Goal: Task Accomplishment & Management: Manage account settings

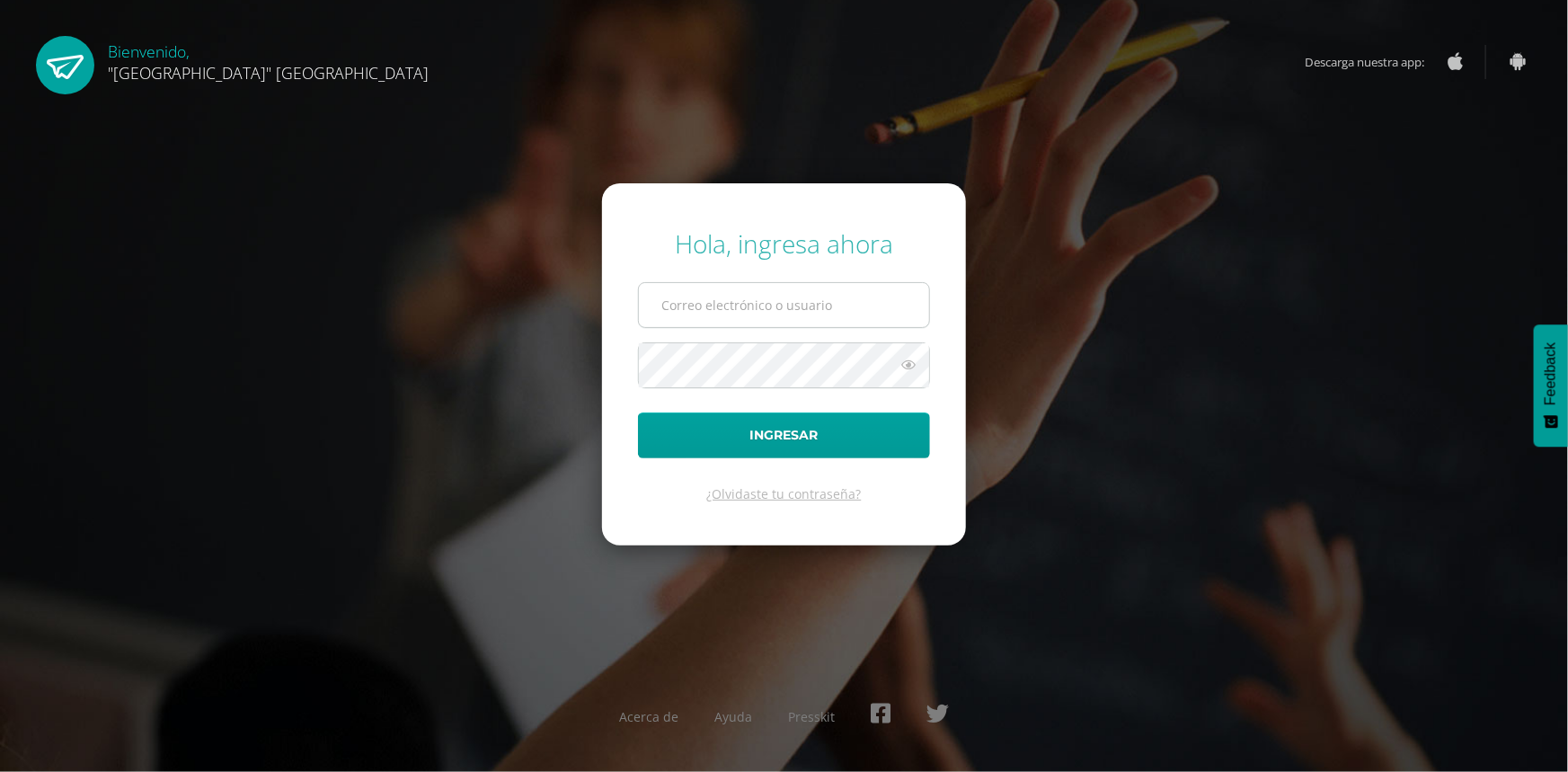
click at [764, 315] on input "text" at bounding box center [784, 305] width 291 height 44
type input "vacaro@lasallechiquimula.edu.gt"
click at [638, 413] on button "Ingresar" at bounding box center [784, 436] width 292 height 46
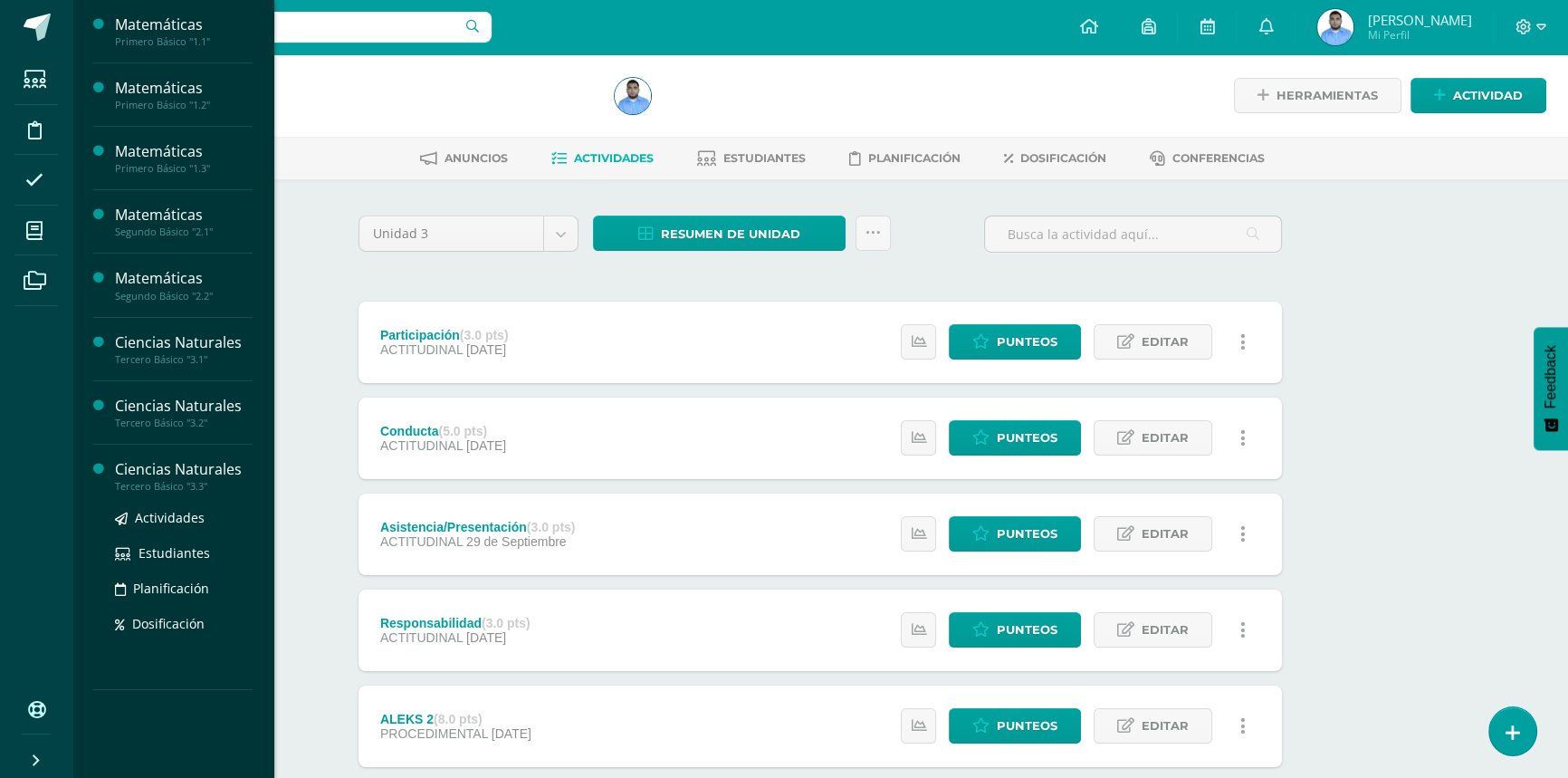
click at [218, 480] on div "Tercero Básico "3.3"" at bounding box center [183, 487] width 138 height 13
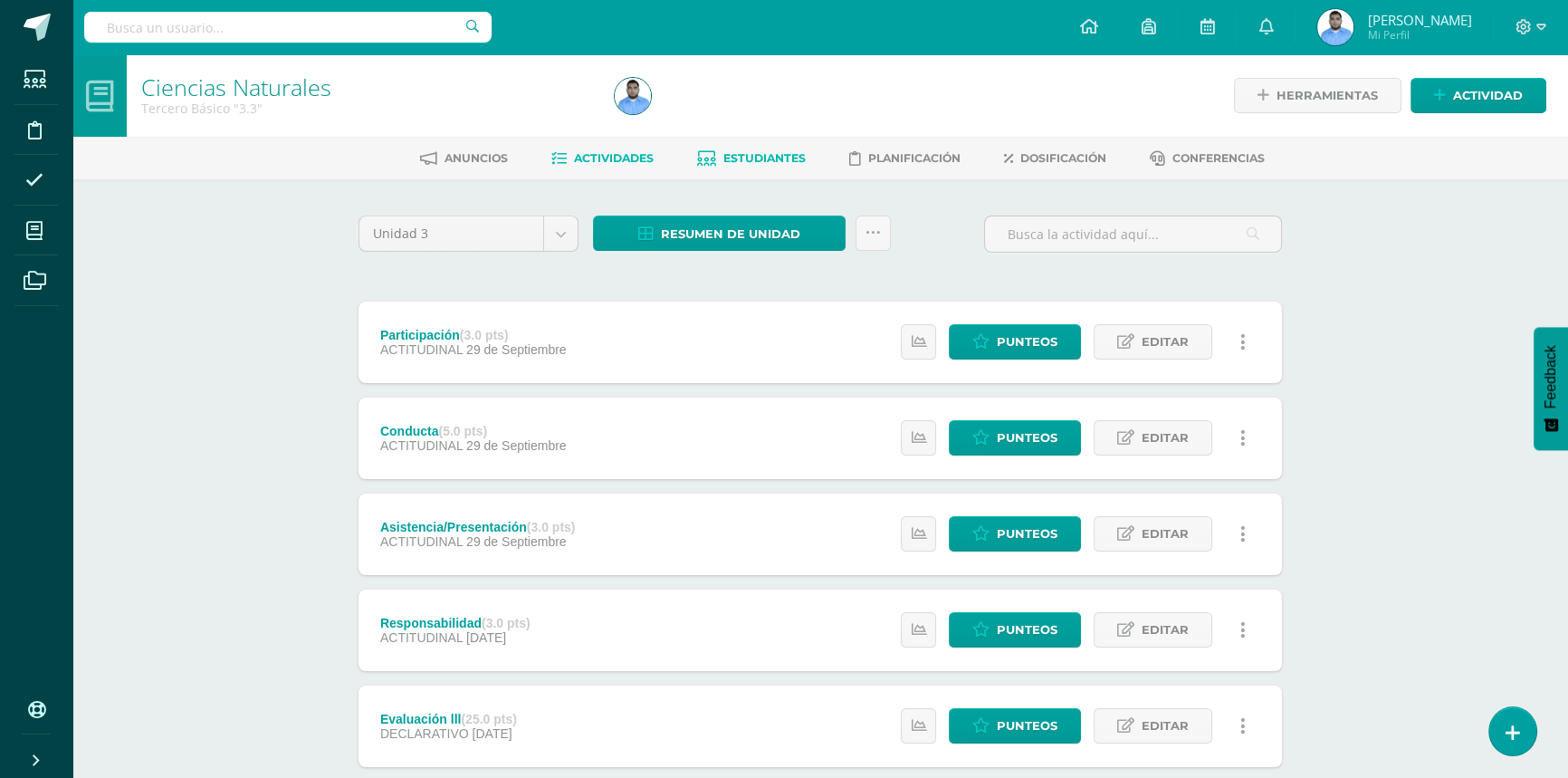
click at [778, 166] on link "Estudiantes" at bounding box center [751, 158] width 108 height 29
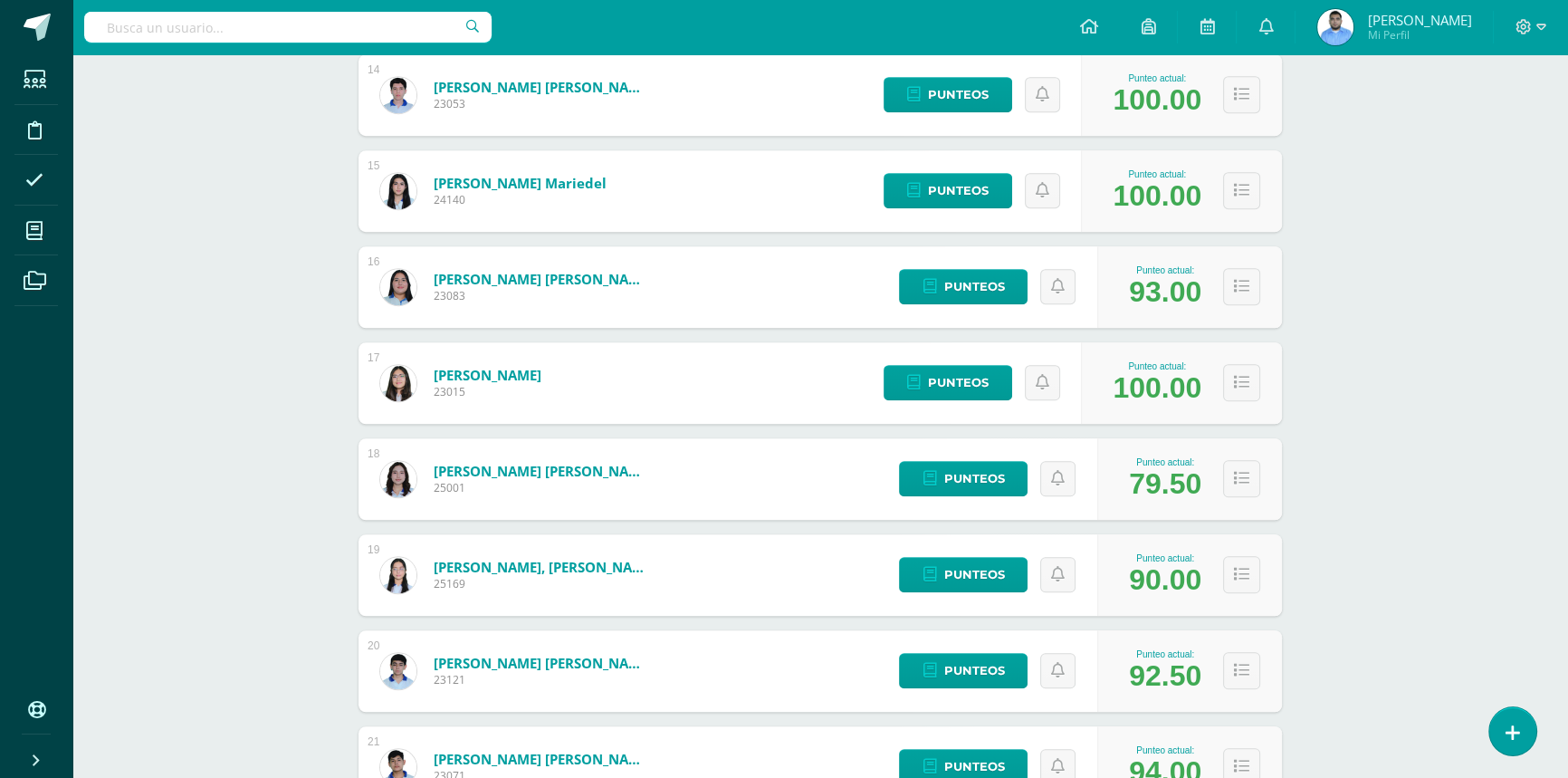
scroll to position [1664, 0]
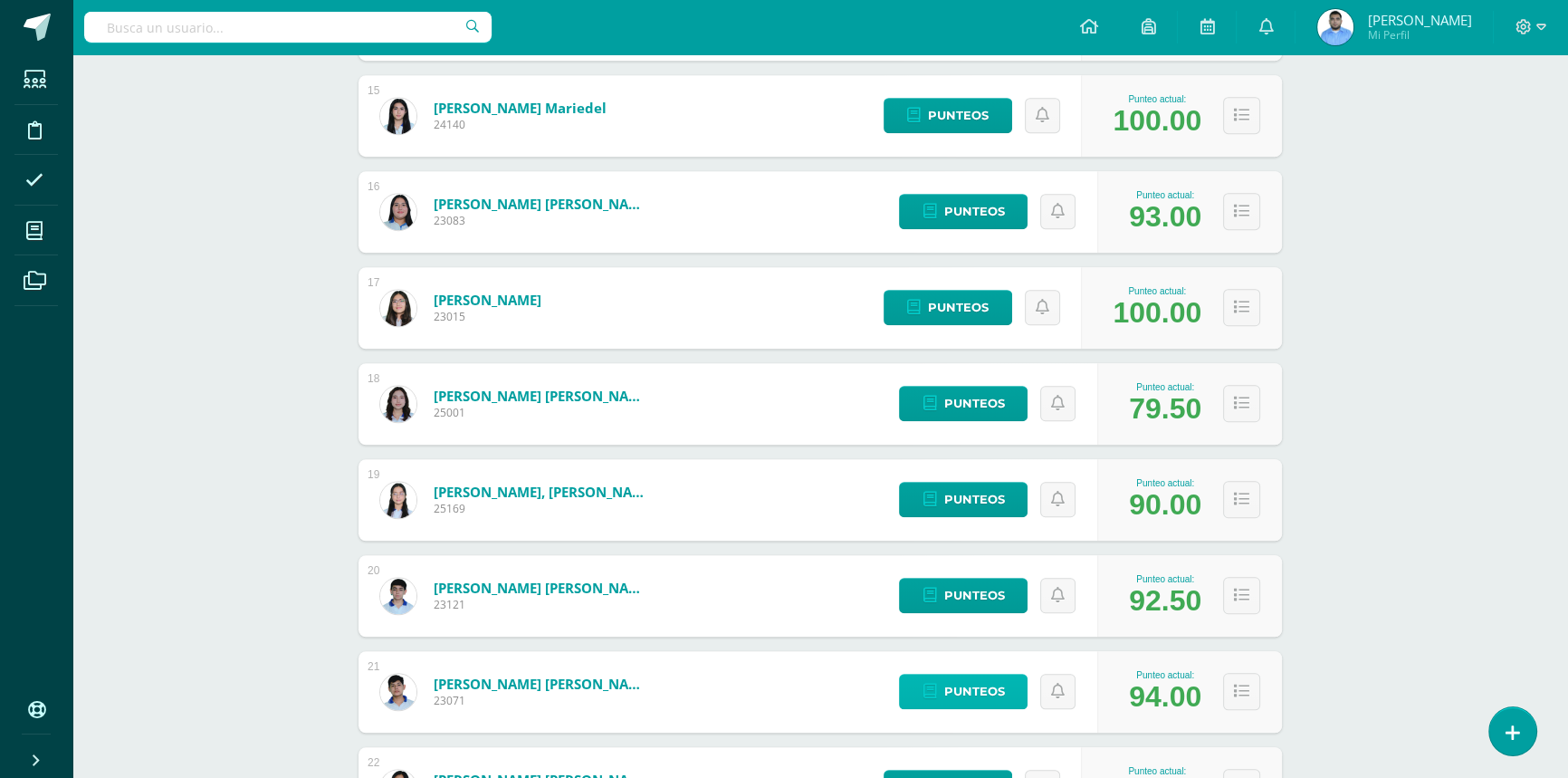
drag, startPoint x: 965, startPoint y: 669, endPoint x: 969, endPoint y: 681, distance: 12.6
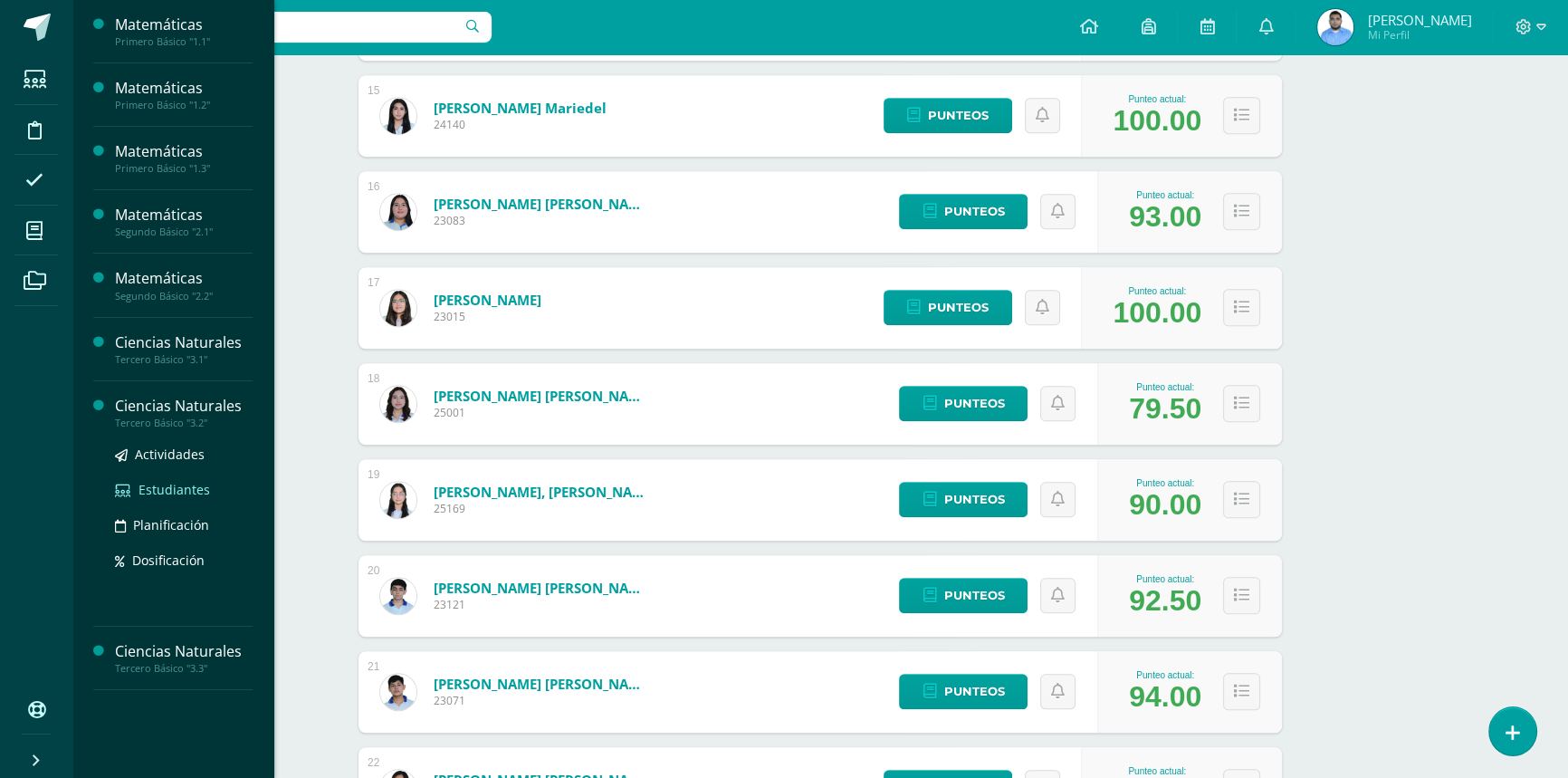
drag, startPoint x: 169, startPoint y: 451, endPoint x: 145, endPoint y: 491, distance: 46.6
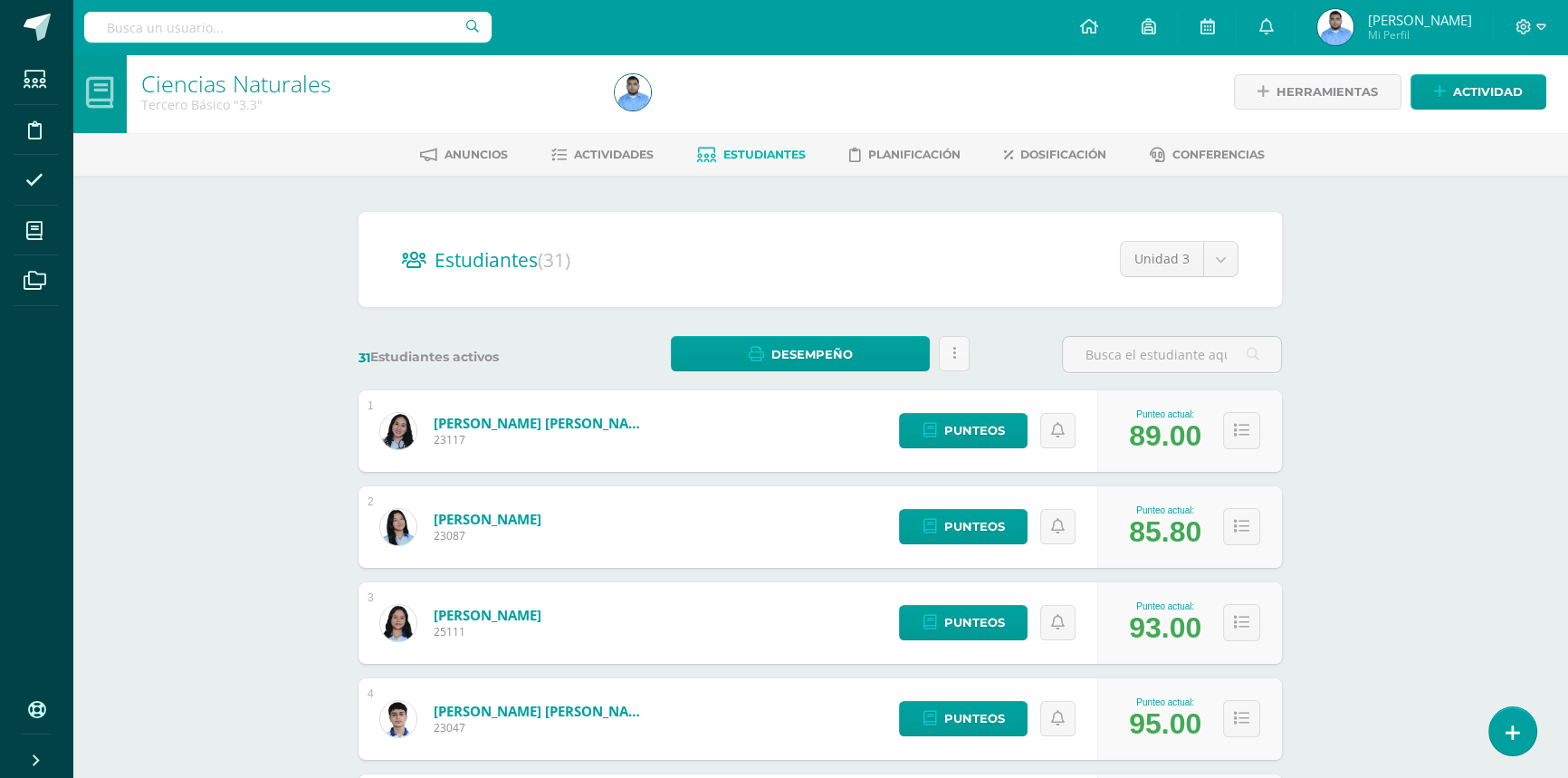
scroll to position [0, 0]
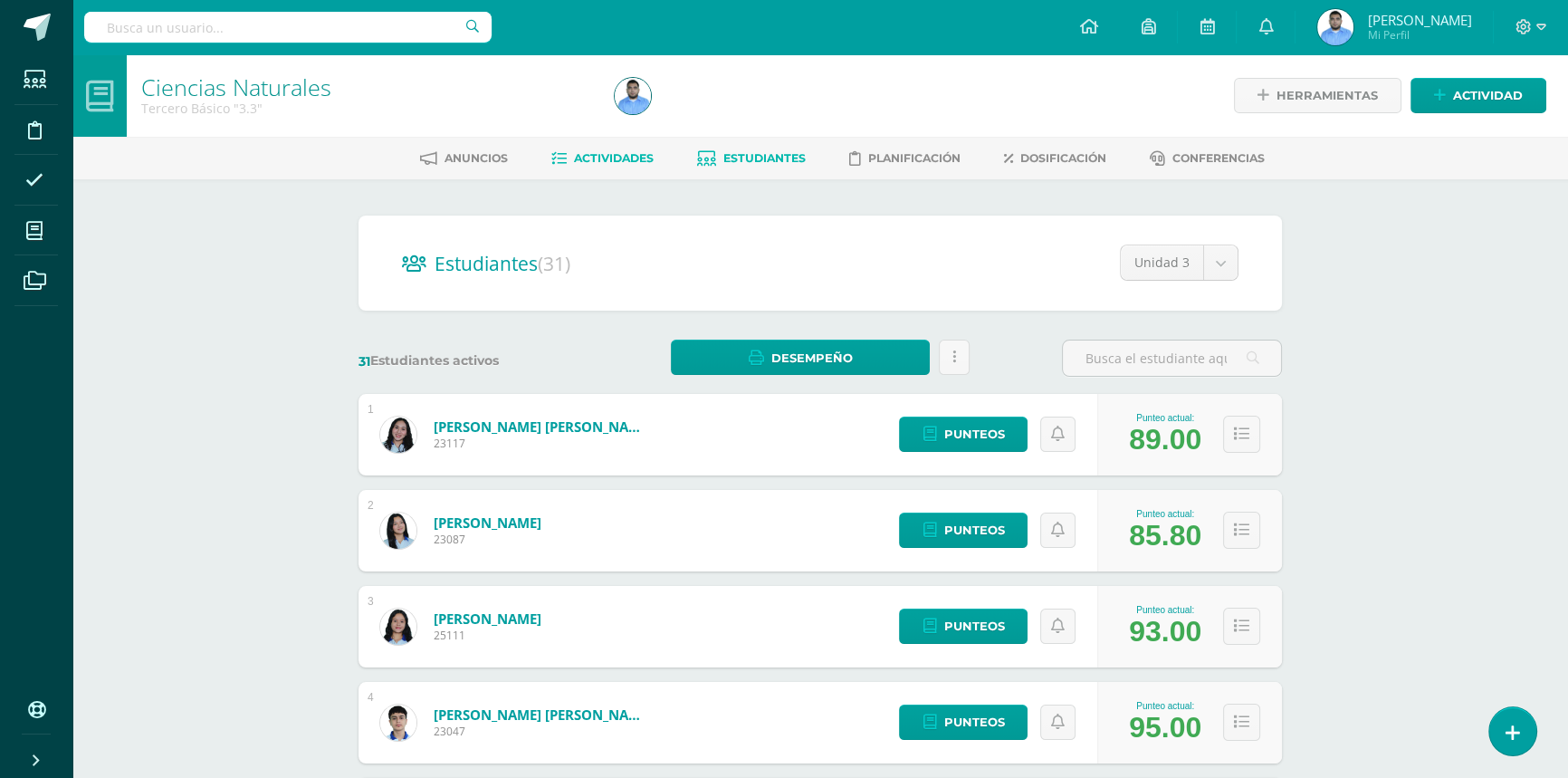
click at [576, 157] on span "Actividades" at bounding box center [614, 158] width 80 height 14
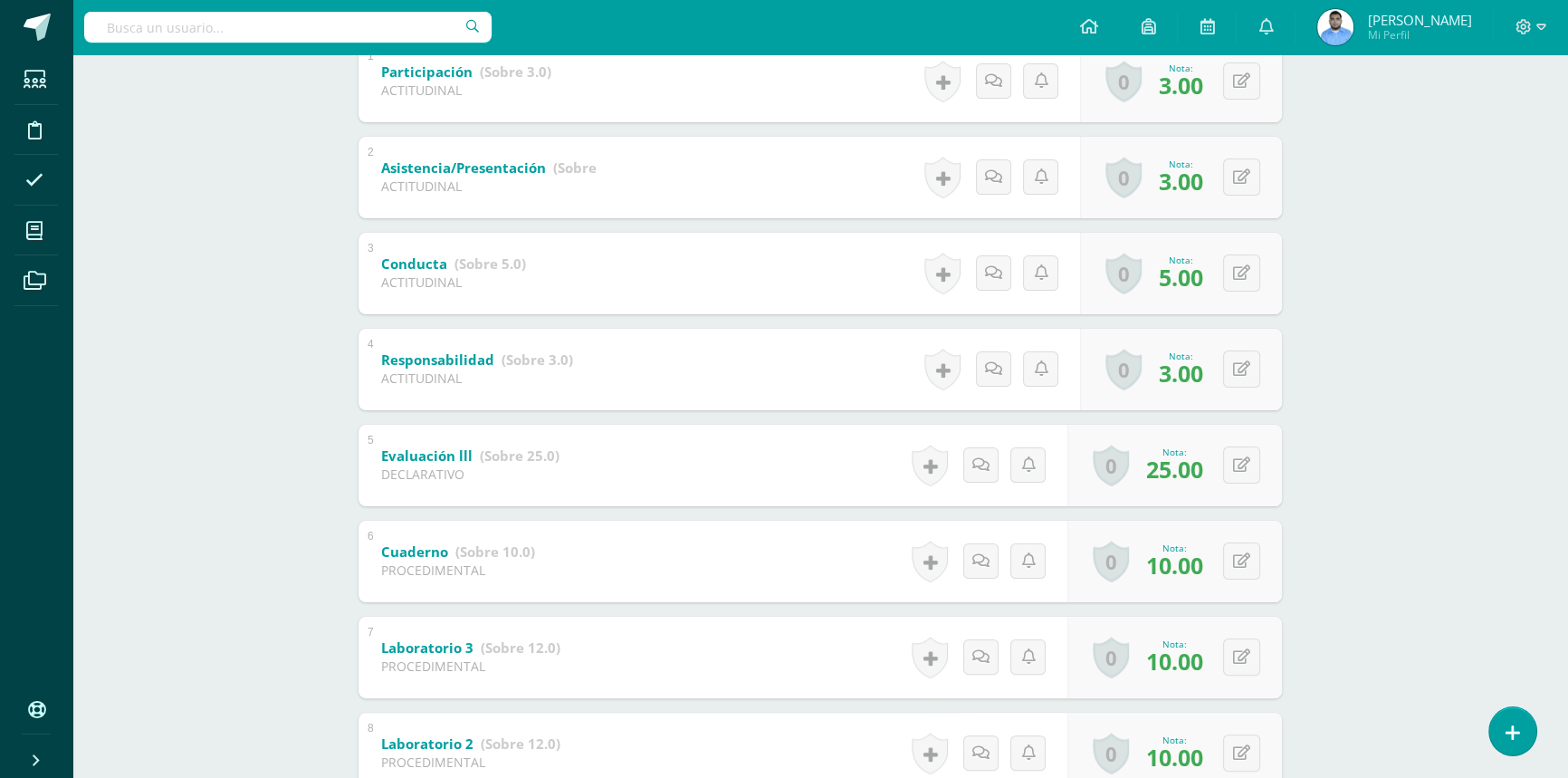
scroll to position [823, 0]
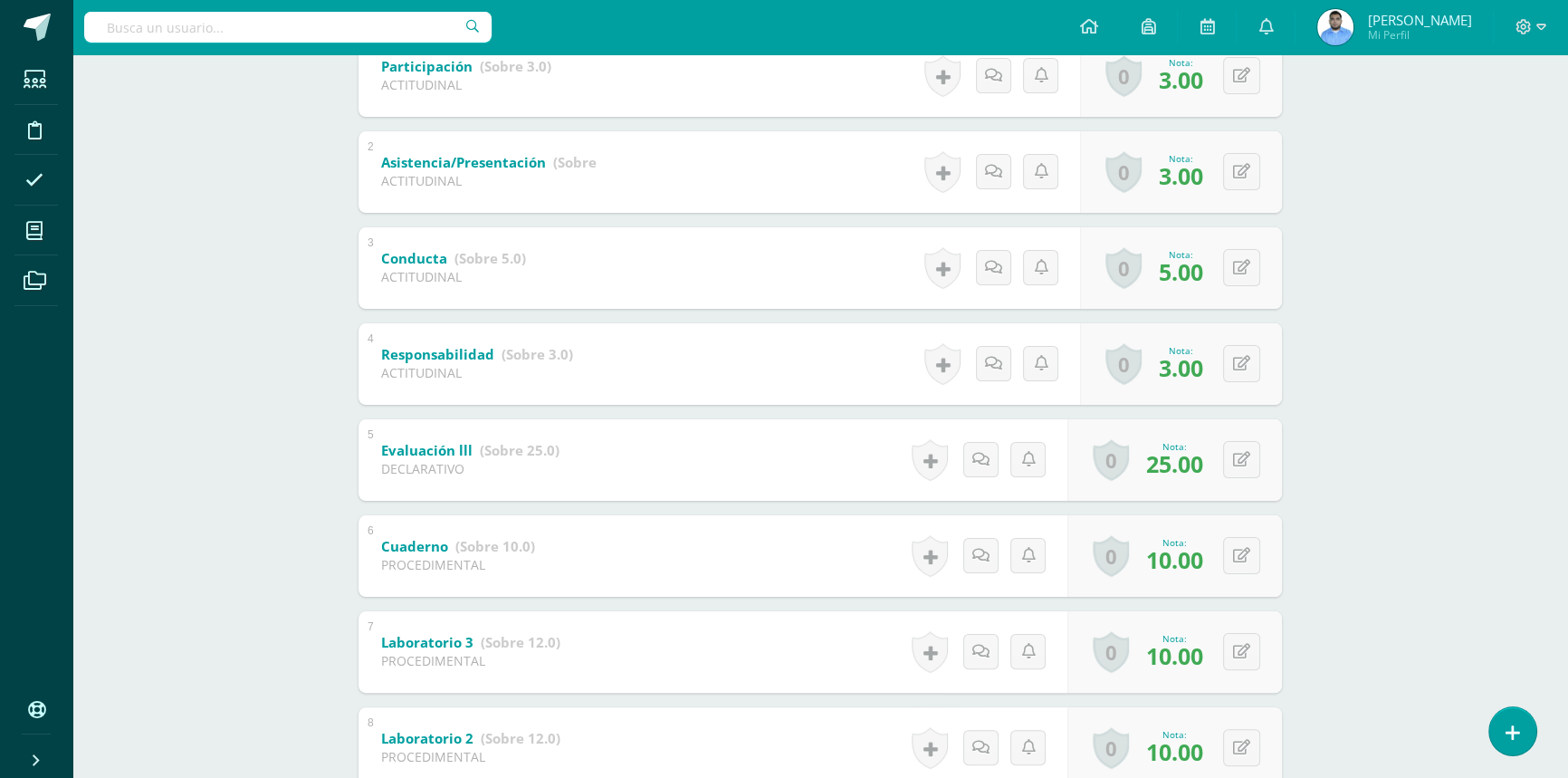
scroll to position [190, 0]
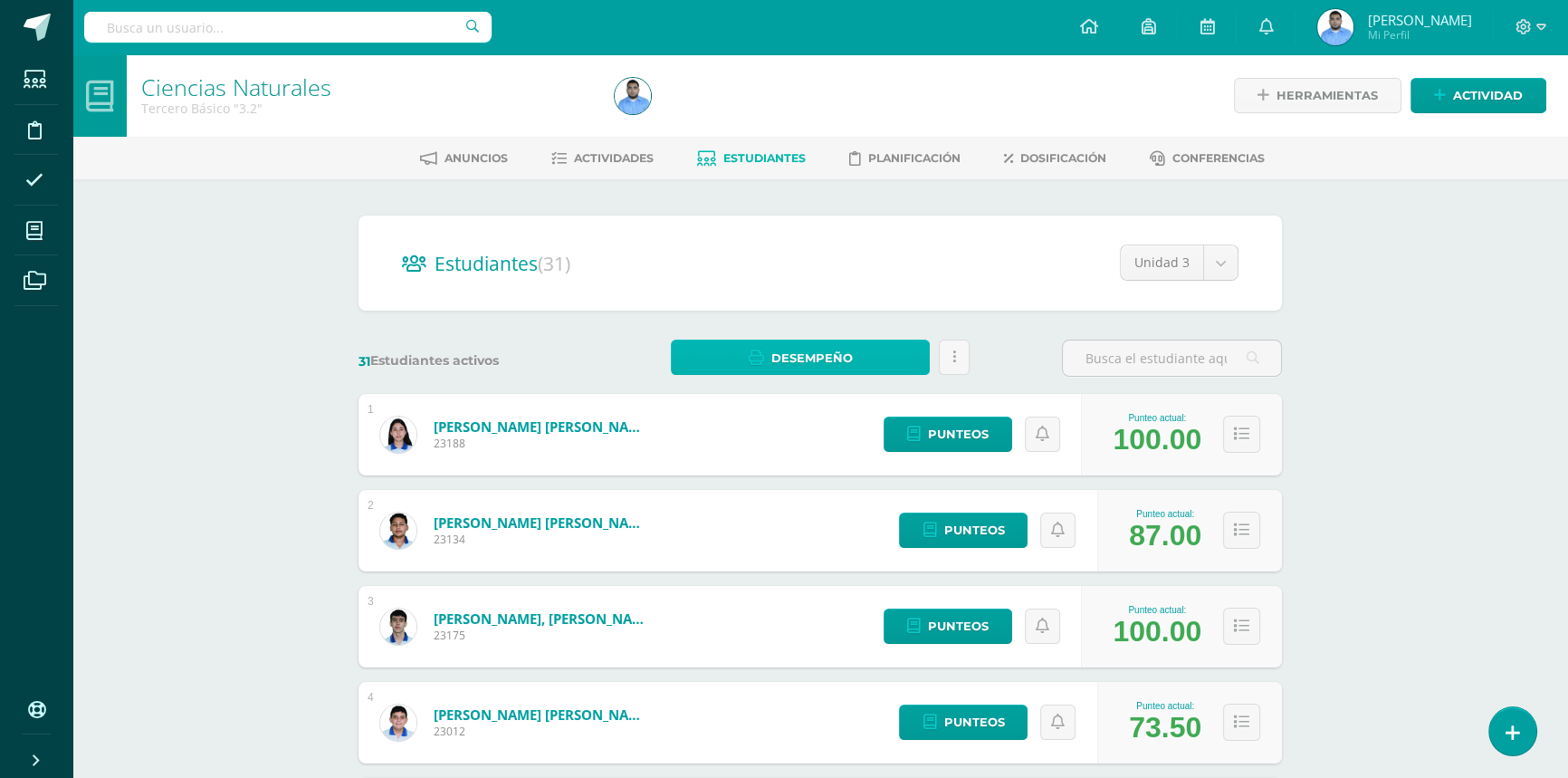
click at [813, 341] on span "Desempeño" at bounding box center [812, 358] width 82 height 33
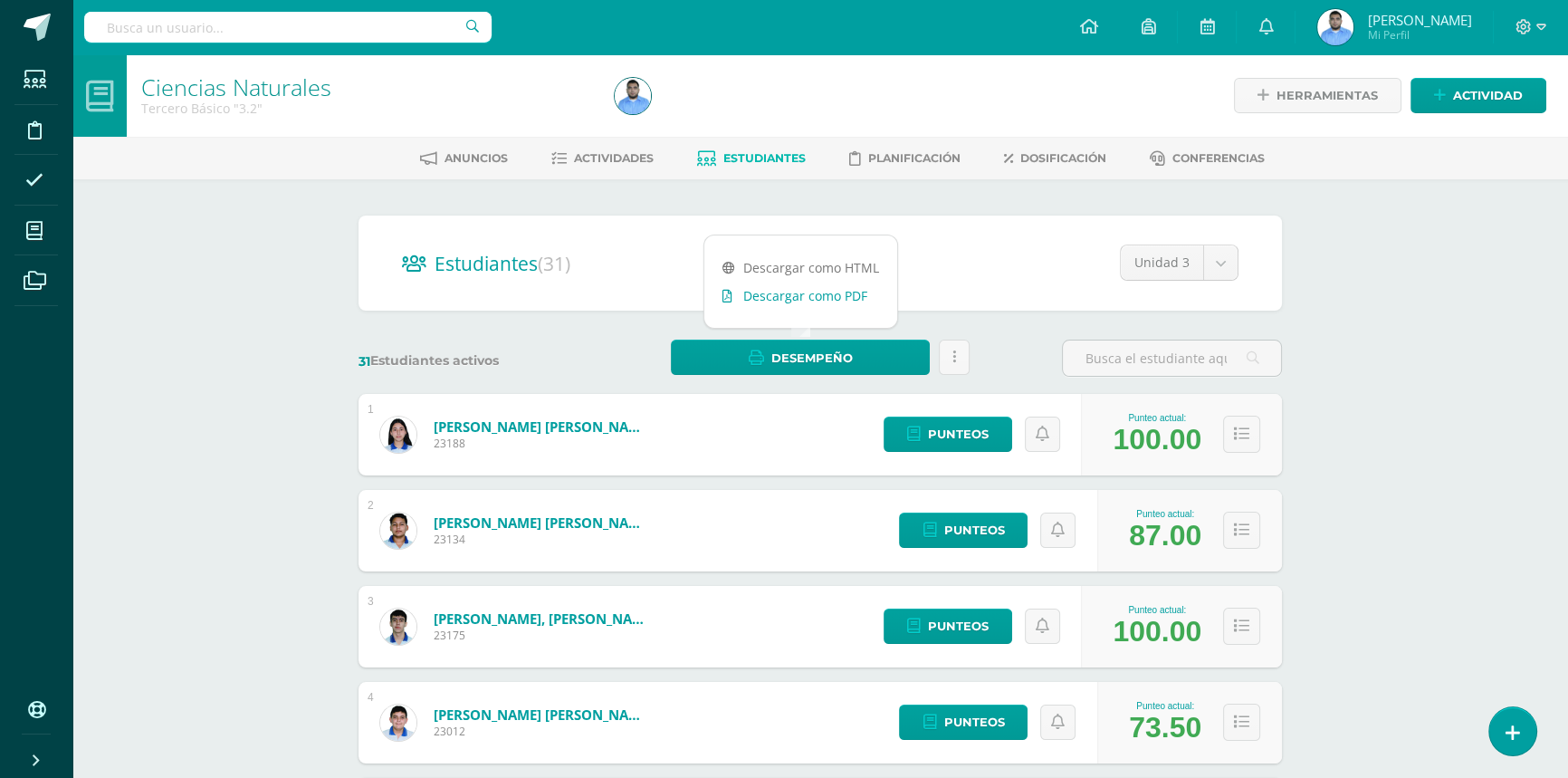
click at [814, 293] on link "Descargar como PDF" at bounding box center [801, 296] width 193 height 28
click at [575, 168] on link "Actividades" at bounding box center [602, 158] width 102 height 29
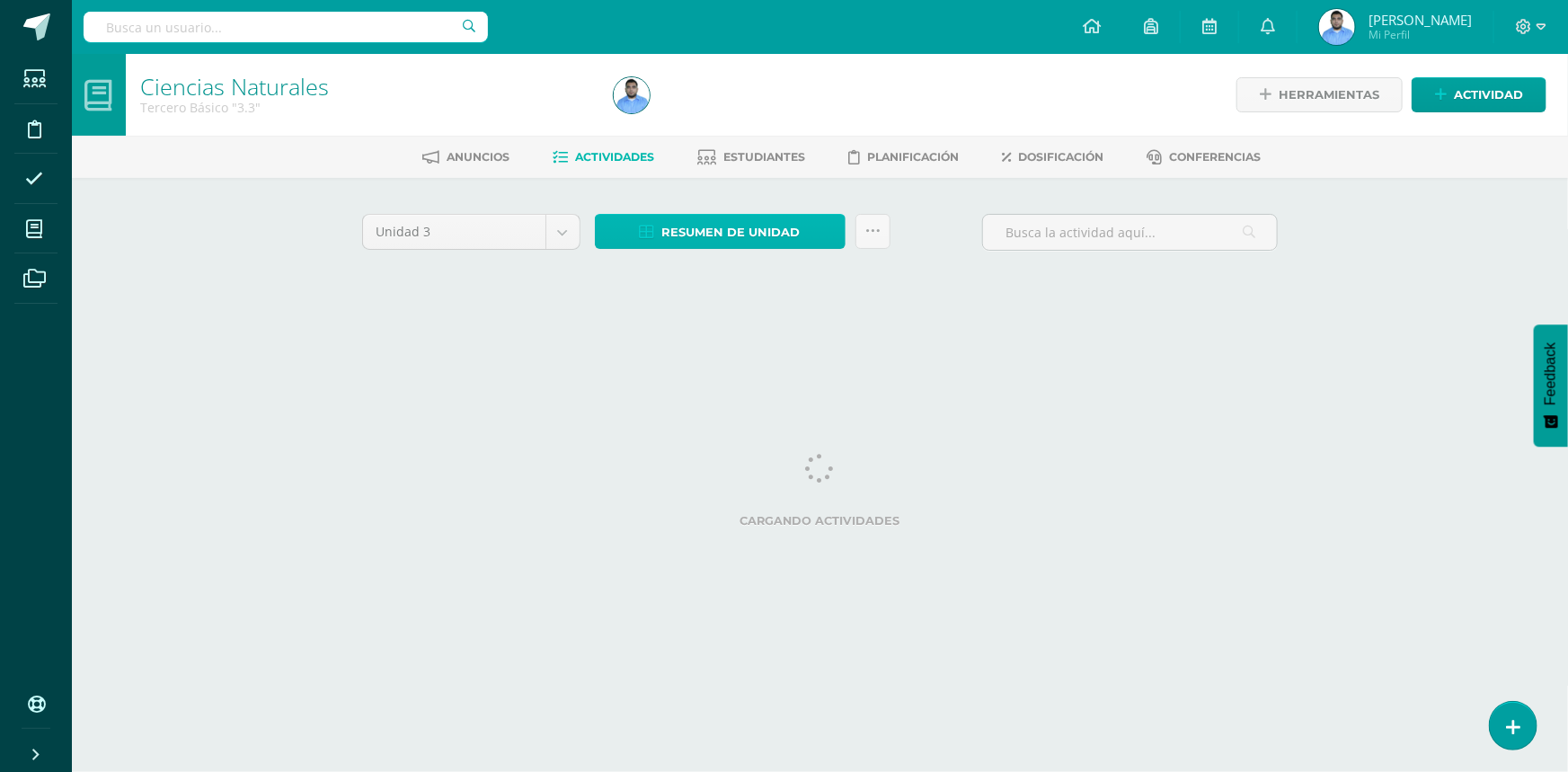
click at [806, 237] on link "Resumen de unidad" at bounding box center [720, 232] width 251 height 35
click at [769, 235] on span "Resumen de unidad" at bounding box center [731, 233] width 138 height 33
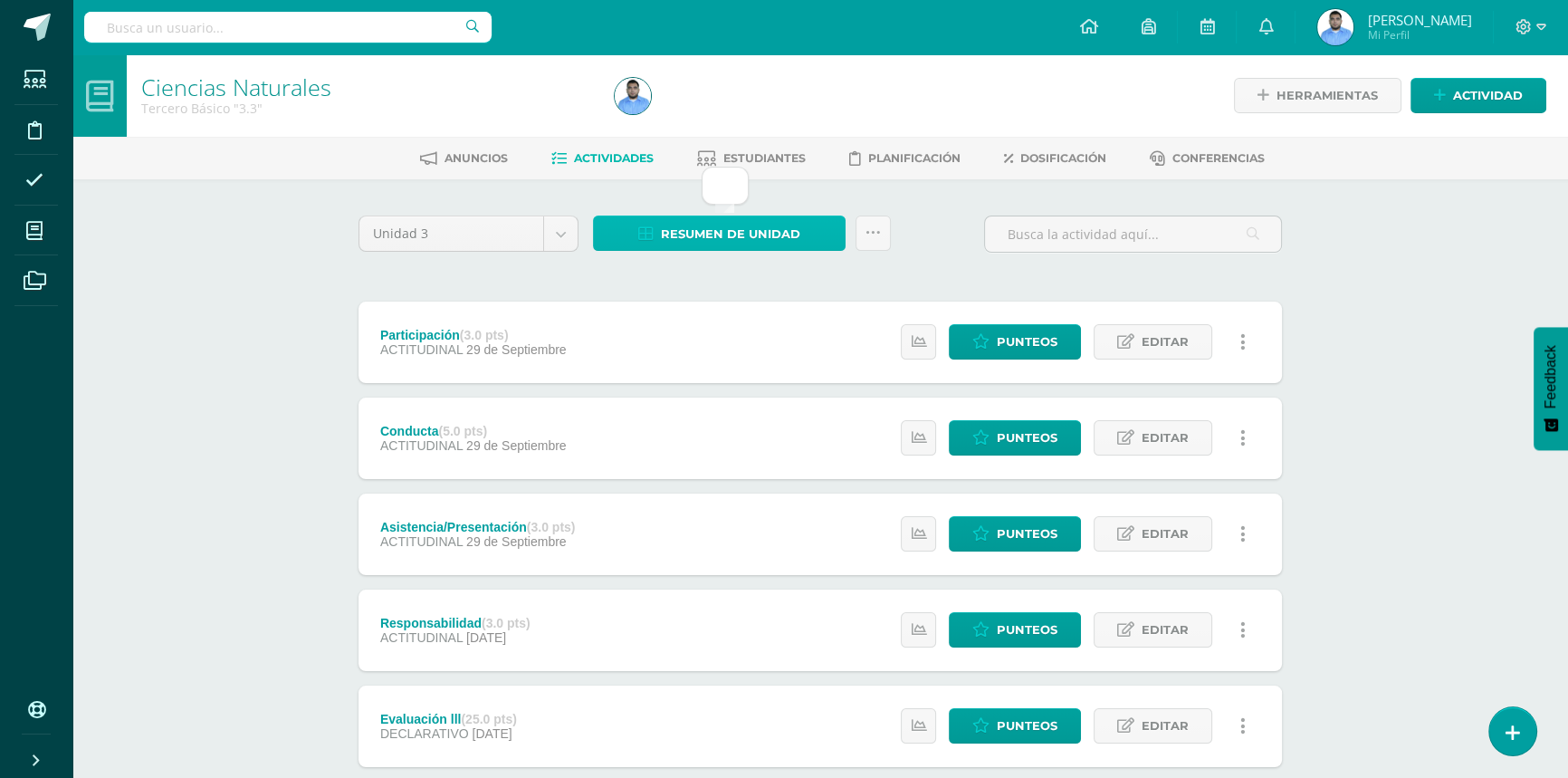
click at [774, 234] on span "Resumen de unidad" at bounding box center [730, 235] width 139 height 33
click at [671, 235] on span "Resumen de unidad" at bounding box center [730, 235] width 139 height 33
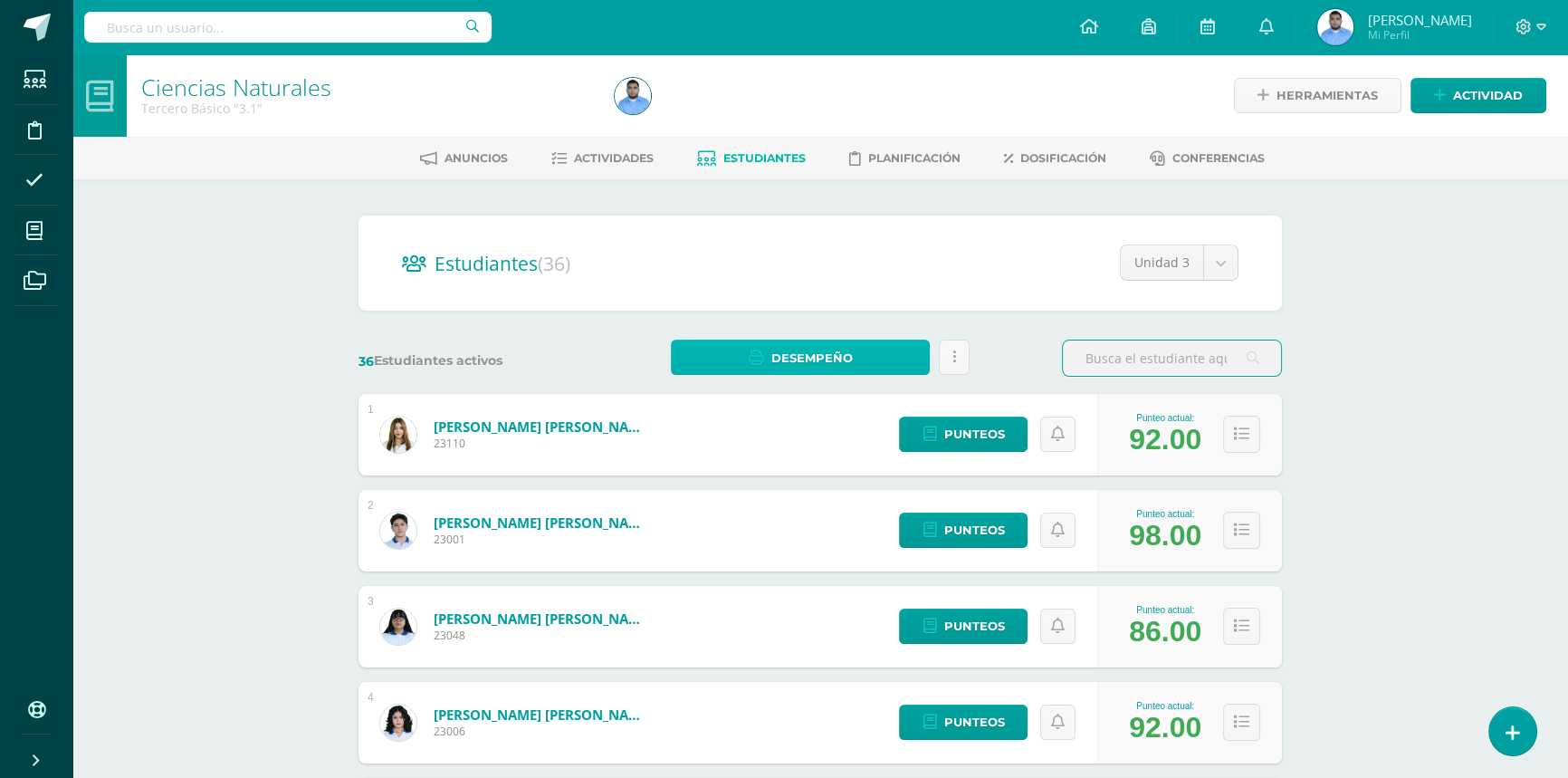
click at [807, 362] on span "Desempeño" at bounding box center [812, 358] width 82 height 33
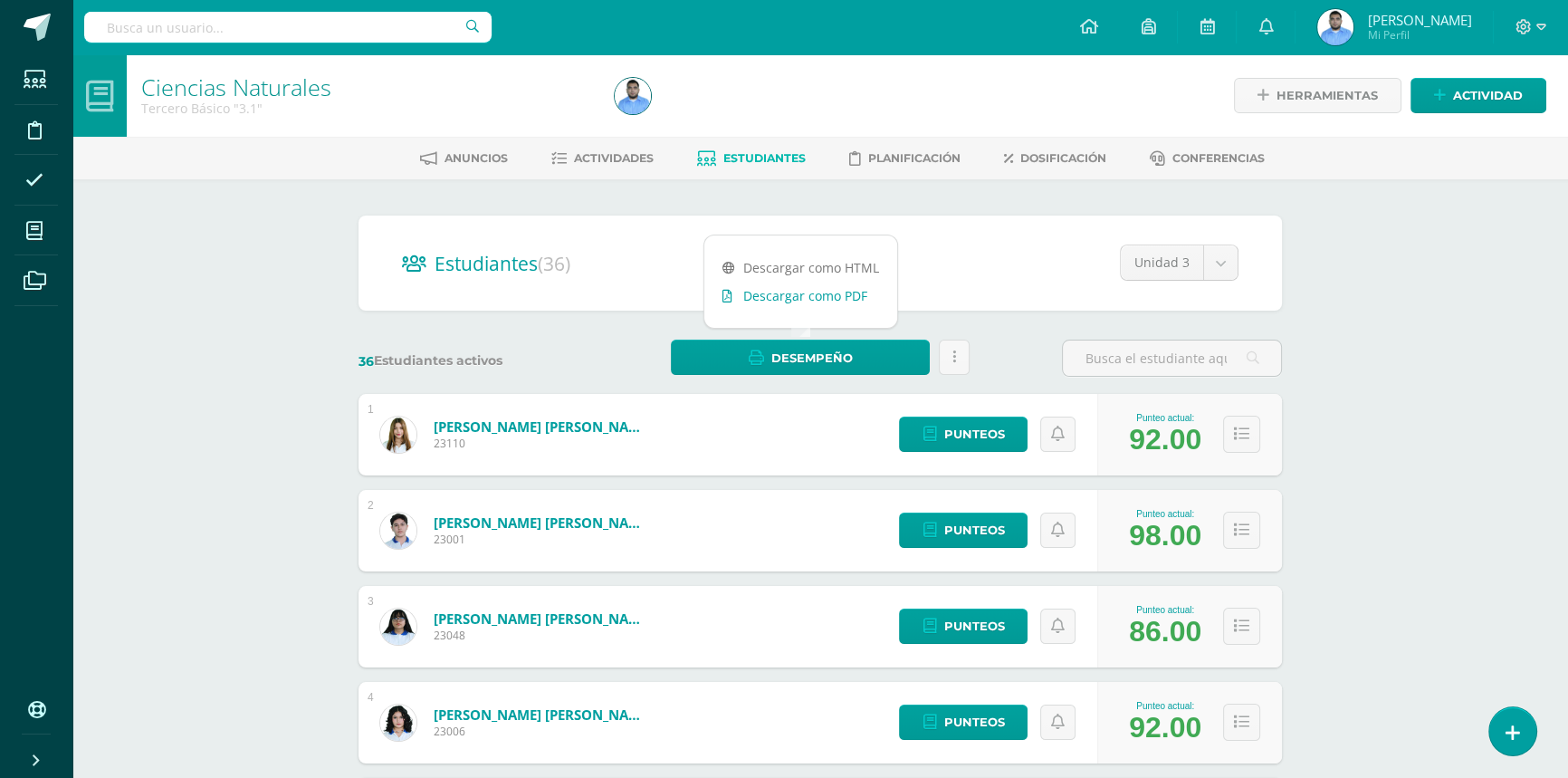
click at [802, 299] on link "Descargar como PDF" at bounding box center [801, 296] width 193 height 28
click at [625, 163] on span "Actividades" at bounding box center [614, 158] width 80 height 14
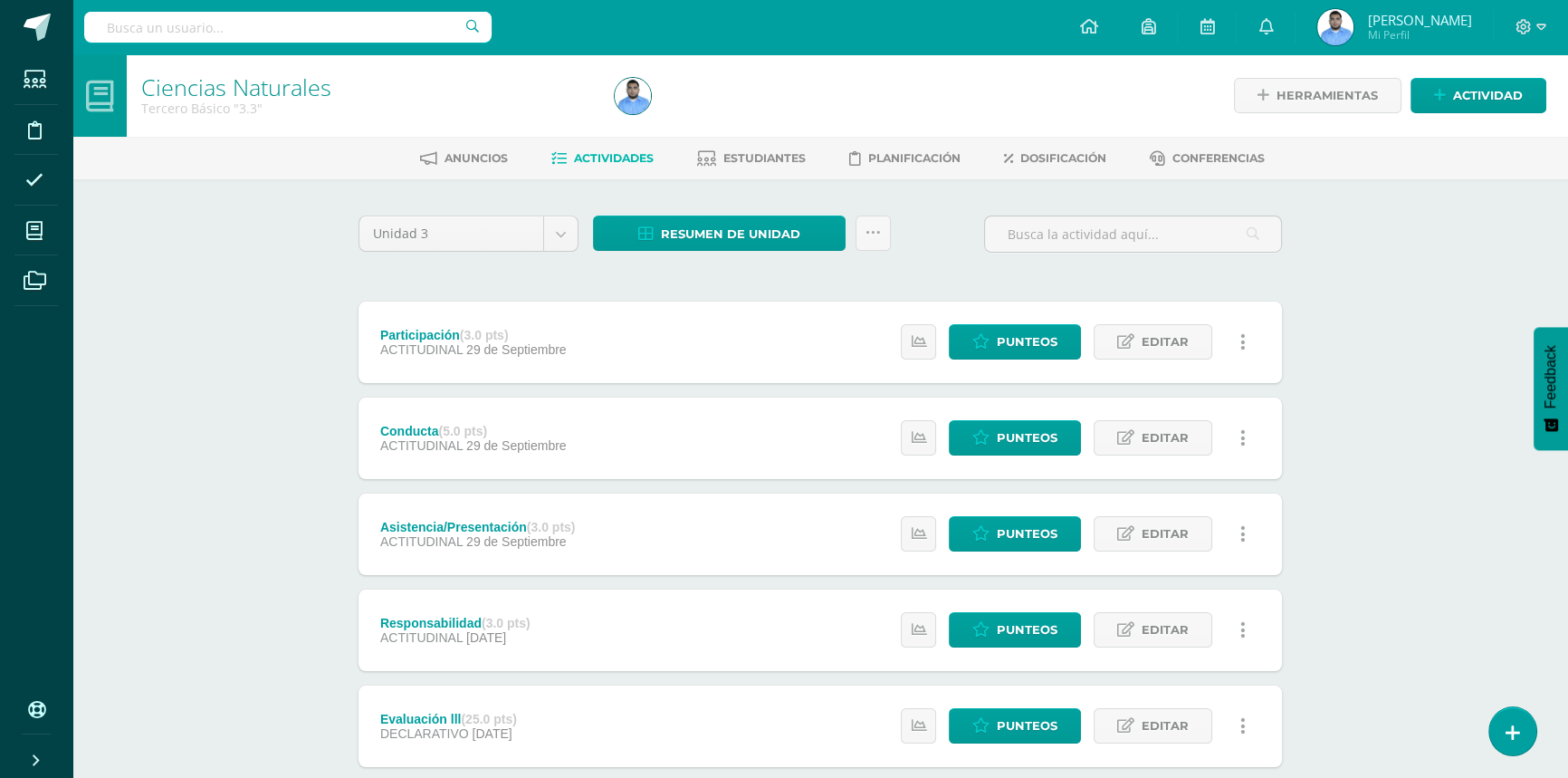
click at [675, 253] on div "Resumen de unidad Descargar como HTML Descargar como PDF Descargar como XLS Sub…" at bounding box center [741, 242] width 312 height 52
click at [677, 246] on span "Resumen de unidad" at bounding box center [730, 235] width 139 height 33
click at [711, 145] on link "Descargar como PDF" at bounding box center [720, 144] width 193 height 28
click at [1382, 397] on div "Ciencias Naturales Tercero Básico "3.3" Herramientas Detalle de asistencias Act…" at bounding box center [820, 708] width 1496 height 1307
click at [724, 162] on span "Estudiantes" at bounding box center [765, 158] width 82 height 14
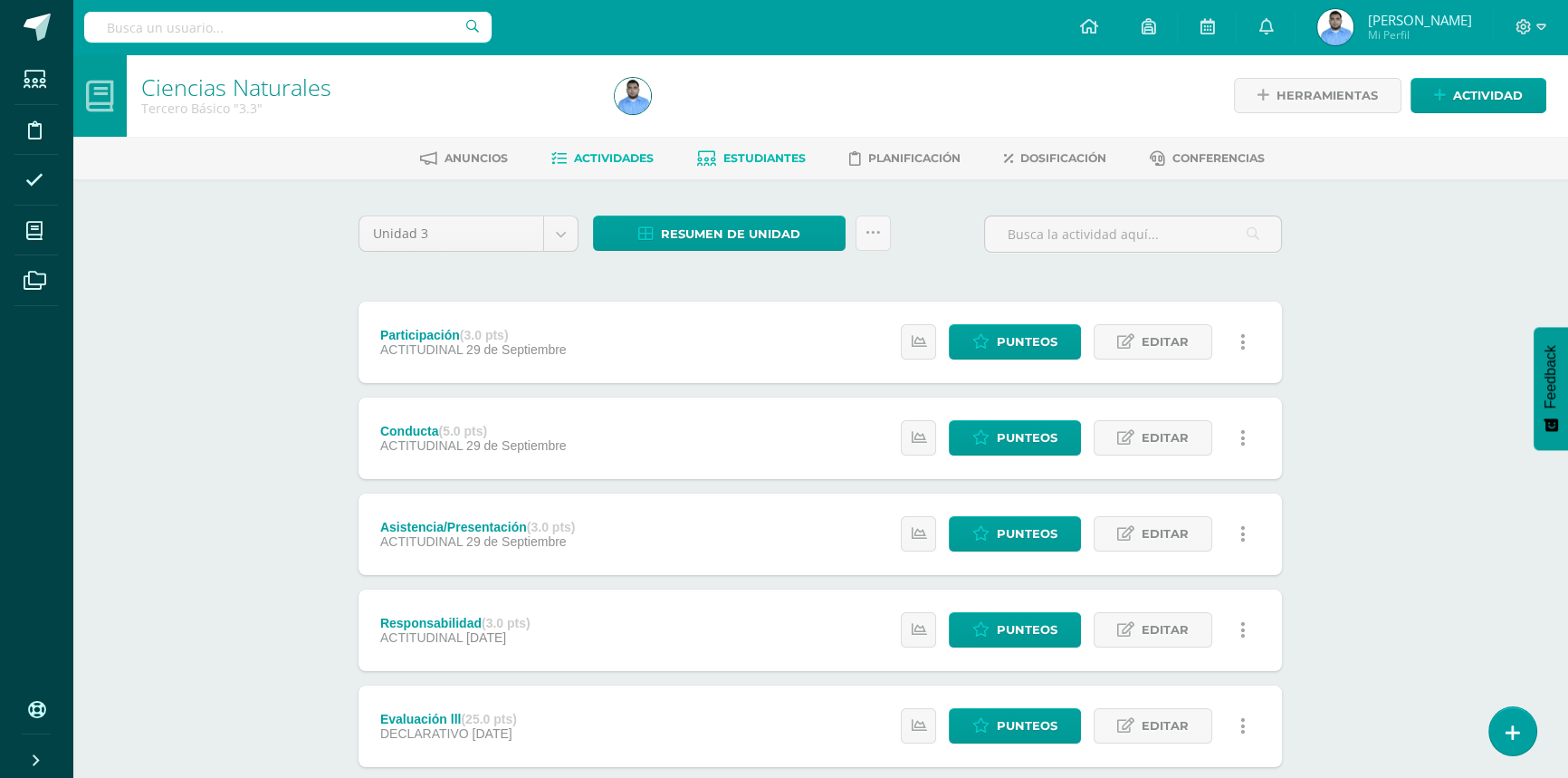
click at [731, 155] on span "Estudiantes" at bounding box center [765, 158] width 82 height 14
click at [769, 233] on span "Resumen de unidad" at bounding box center [730, 235] width 139 height 33
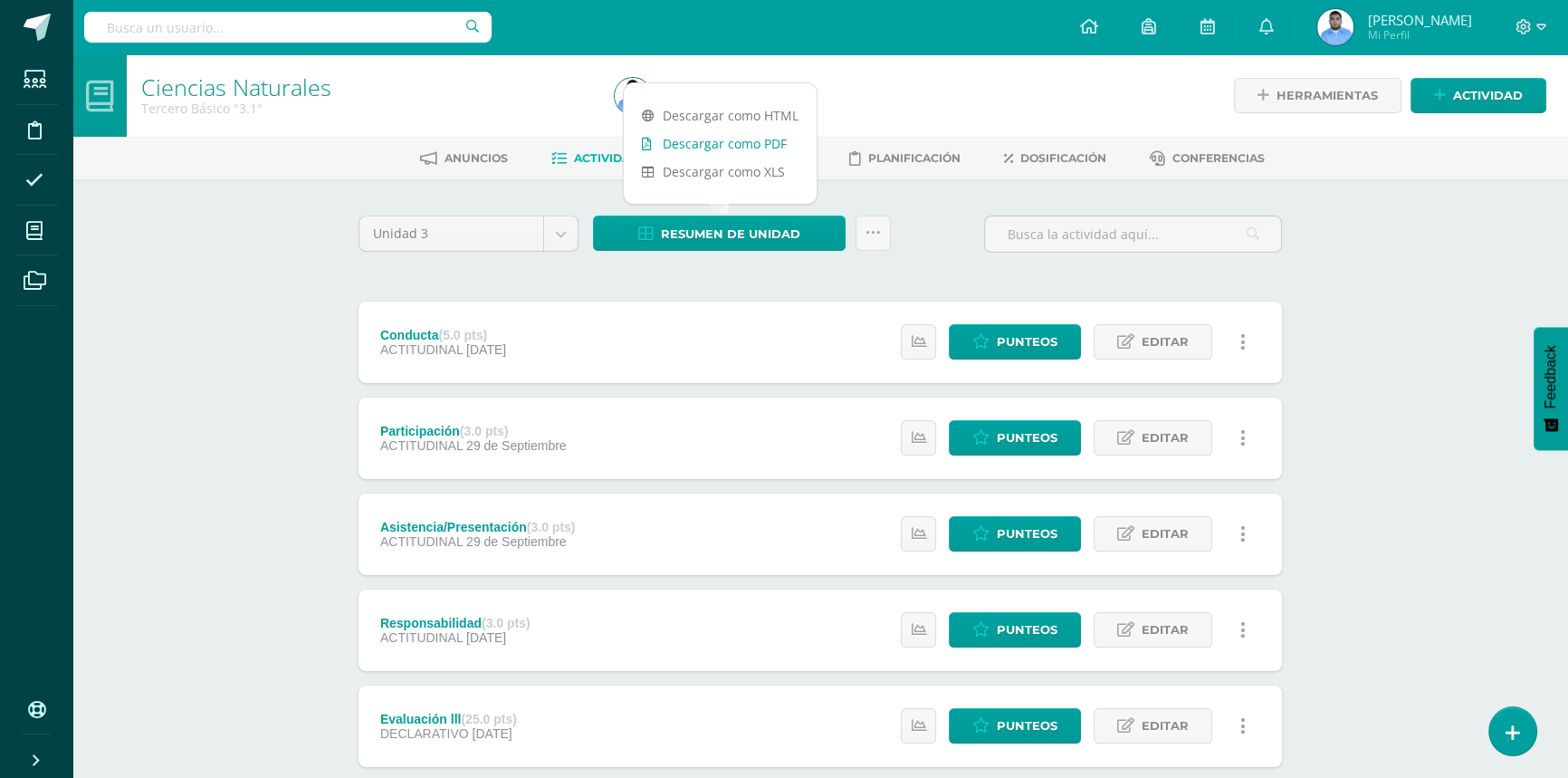
click at [759, 140] on link "Descargar como PDF" at bounding box center [720, 144] width 193 height 28
drag, startPoint x: 899, startPoint y: 80, endPoint x: 887, endPoint y: 88, distance: 14.4
click at [898, 79] on div at bounding box center [848, 96] width 481 height 83
click at [727, 147] on link "Estudiantes" at bounding box center [751, 158] width 108 height 29
click at [734, 163] on span "Estudiantes" at bounding box center [765, 158] width 82 height 14
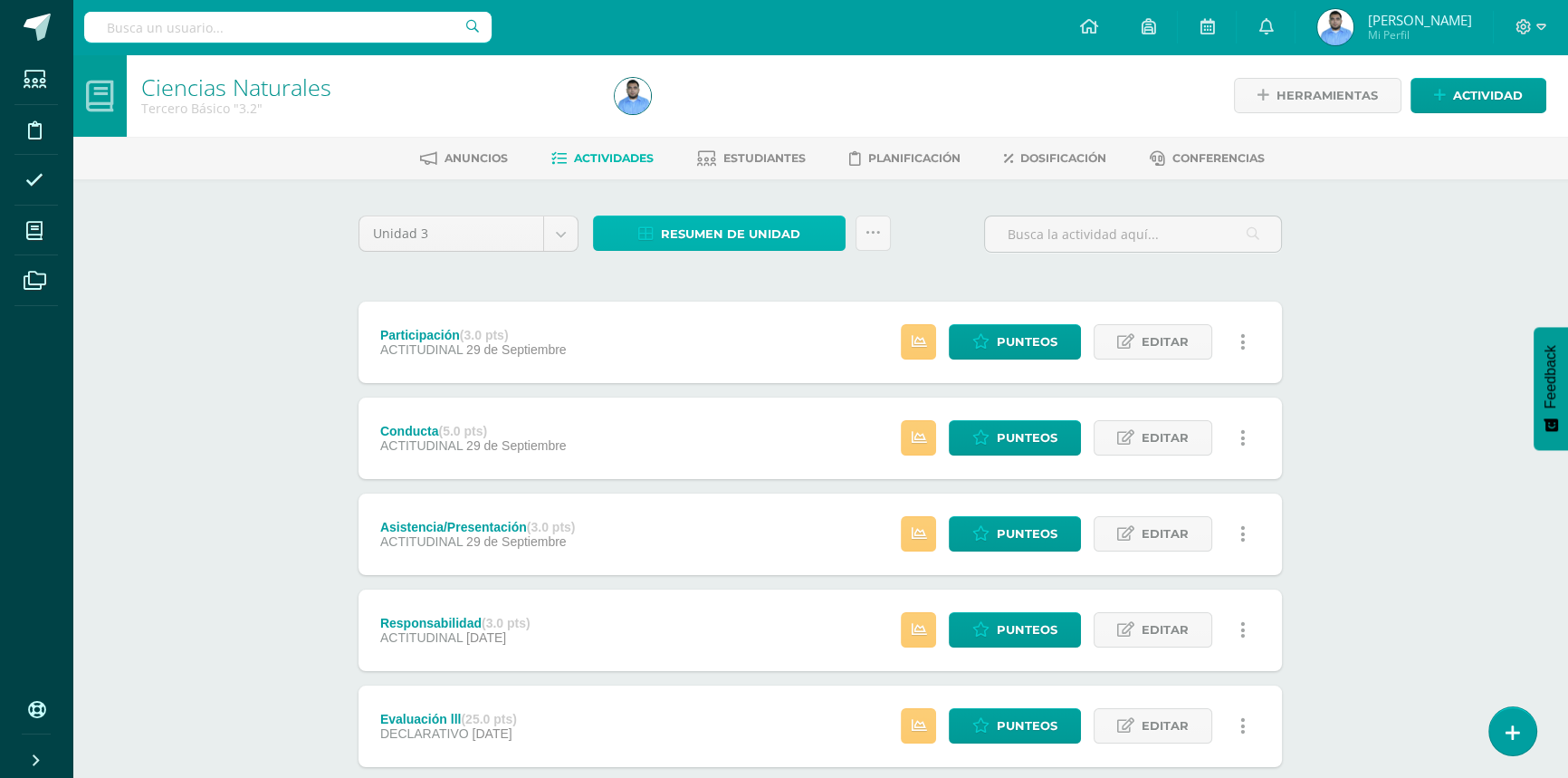
click at [768, 240] on span "Resumen de unidad" at bounding box center [730, 235] width 139 height 33
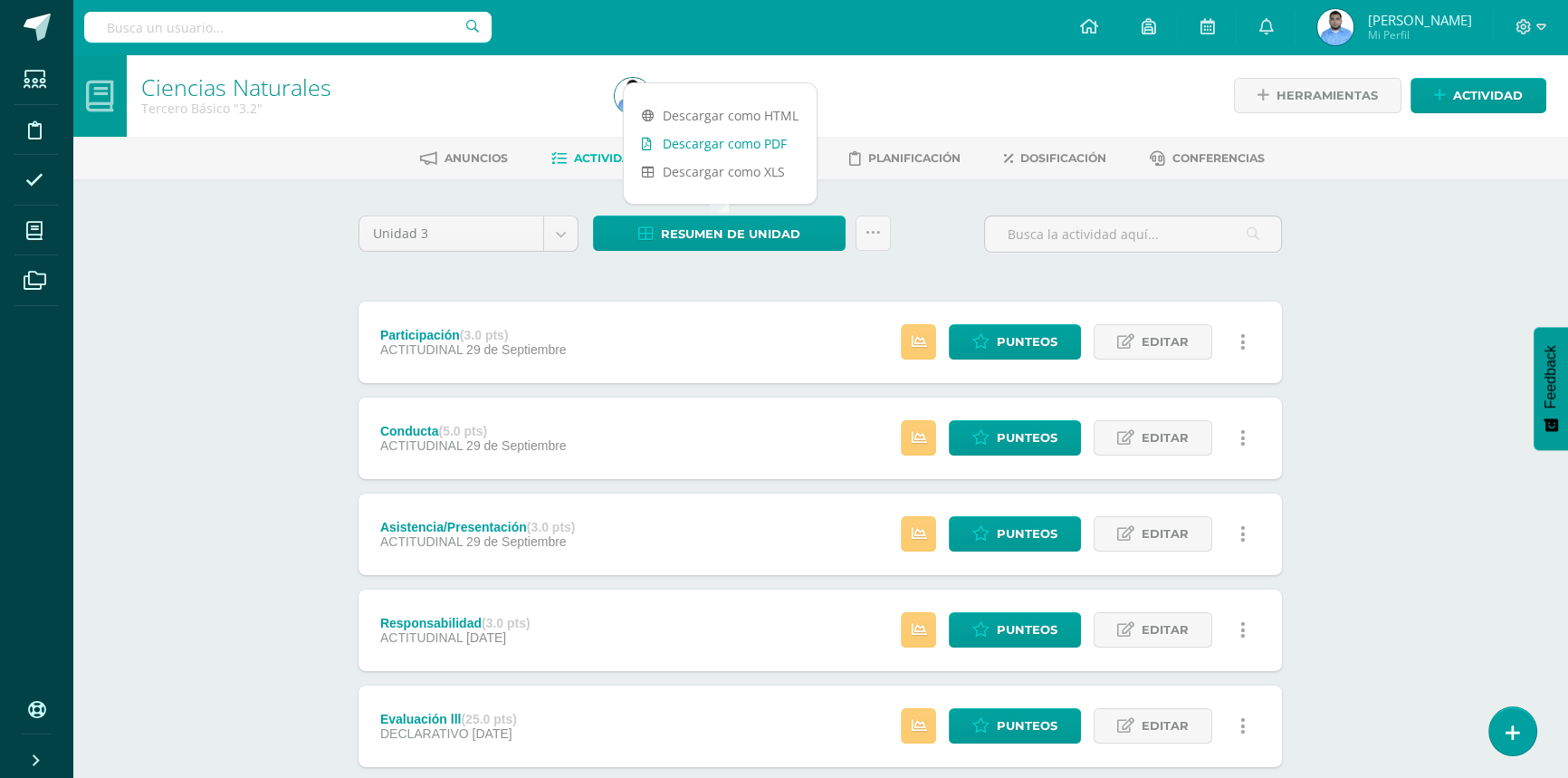
click at [728, 145] on link "Descargar como PDF" at bounding box center [720, 144] width 193 height 28
drag, startPoint x: 916, startPoint y: 213, endPoint x: 853, endPoint y: 212, distance: 63.0
click at [916, 213] on div "Unidad 3 Unidad 1 Unidad 2 Unidad 3 Resumen de unidad Subir actividades en masa…" at bounding box center [820, 770] width 996 height 1182
click at [703, 147] on link "Estudiantes" at bounding box center [751, 158] width 108 height 29
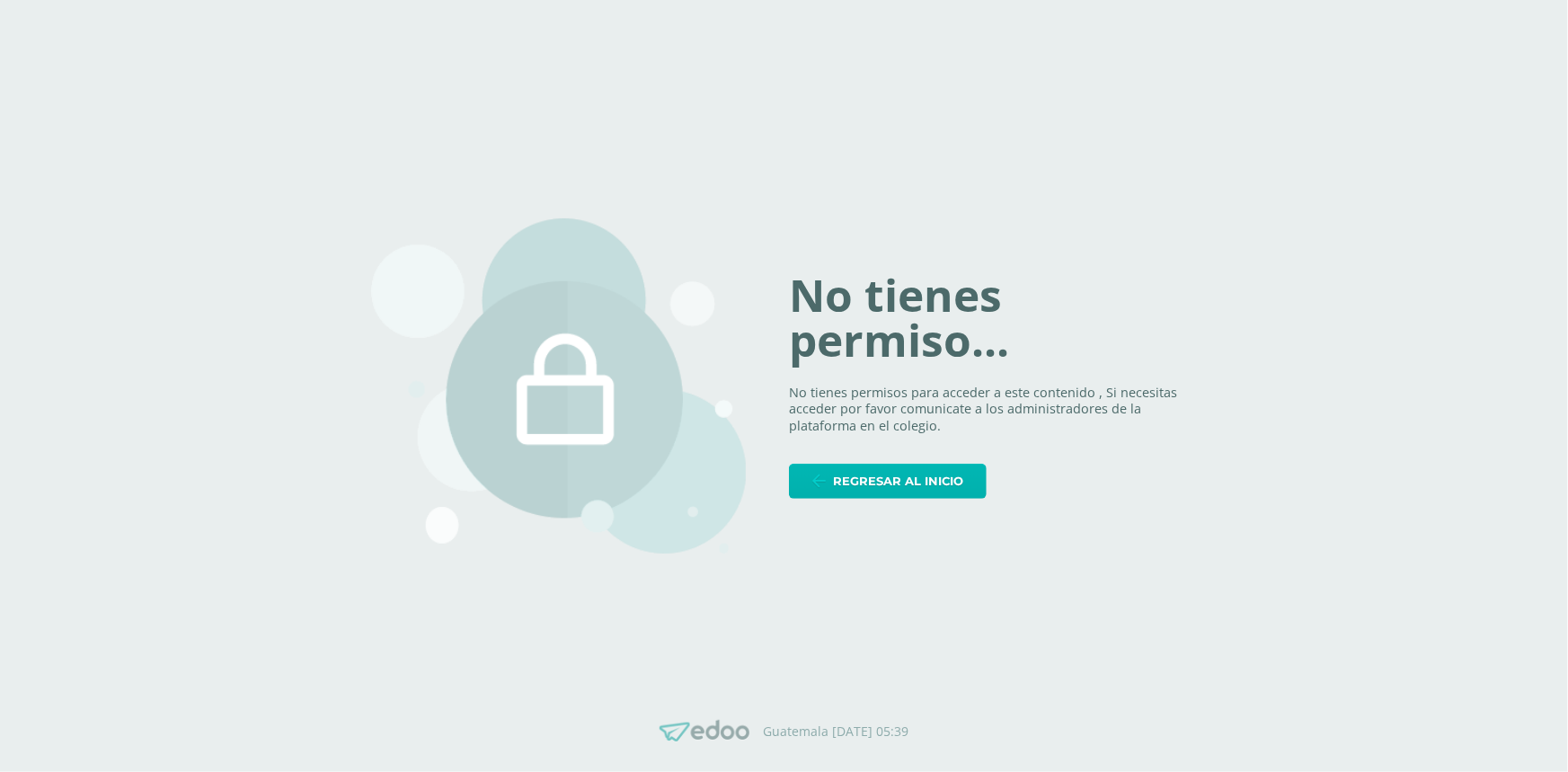
click at [921, 487] on span "Regresar al inicio" at bounding box center [898, 481] width 131 height 33
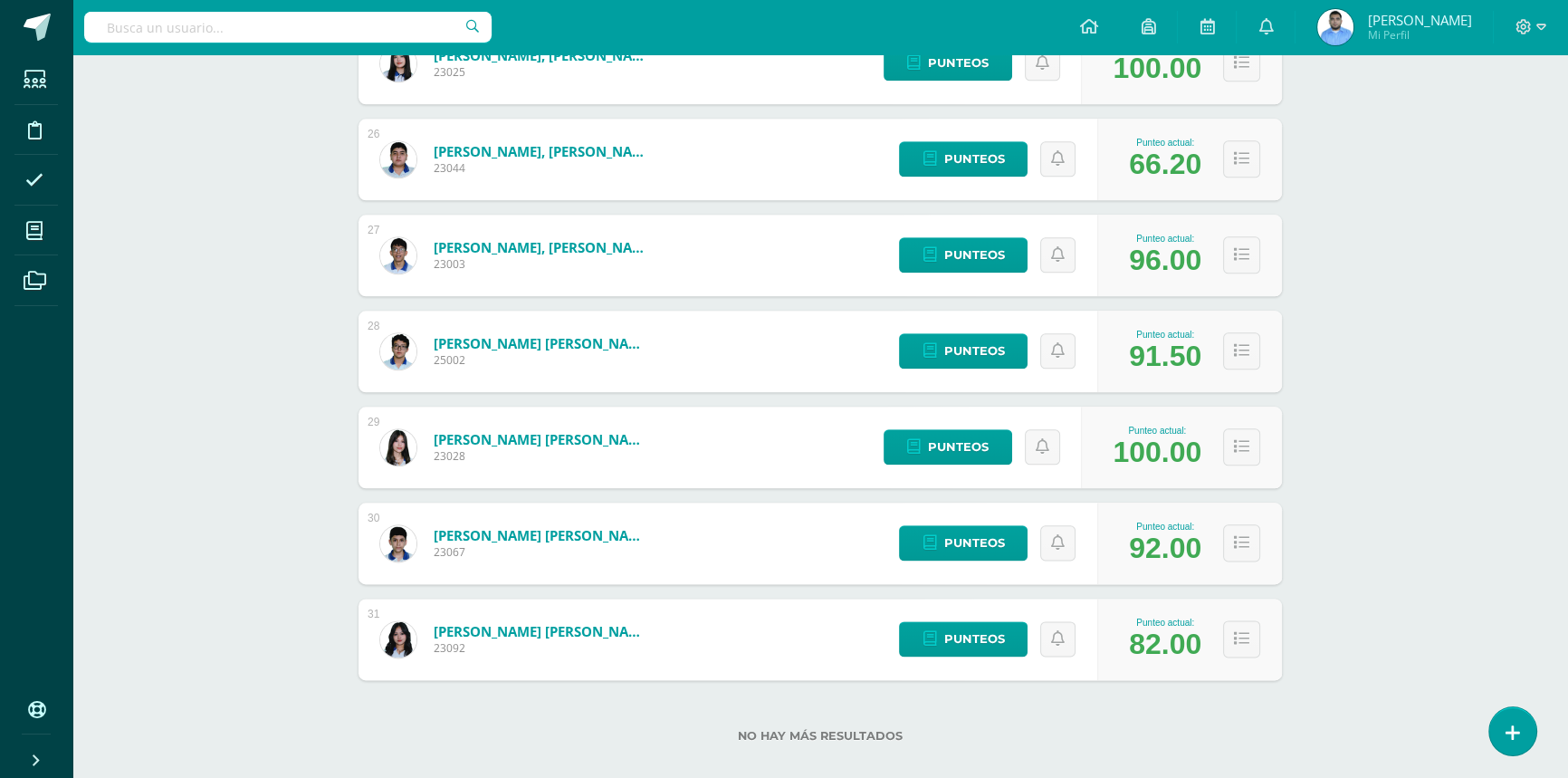
scroll to position [2699, 0]
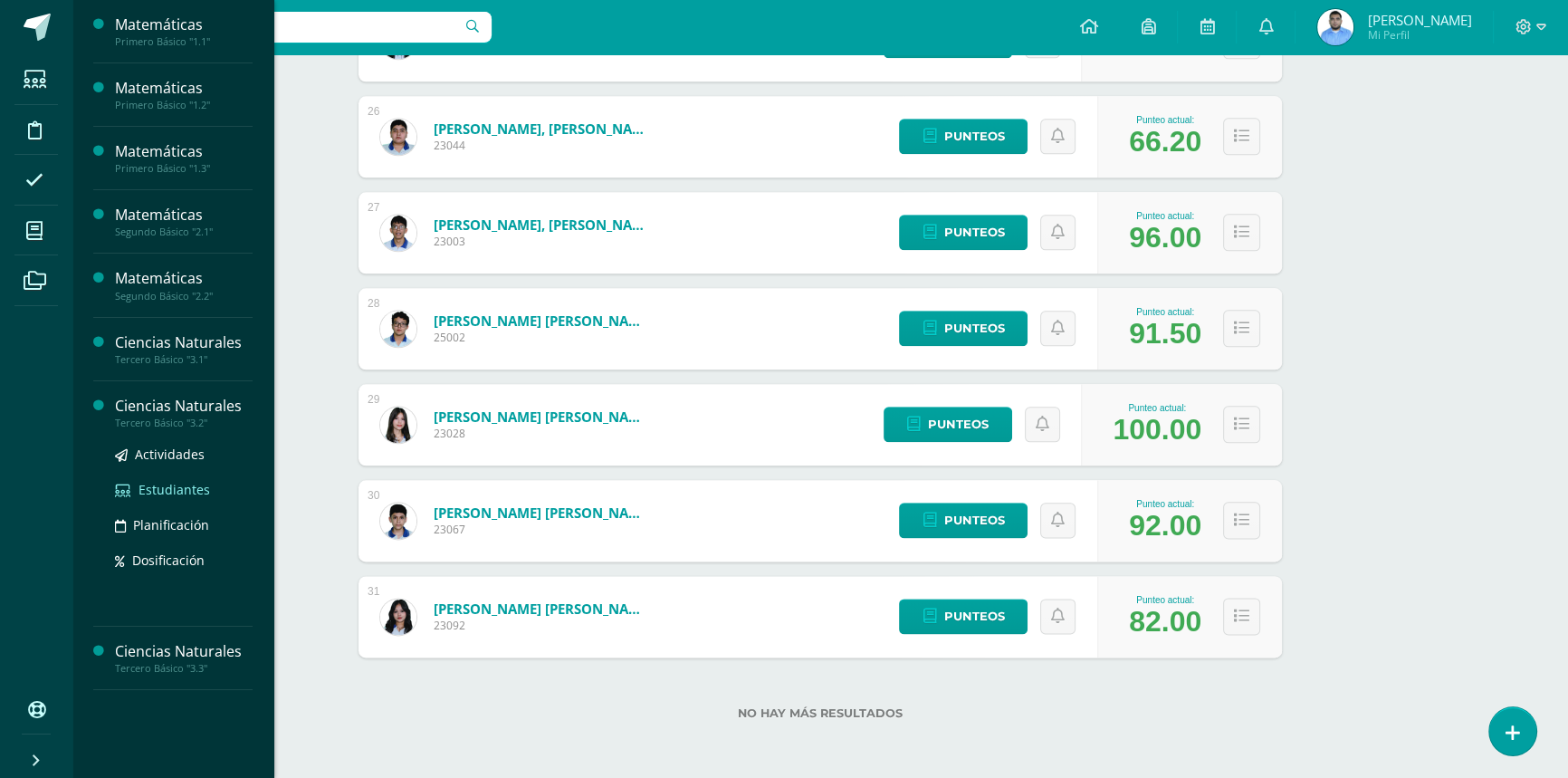
click at [151, 483] on span "Estudiantes" at bounding box center [174, 490] width 71 height 18
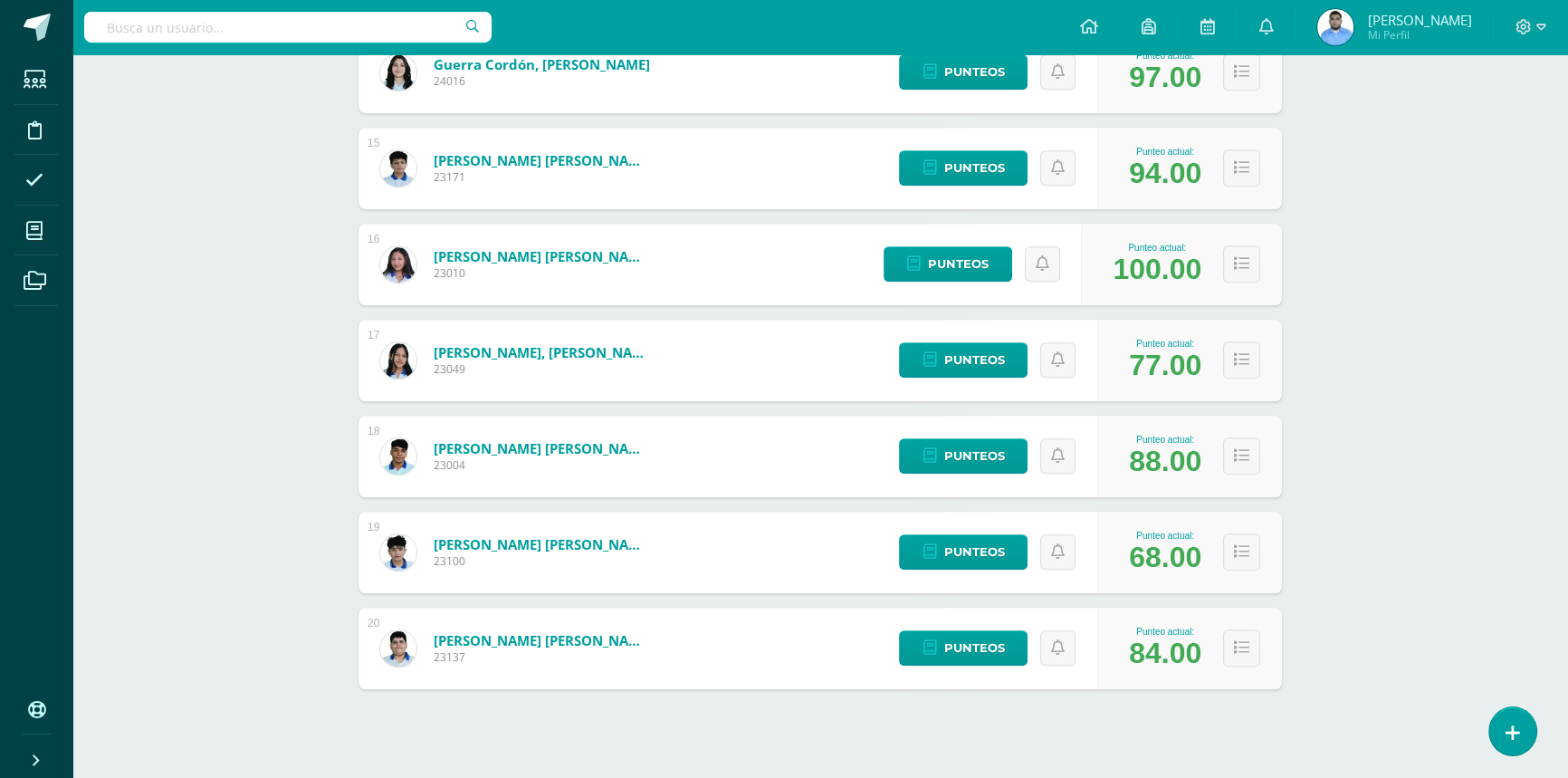
scroll to position [1636, 0]
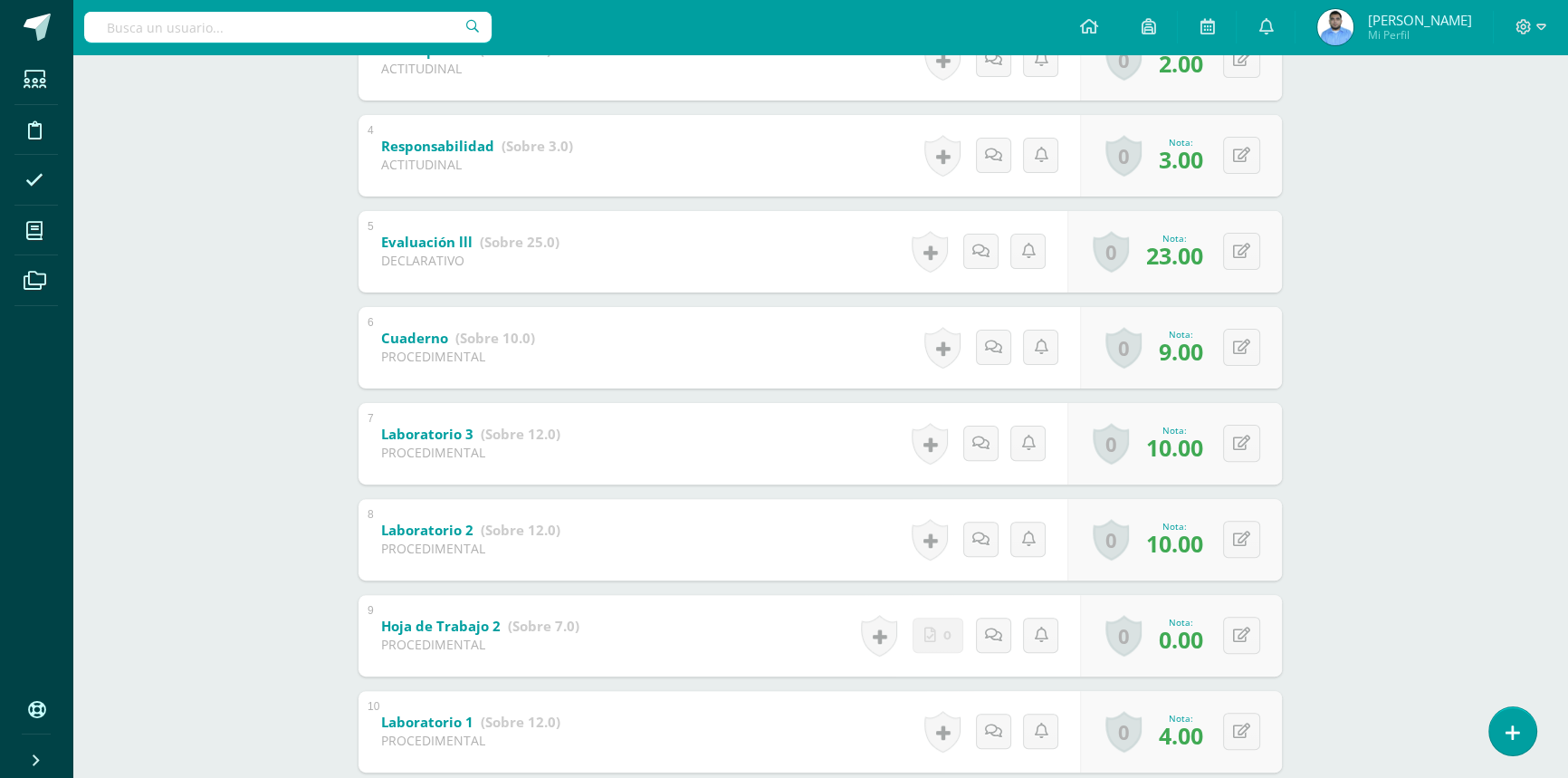
scroll to position [733, 0]
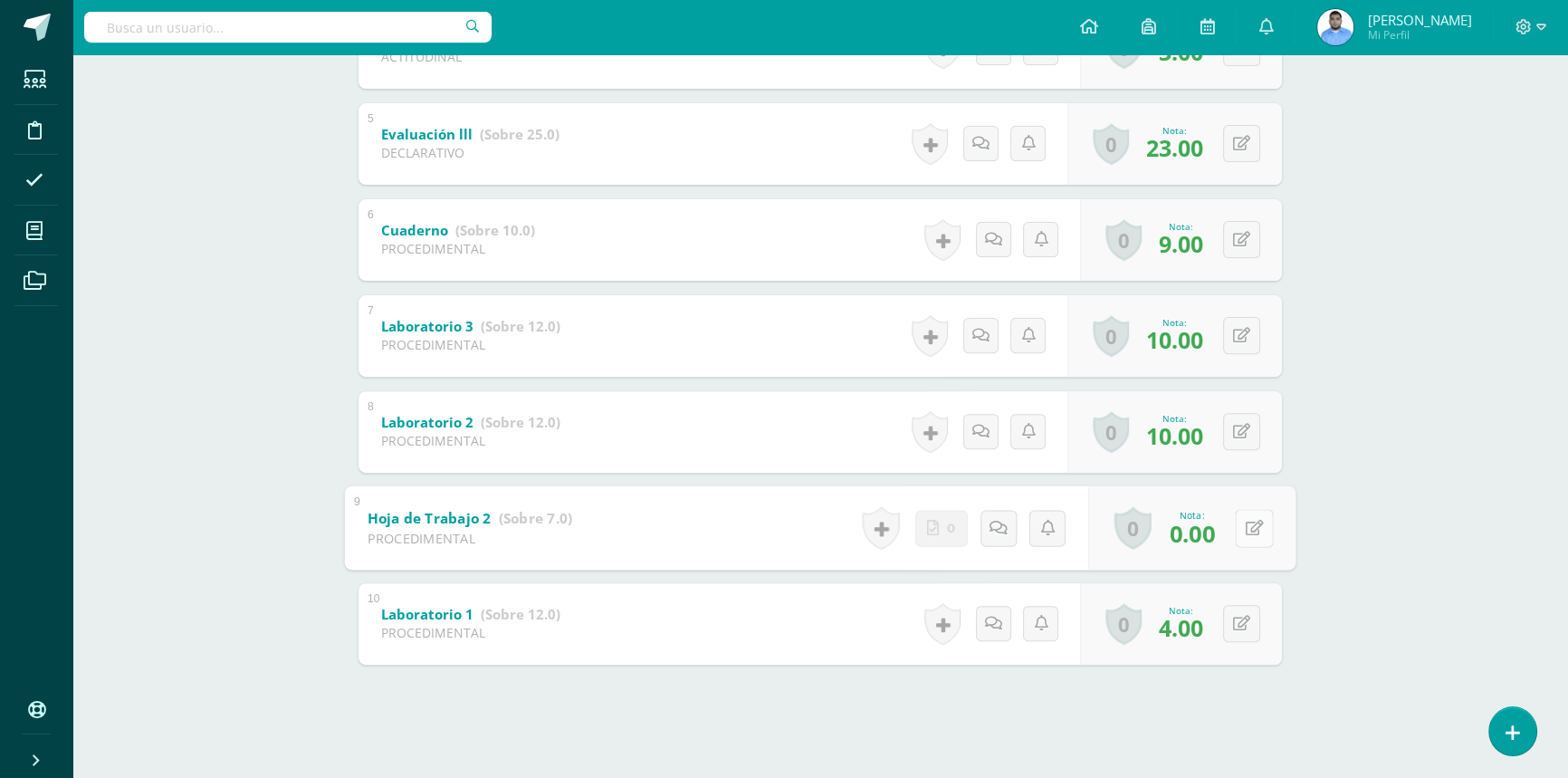
click at [1244, 535] on button at bounding box center [1254, 528] width 38 height 38
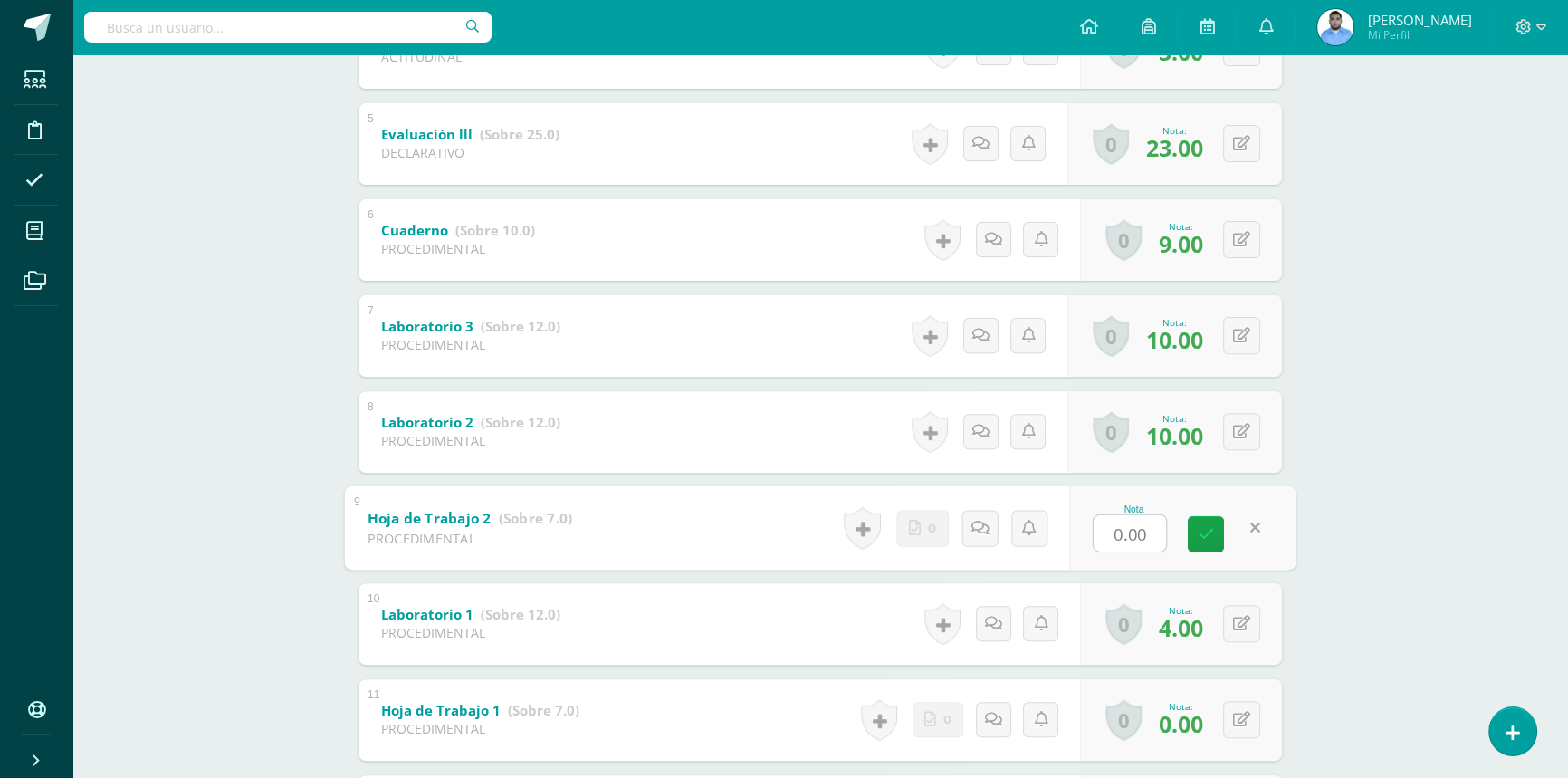
click at [1344, 532] on div "Ciencias Naturales Tercero Básico "3.1" Herramientas Detalle de asistencias Act…" at bounding box center [820, 149] width 1496 height 1656
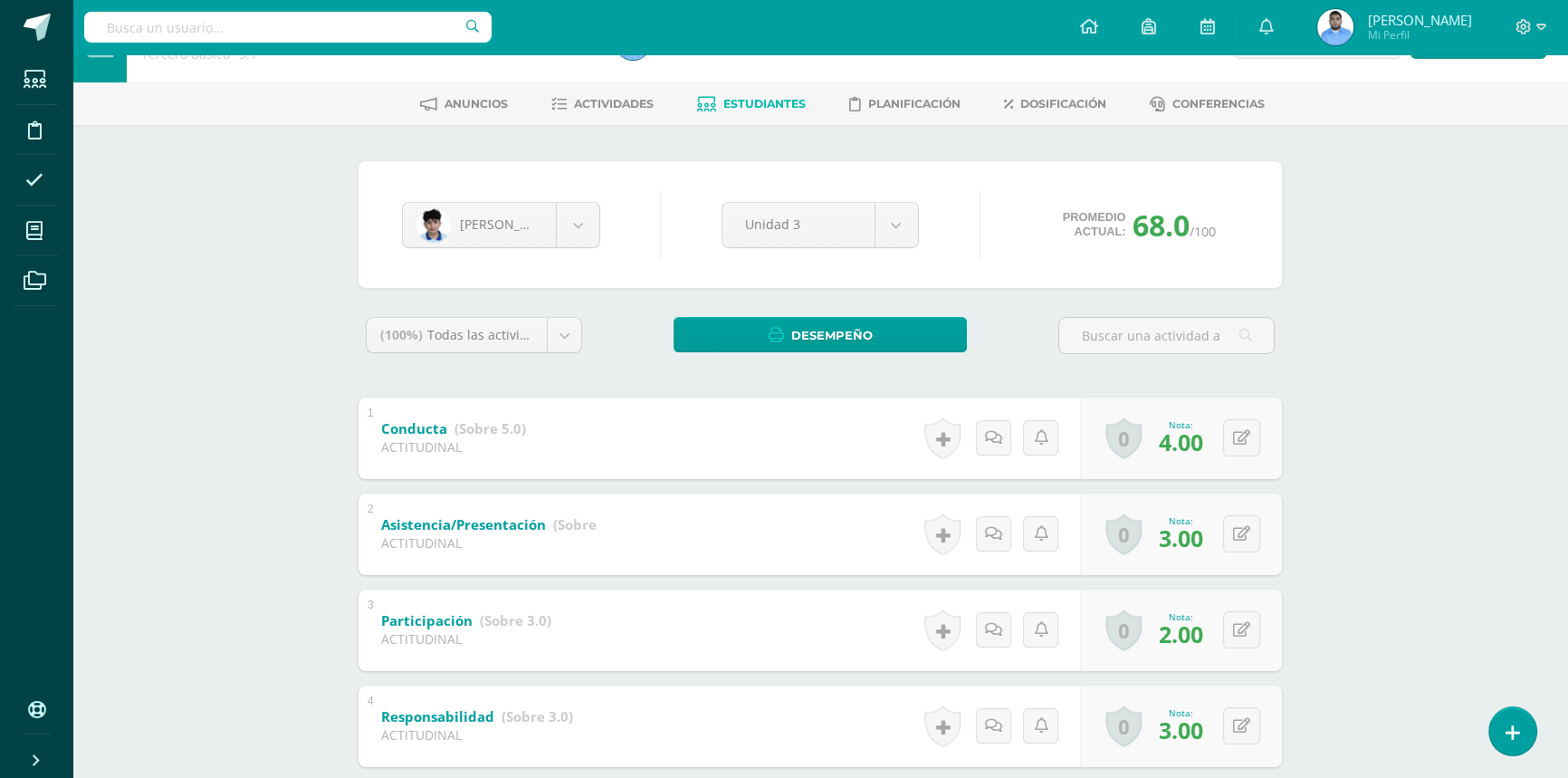
scroll to position [0, 0]
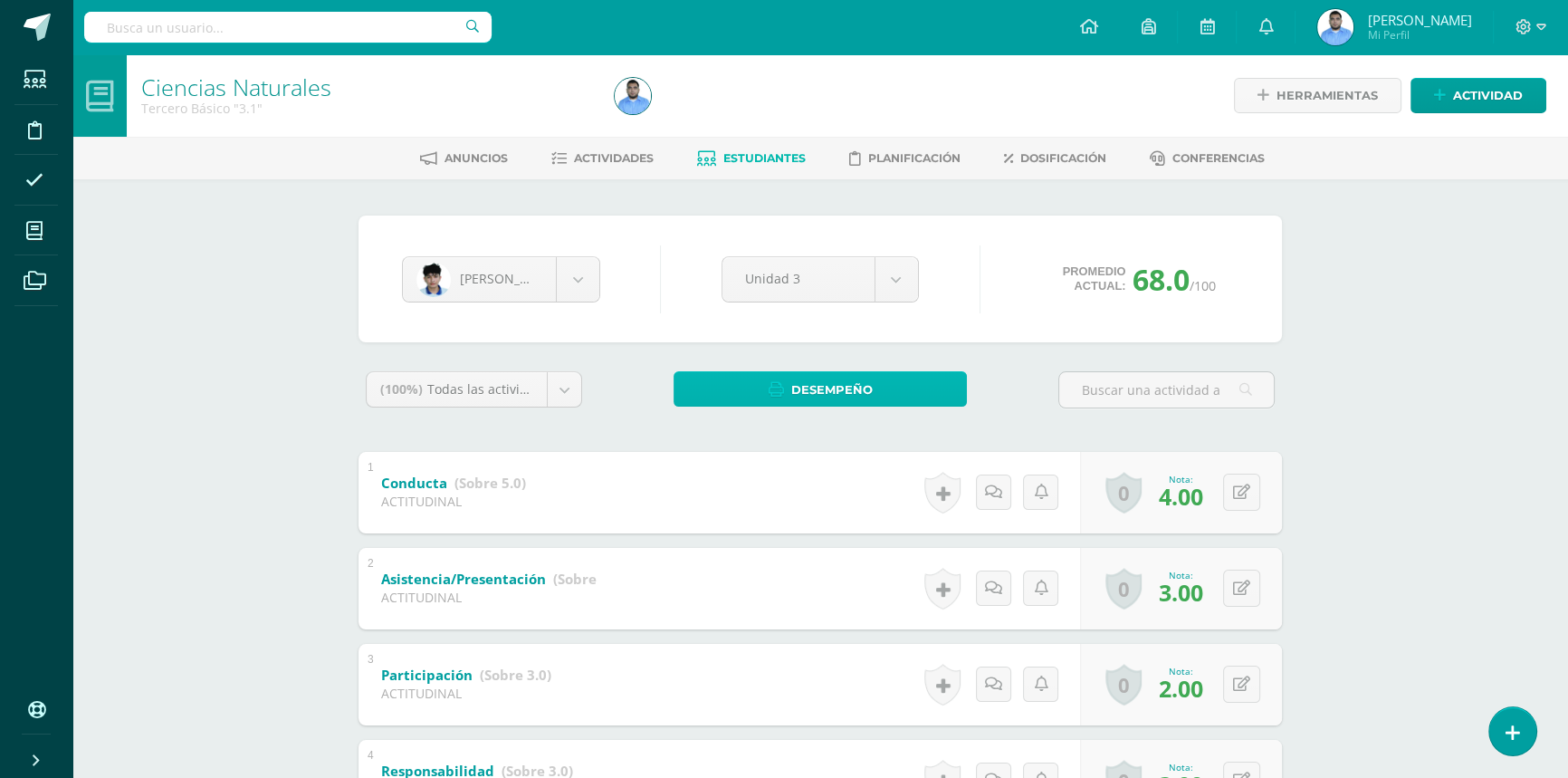
click at [866, 386] on span "Desempeño" at bounding box center [832, 390] width 82 height 33
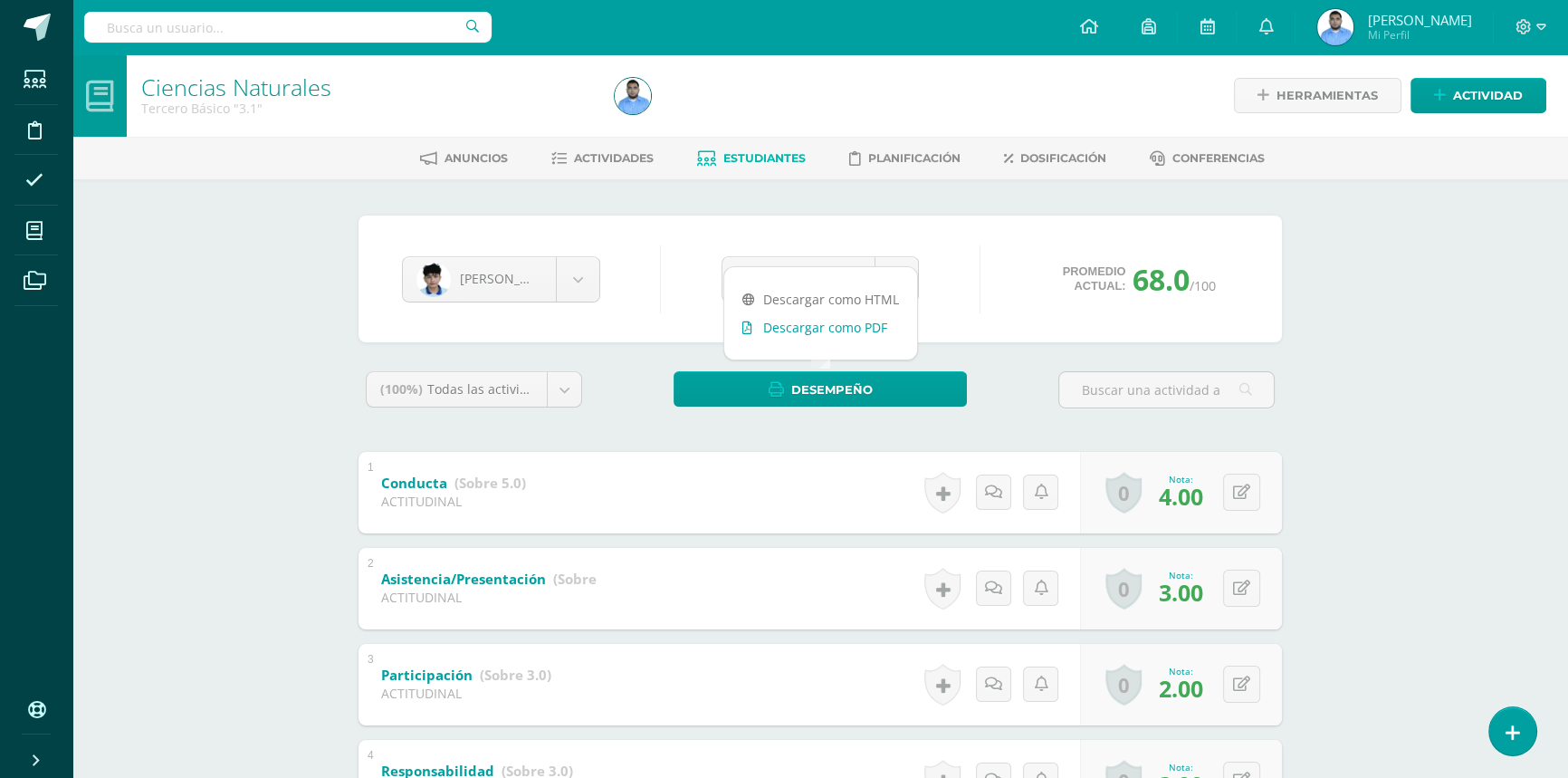
click at [841, 332] on link "Descargar como PDF" at bounding box center [821, 327] width 193 height 28
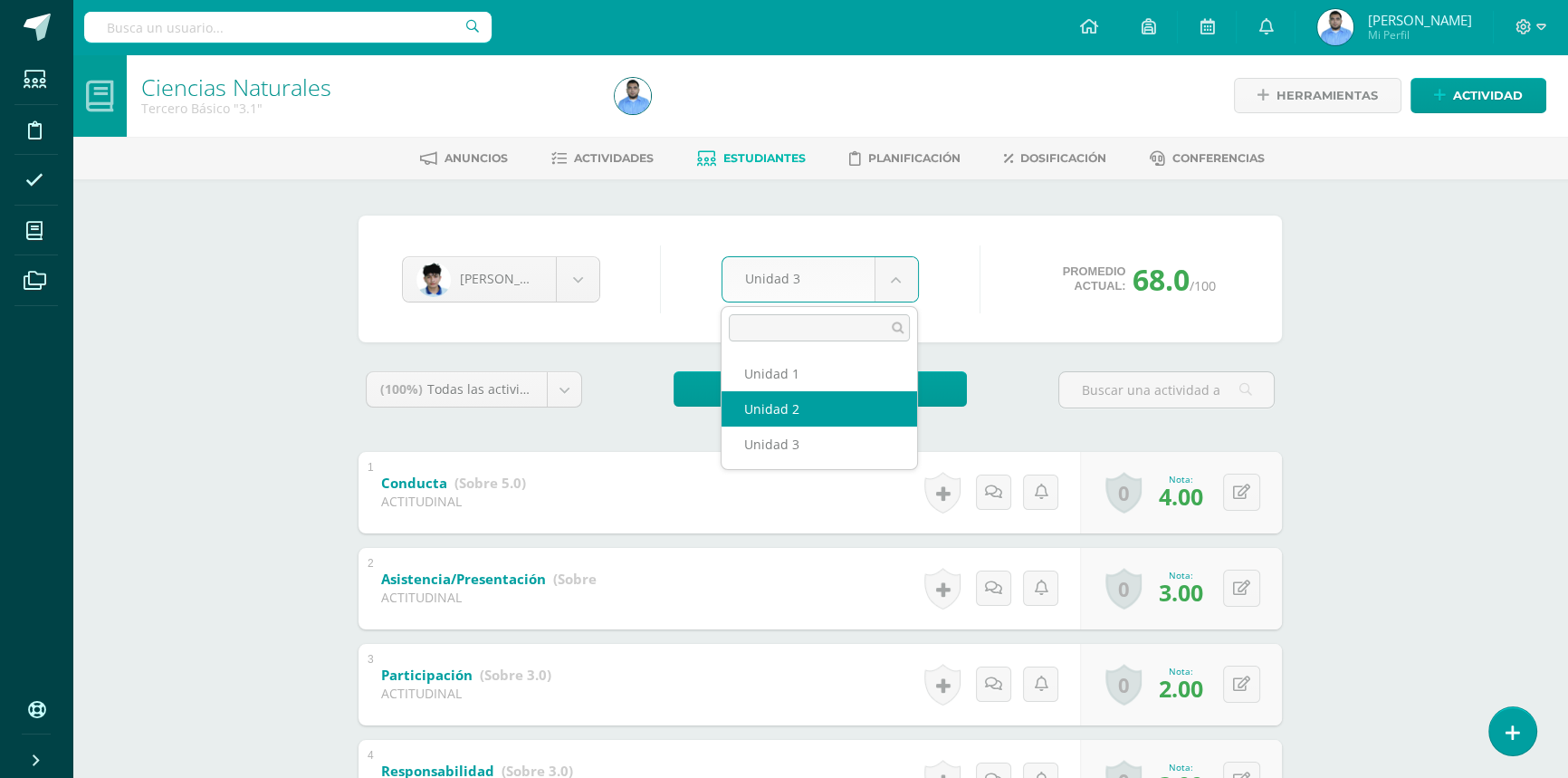
select select "Unidad 2"
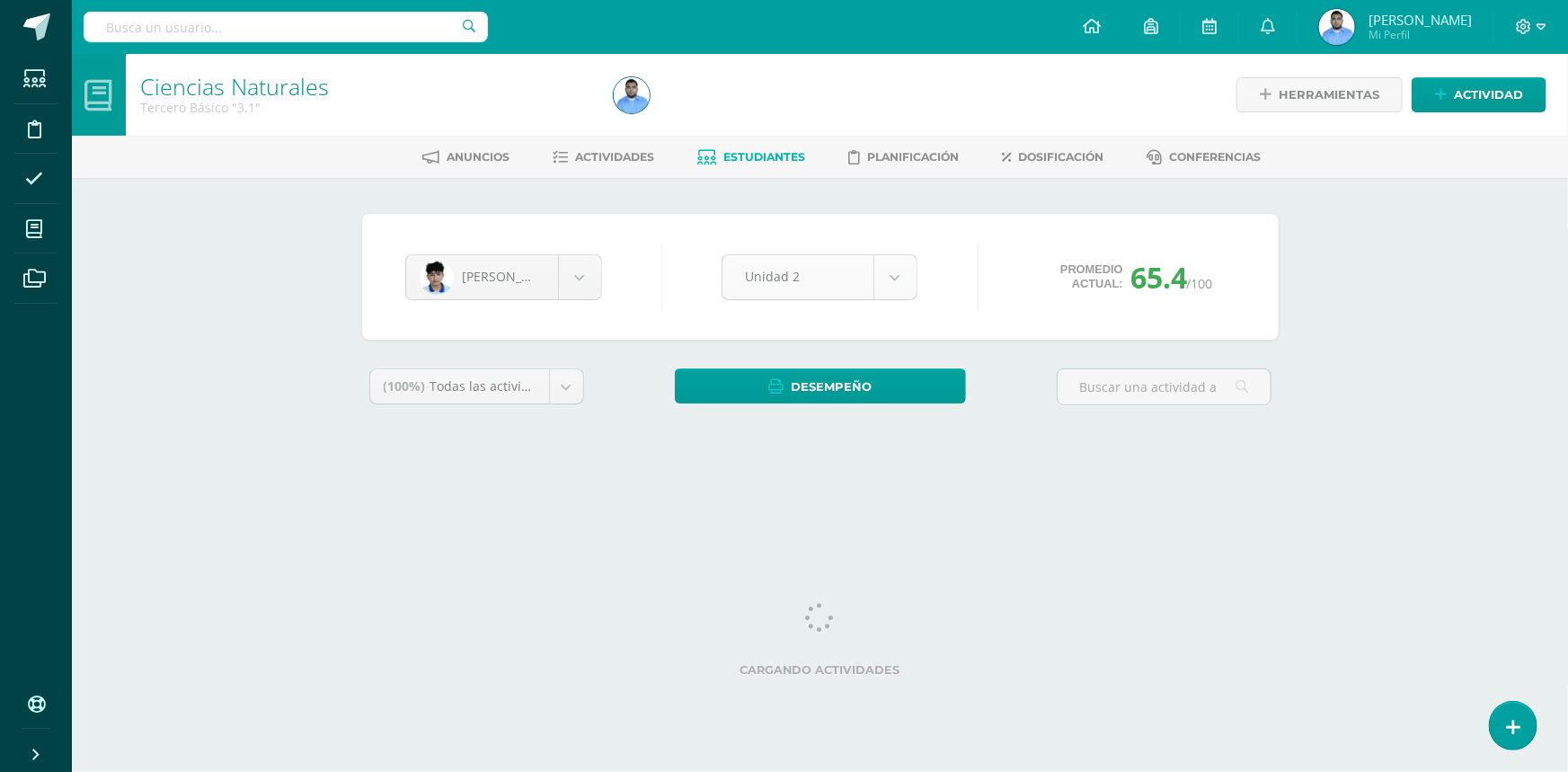
click at [804, 284] on body "Estudiantes Disciplina Asistencia Mis cursos Archivos Soporte Ayuda Reportar un…" at bounding box center [784, 242] width 1568 height 485
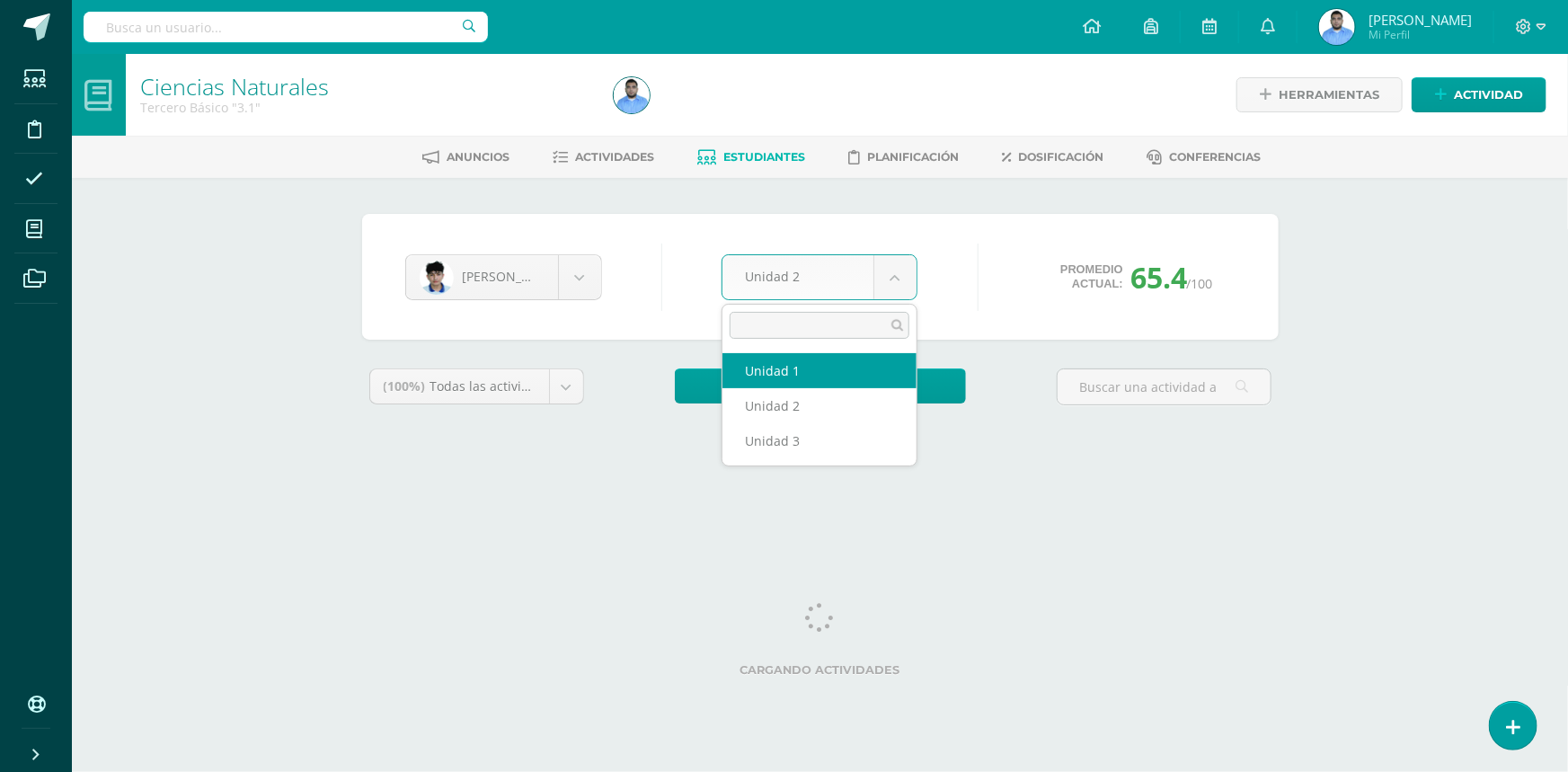
select select "Unidad 1"
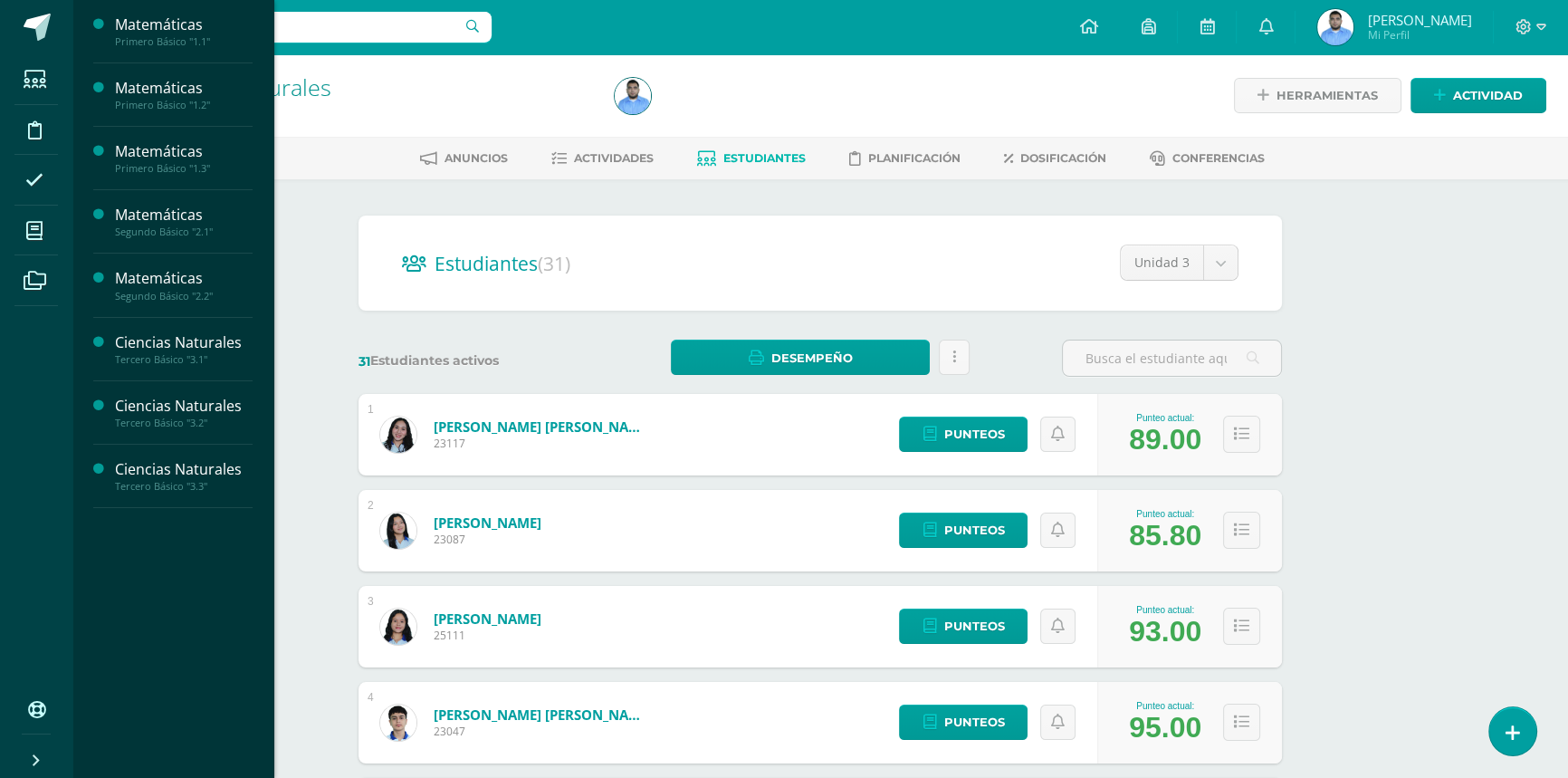
click at [1488, 424] on div "Ciencias Naturales Tercero Básico "3.3" Herramientas Detalle de asistencias Act…" at bounding box center [820, 755] width 1496 height 1400
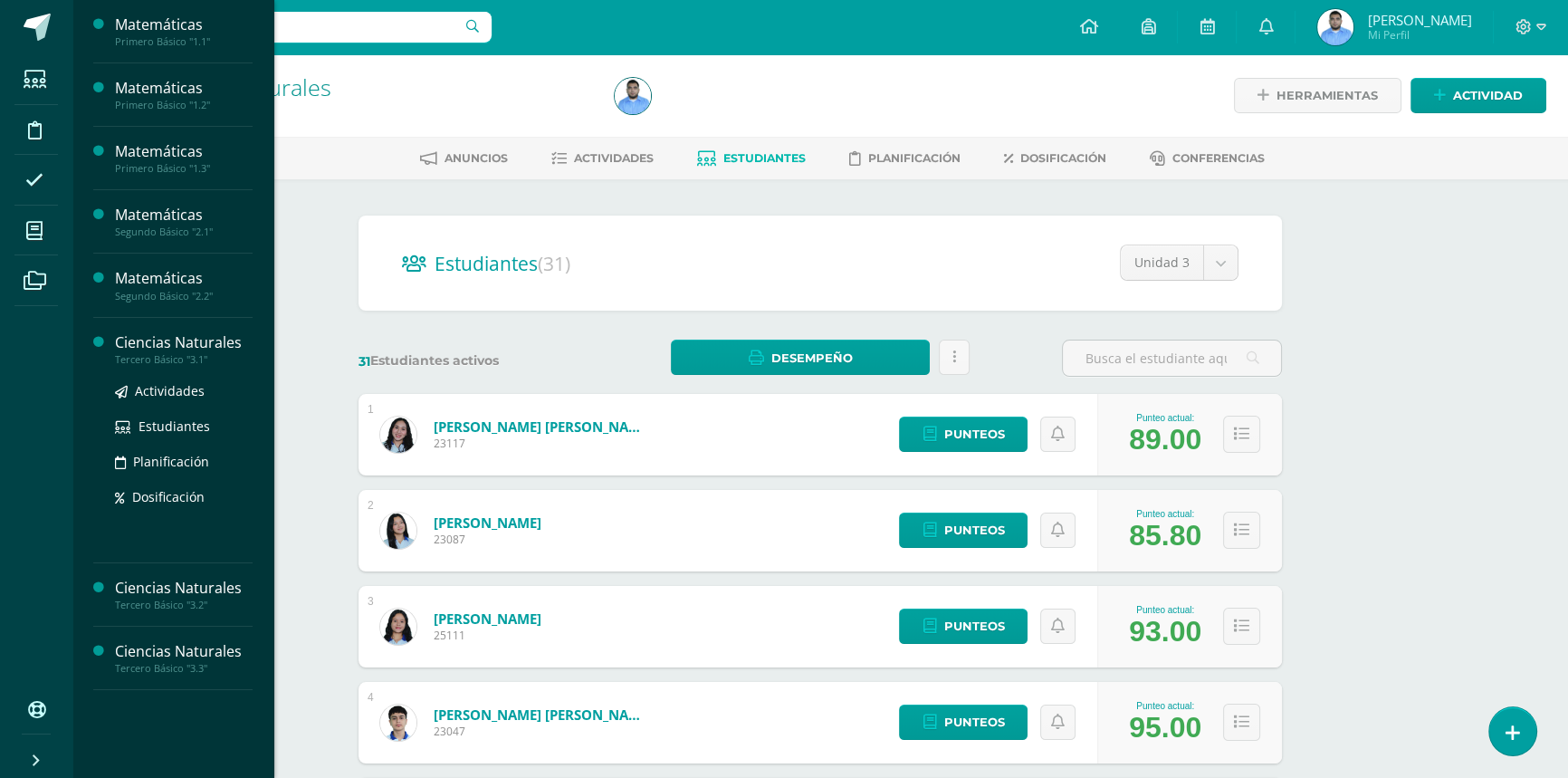
click at [125, 346] on div "Ciencias Naturales Tercero Básico "3.3" Herramientas Detalle de asistencias Act…" at bounding box center [820, 755] width 1496 height 1400
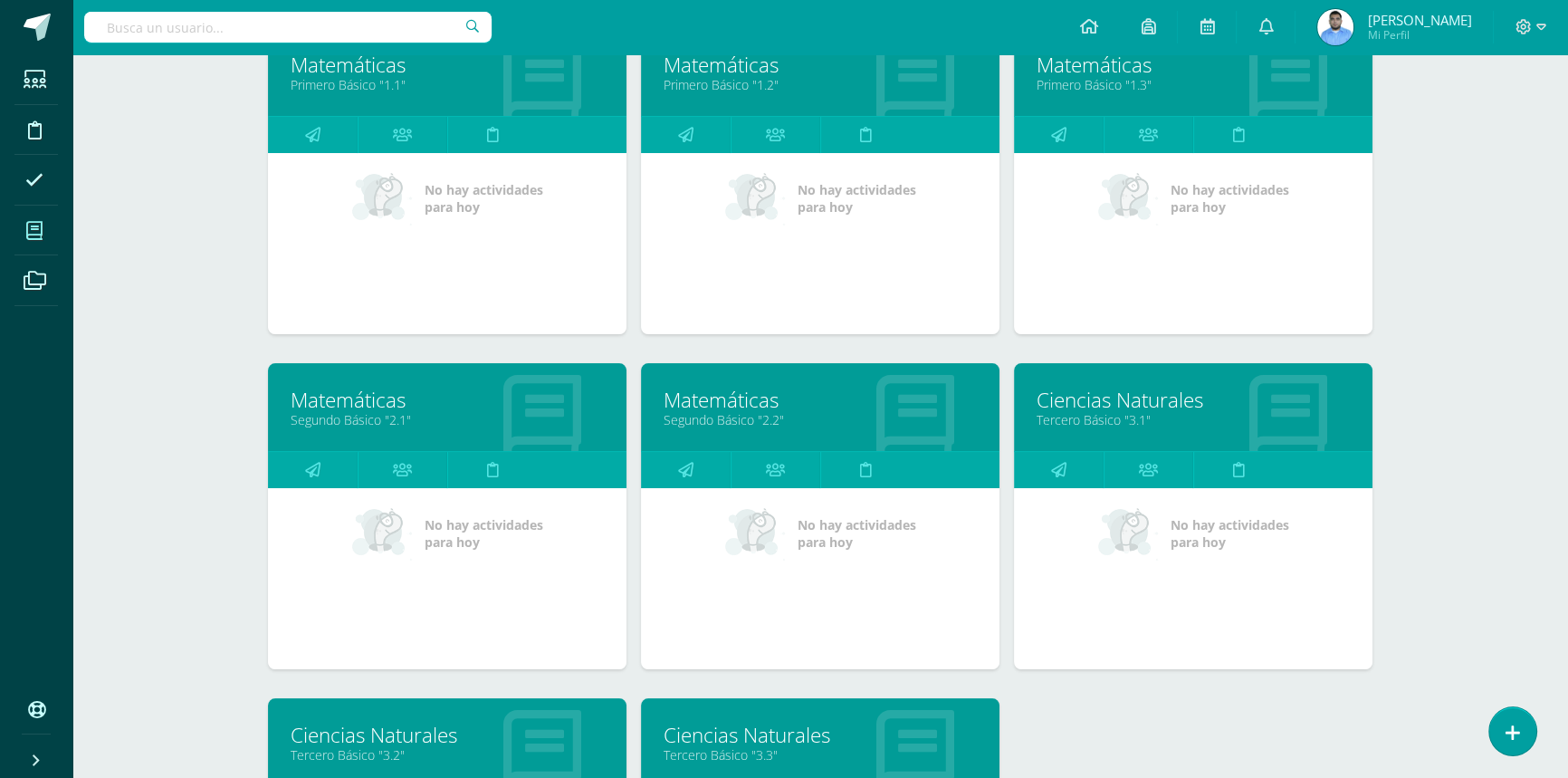
scroll to position [247, 0]
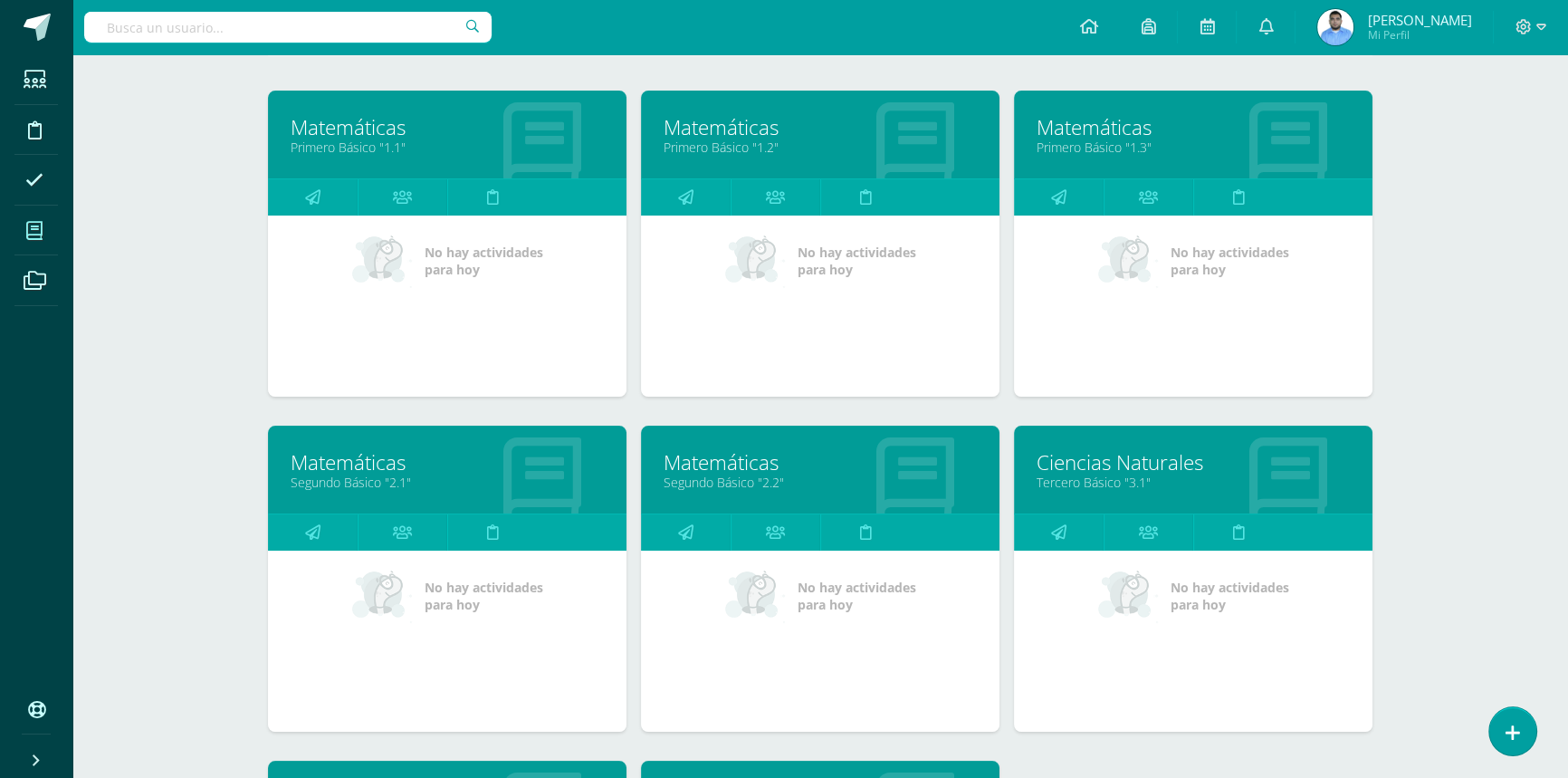
drag, startPoint x: 714, startPoint y: 439, endPoint x: 695, endPoint y: 457, distance: 26.2
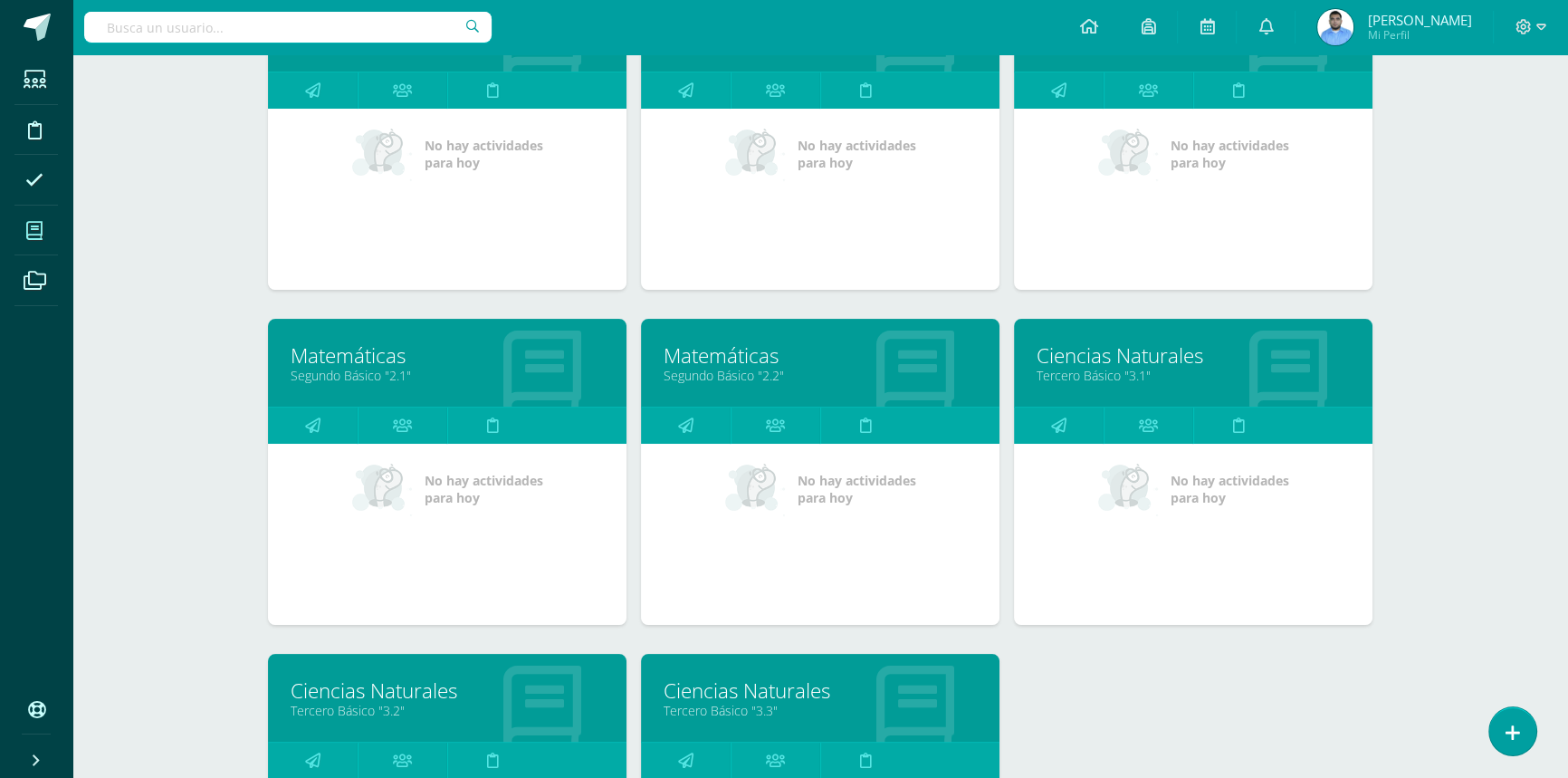
scroll to position [576, 0]
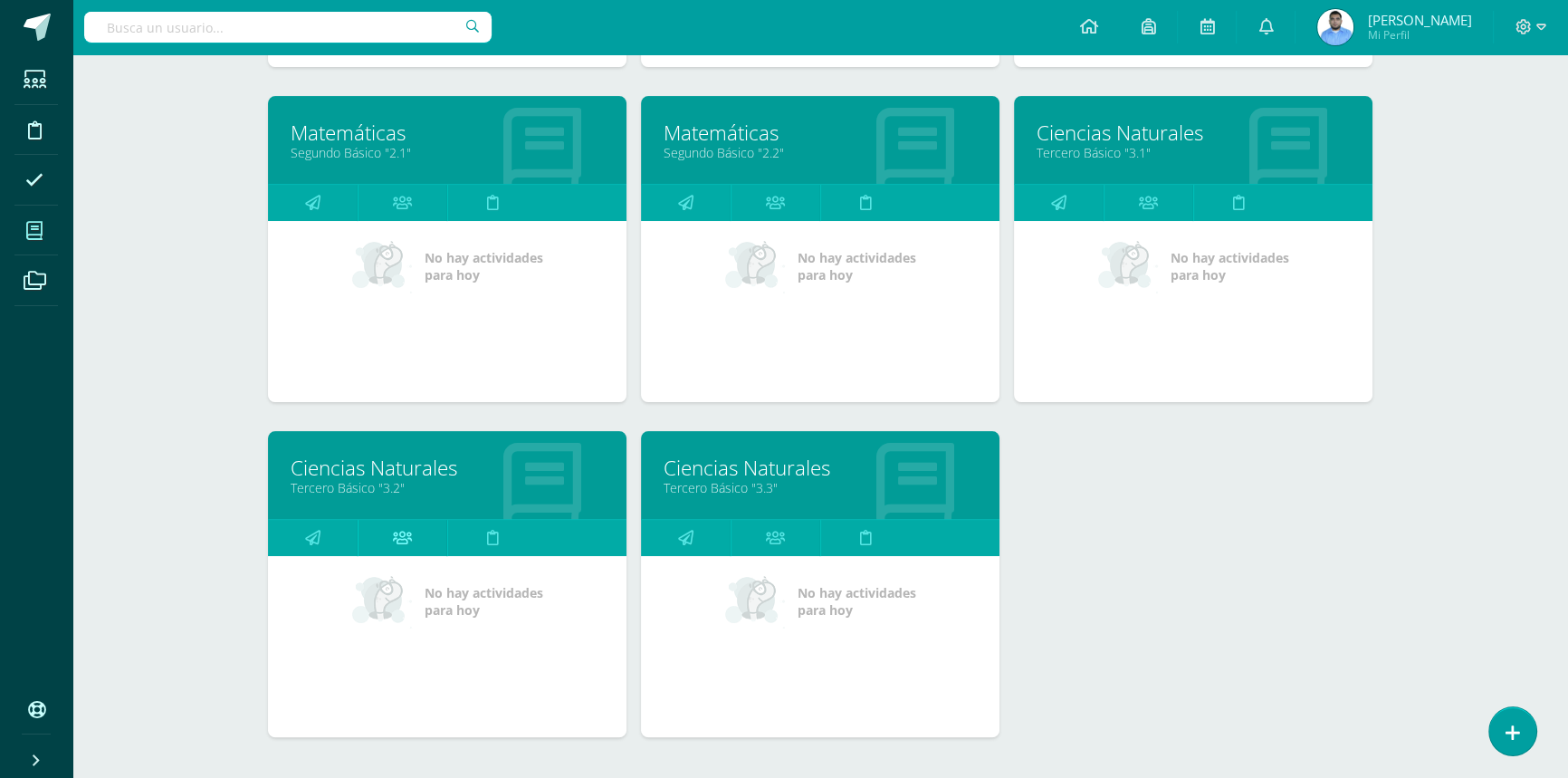
drag, startPoint x: 411, startPoint y: 470, endPoint x: 392, endPoint y: 538, distance: 70.6
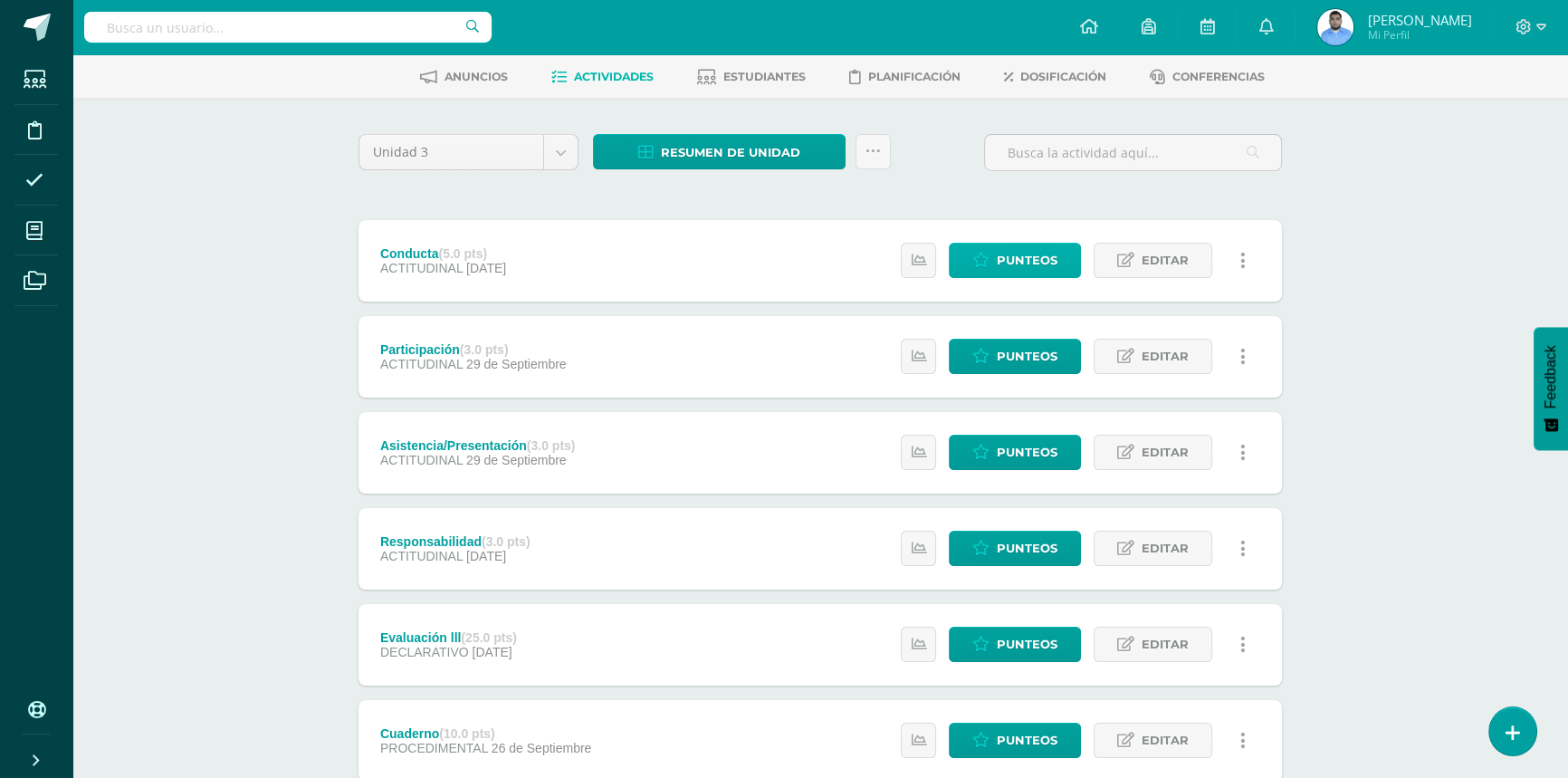
scroll to position [82, 0]
drag, startPoint x: 1037, startPoint y: 258, endPoint x: 765, endPoint y: 80, distance: 325.1
click at [765, 80] on span "Estudiantes" at bounding box center [765, 76] width 82 height 14
click at [765, 71] on span "Estudiantes" at bounding box center [765, 76] width 82 height 14
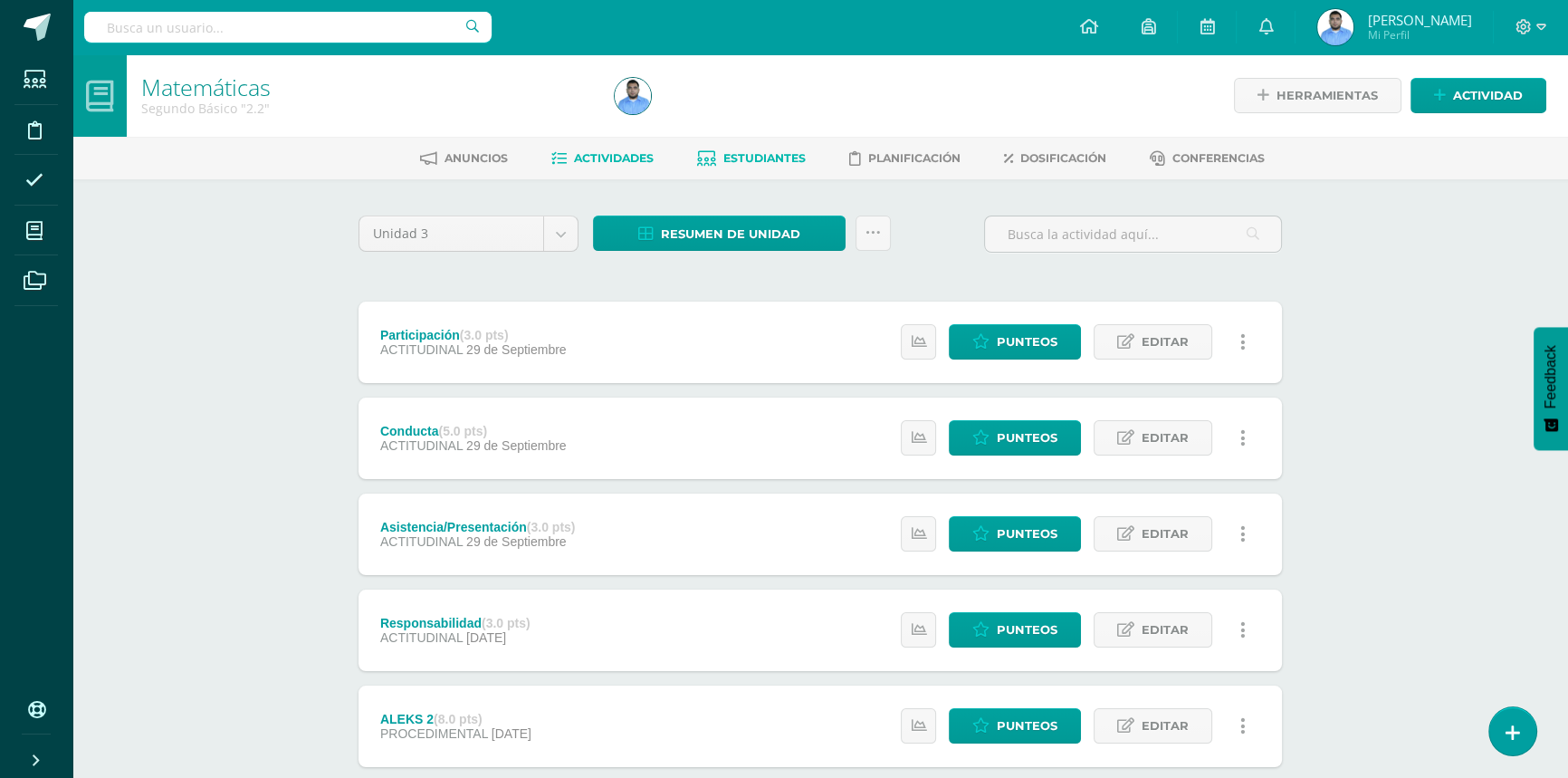
click at [776, 152] on span "Estudiantes" at bounding box center [765, 158] width 82 height 14
click at [738, 163] on span "Estudiantes" at bounding box center [765, 158] width 82 height 14
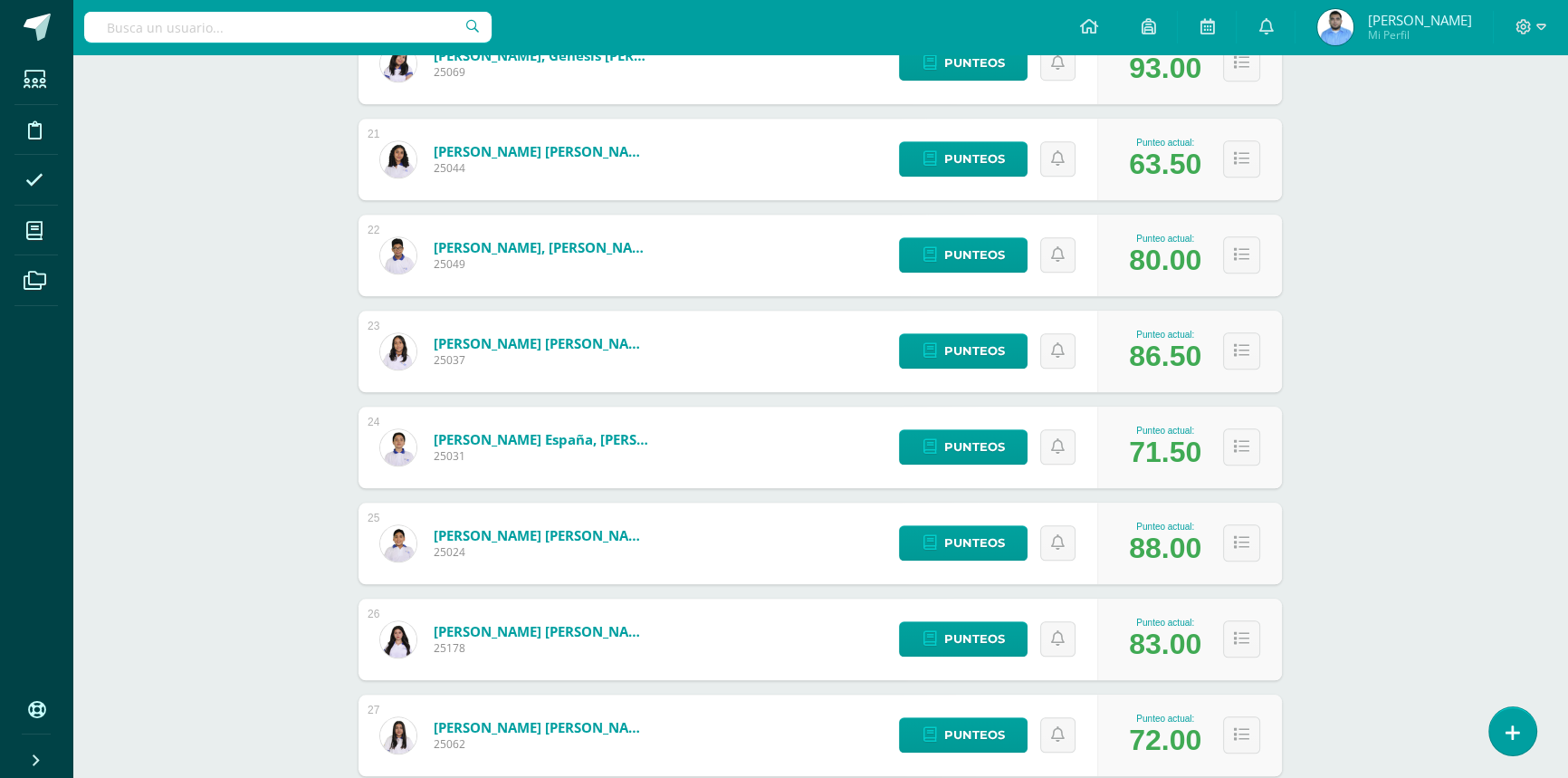
scroll to position [2191, 0]
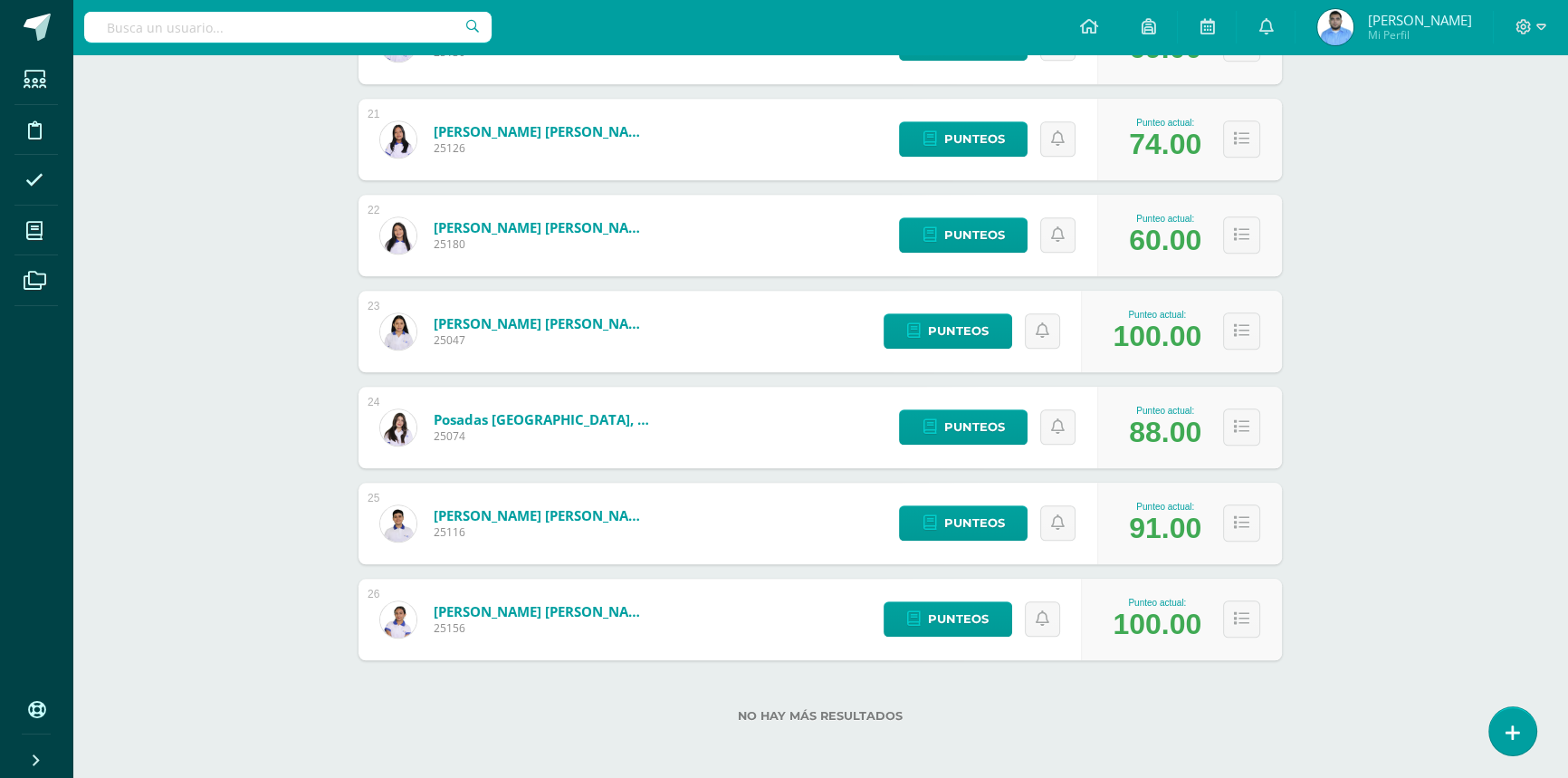
scroll to position [2219, 0]
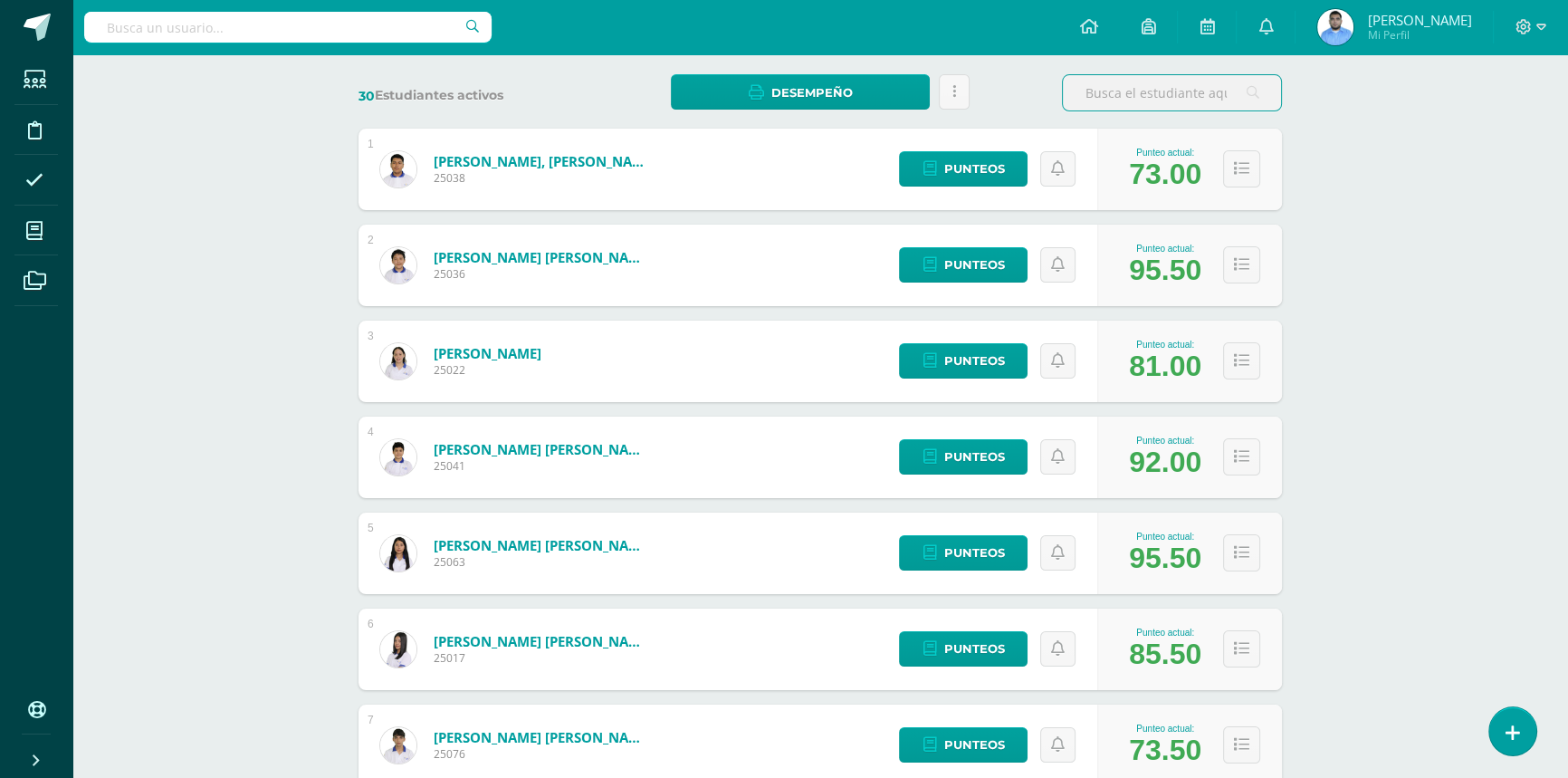
scroll to position [49, 0]
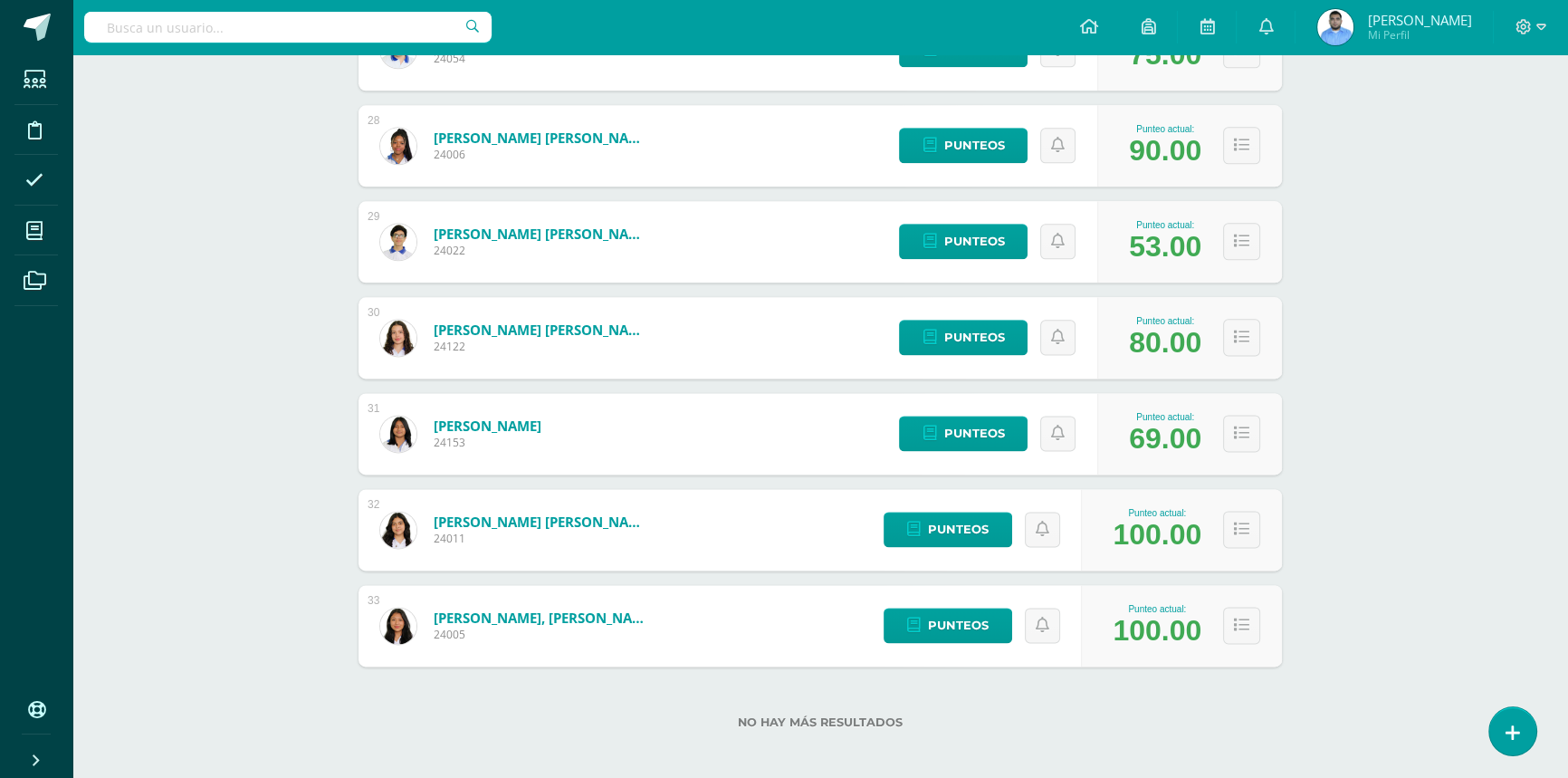
scroll to position [1381, 0]
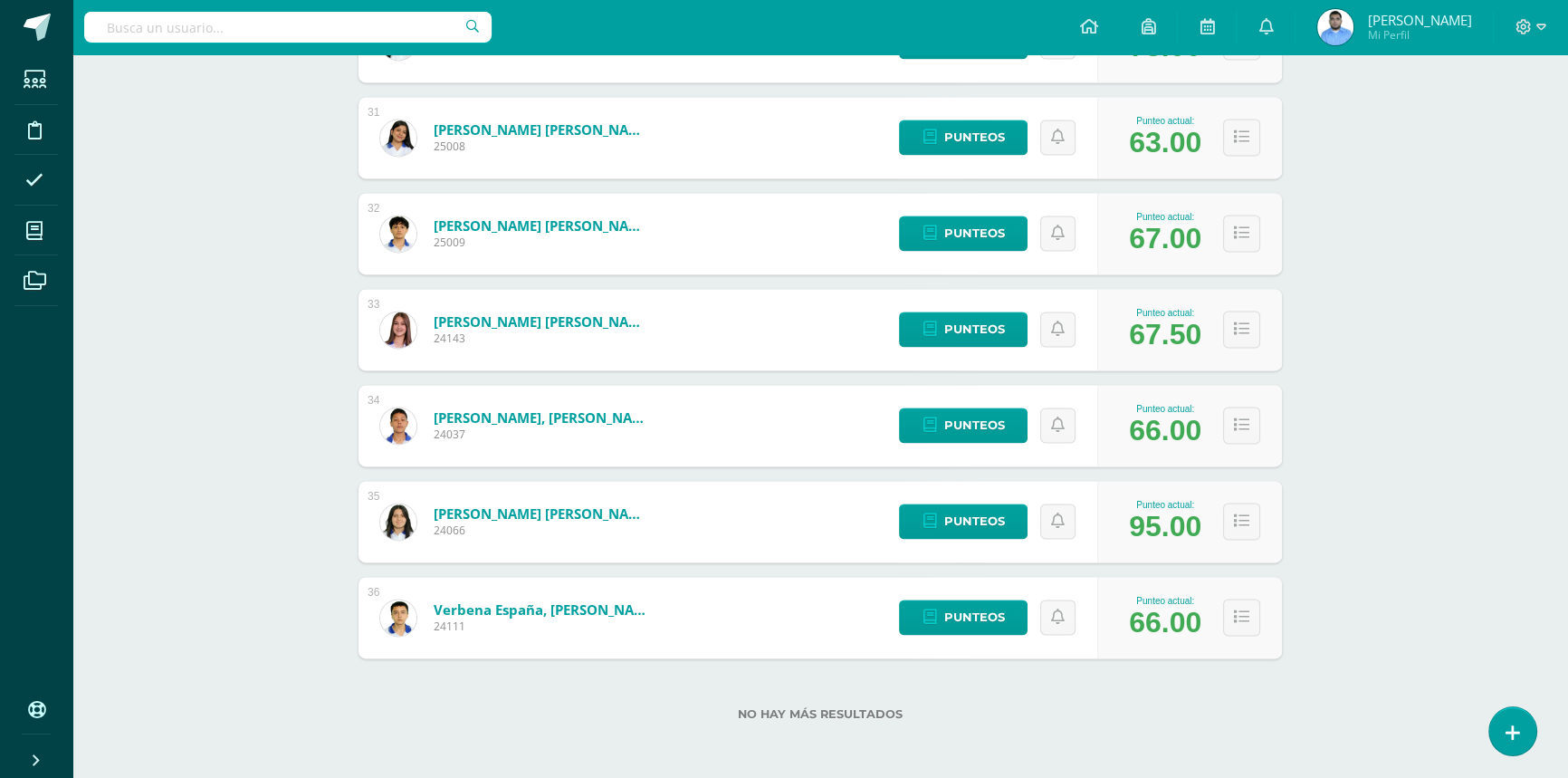
scroll to position [3180, 0]
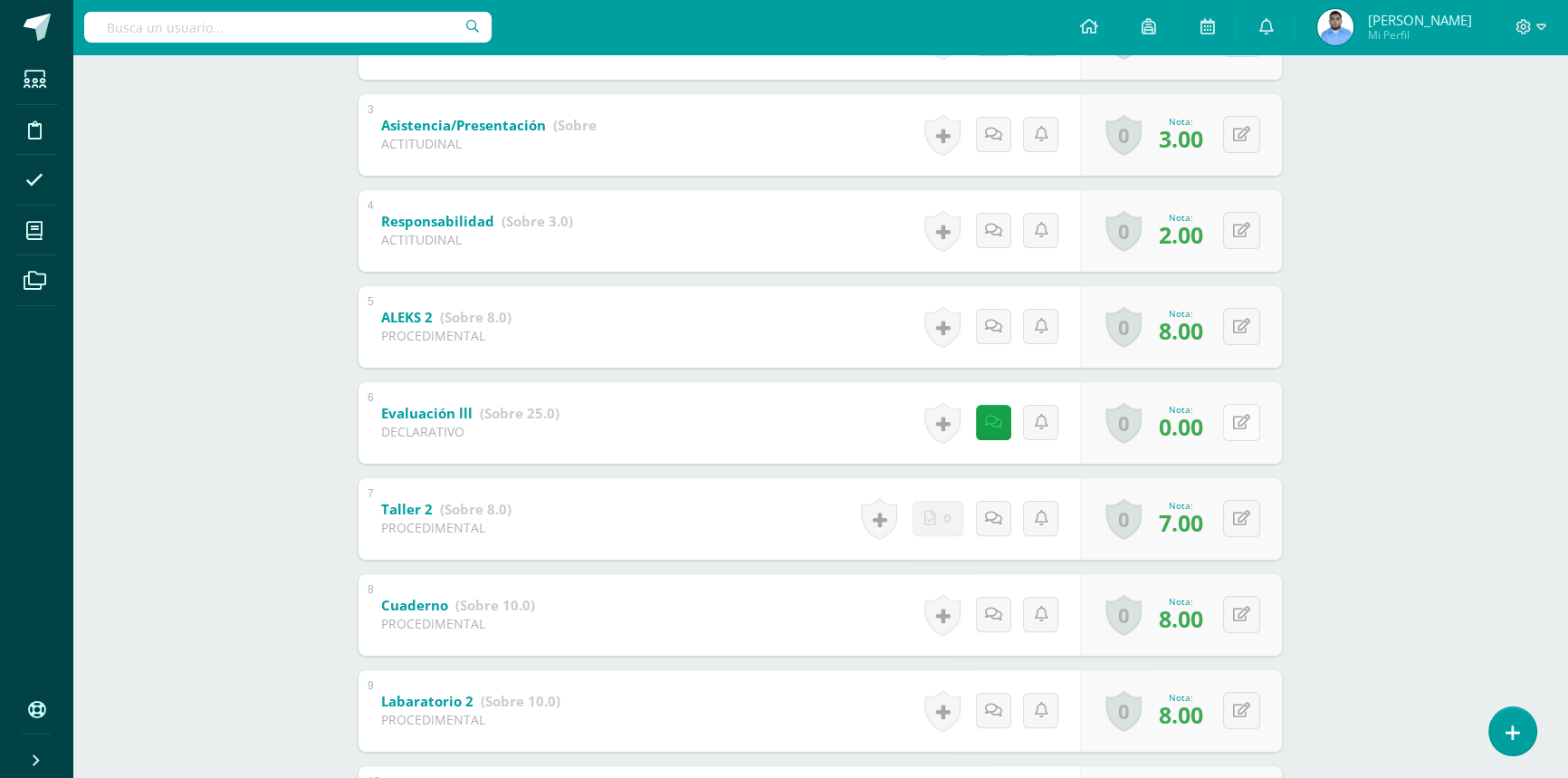
scroll to position [576, 0]
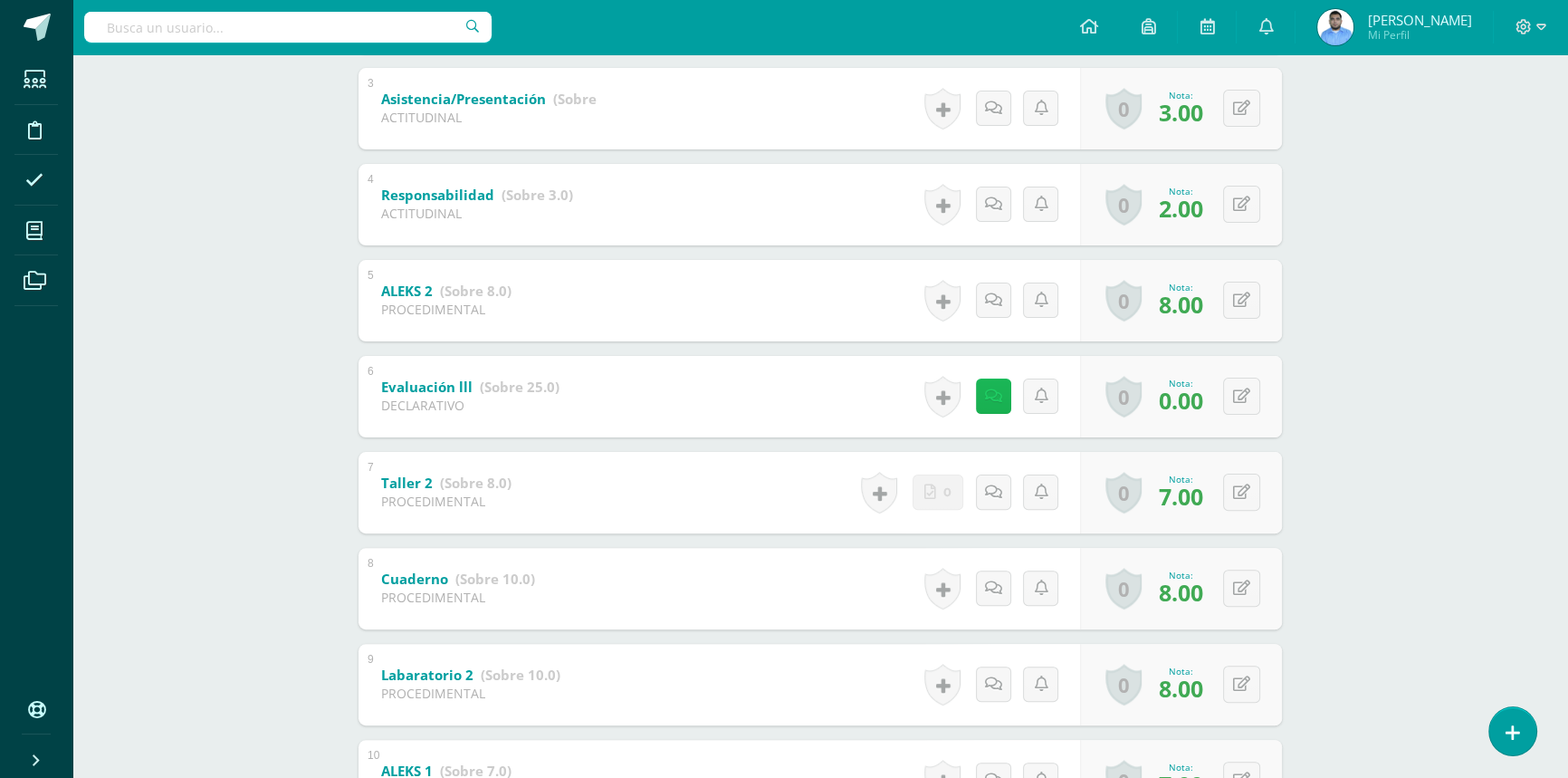
click at [1004, 383] on link at bounding box center [993, 396] width 35 height 35
click at [1317, 389] on div "Diego Díaz Mario Acevedo Stev Aroche José Arriaga Náthaly Bautista Carla Campos…" at bounding box center [820, 416] width 996 height 1627
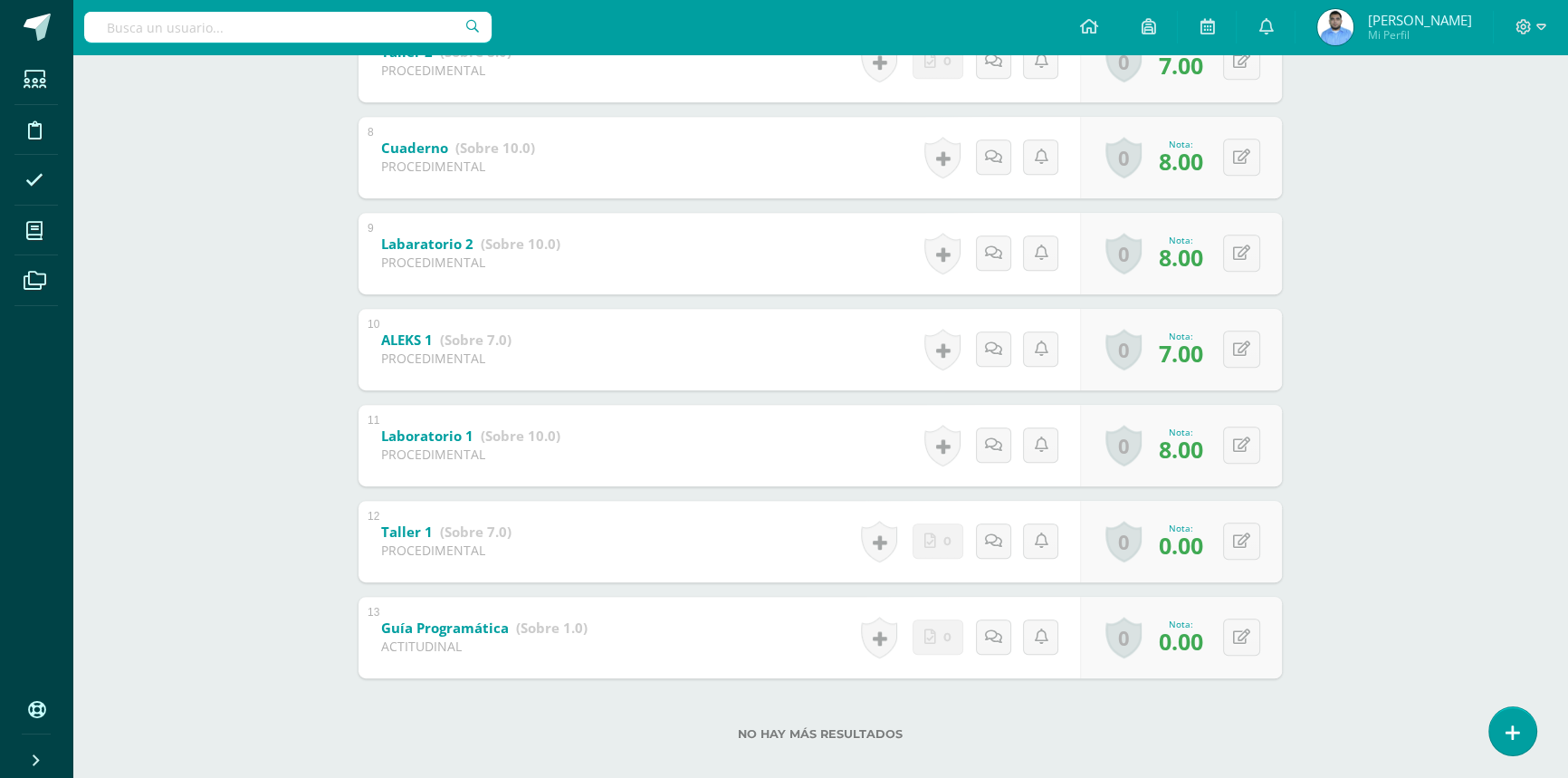
scroll to position [1027, 0]
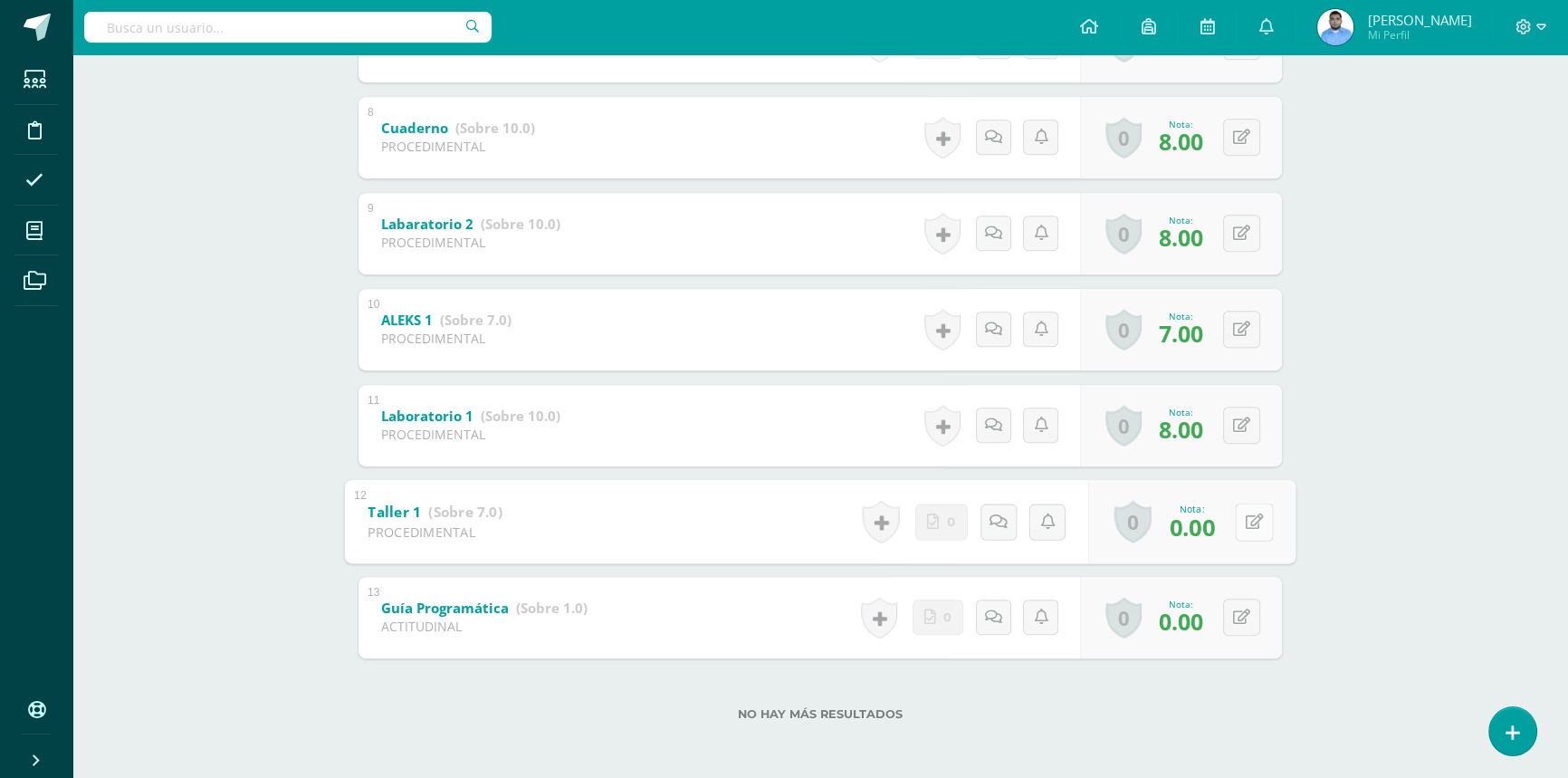
click at [1226, 517] on div "0 Logros Logros obtenidos Aún no hay logros agregados Nota: 0.00" at bounding box center [1193, 521] width 208 height 84
click at [1248, 519] on icon at bounding box center [1256, 521] width 19 height 16
type input "7"
click at [1201, 515] on link at bounding box center [1206, 527] width 36 height 36
click at [1243, 616] on button at bounding box center [1254, 618] width 38 height 38
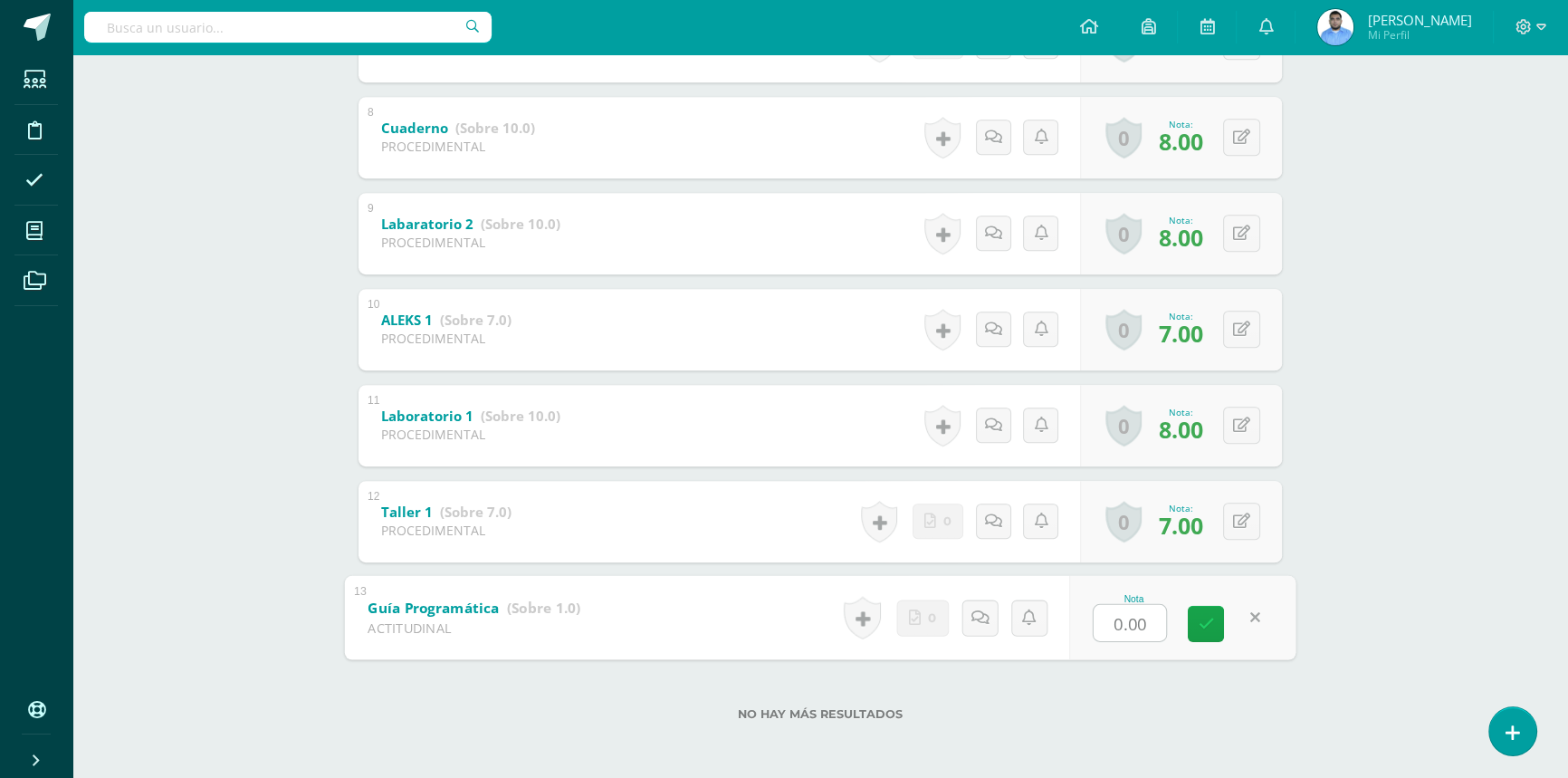
type input "1"
click at [1196, 624] on link at bounding box center [1206, 623] width 36 height 36
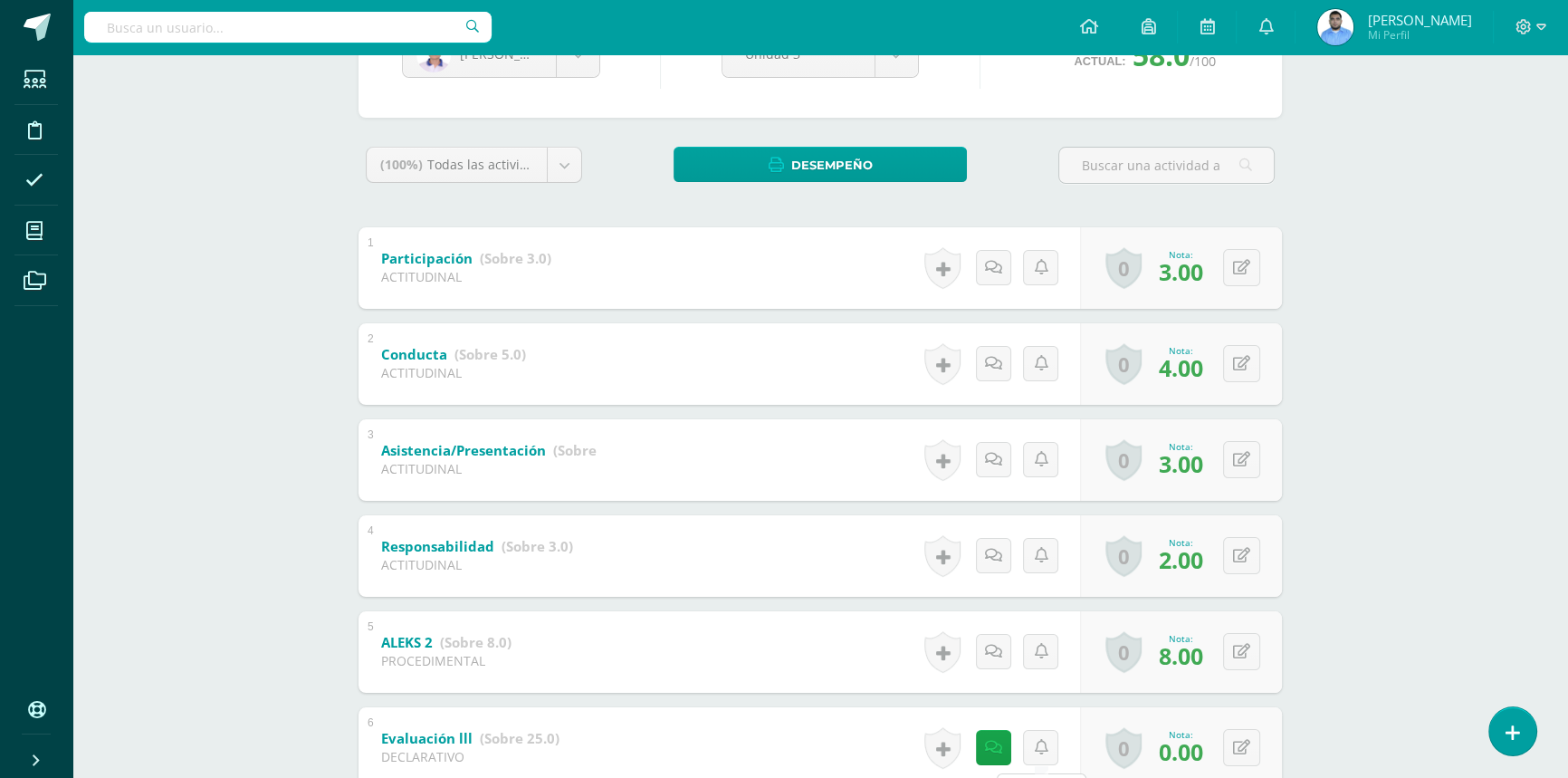
scroll to position [0, 0]
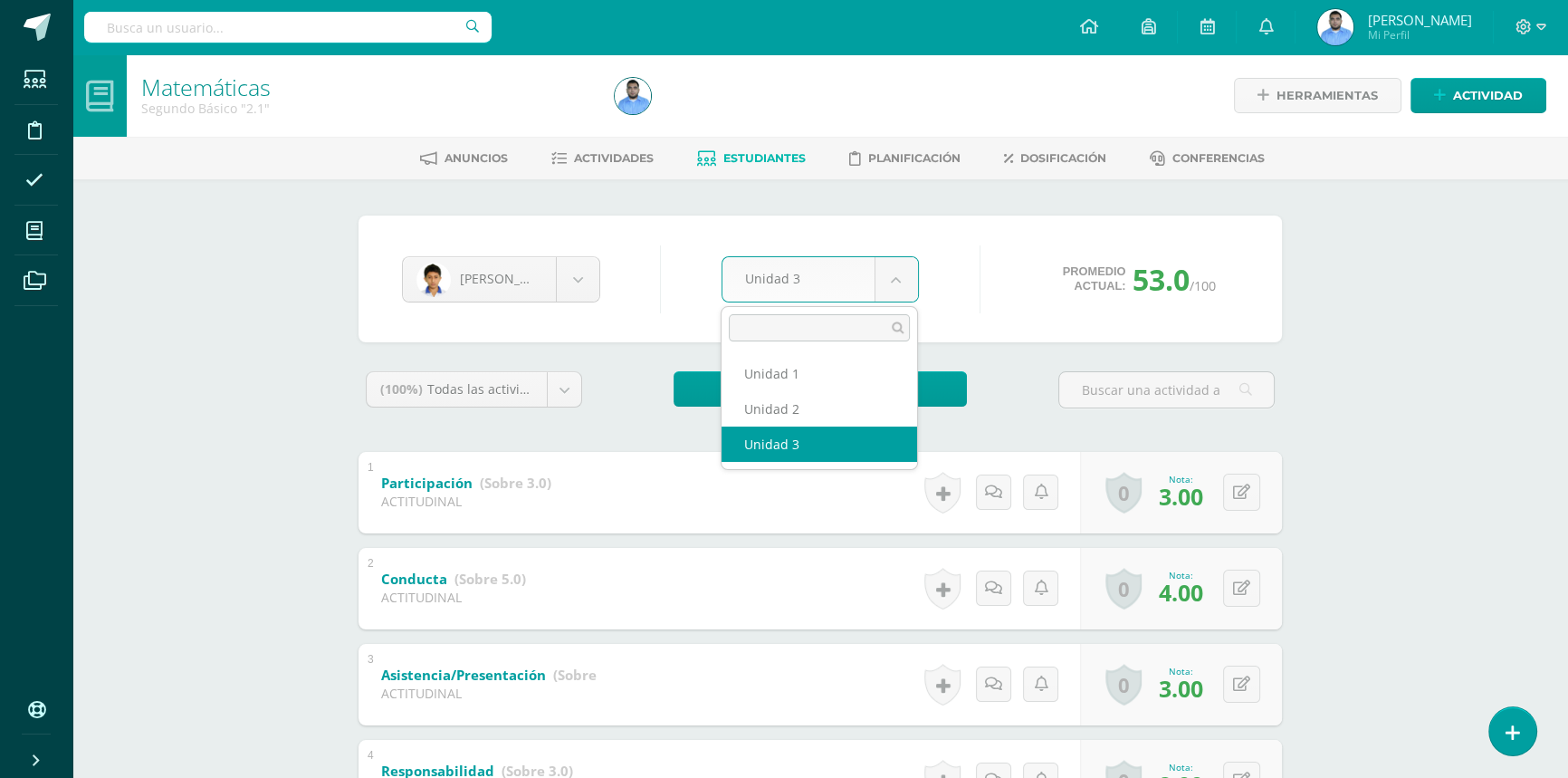
click at [853, 272] on body "Estudiantes Disciplina Asistencia Mis cursos Archivos Soporte Ayuda Reportar un…" at bounding box center [784, 756] width 1568 height 1512
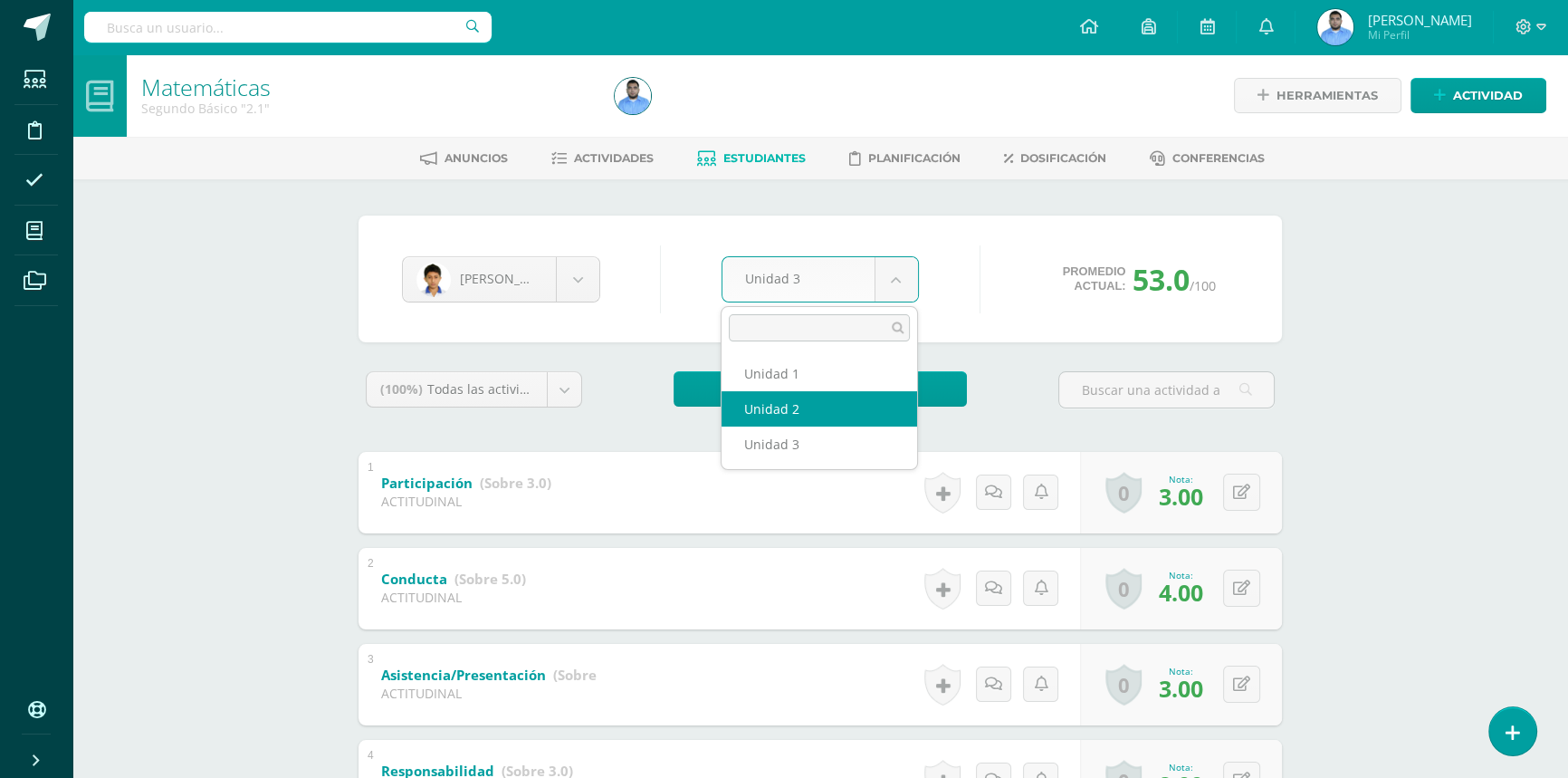
select select "Unidad 2"
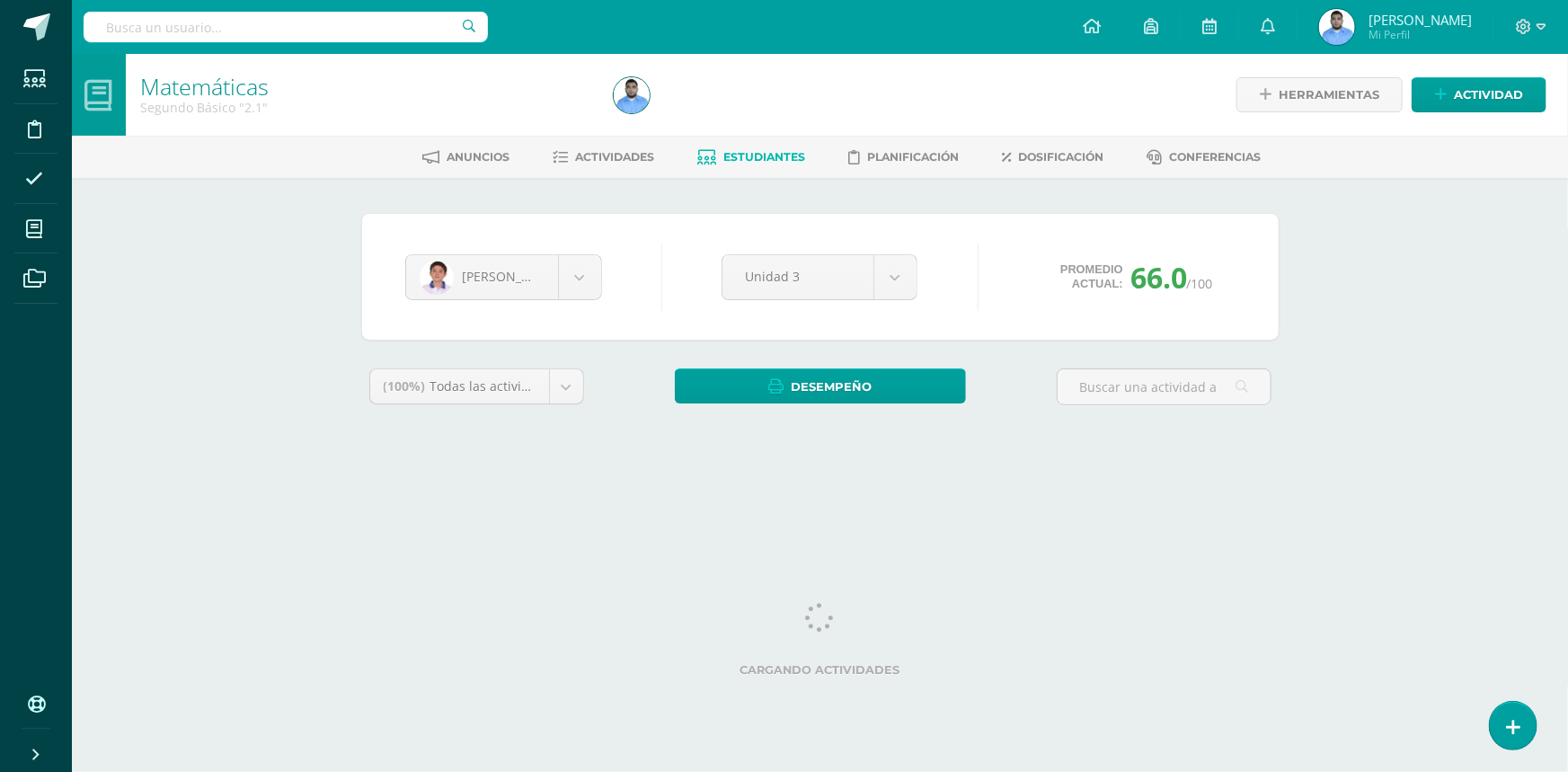
click at [818, 271] on body "Estudiantes Disciplina Asistencia Mis cursos Archivos Soporte Ayuda Reportar un…" at bounding box center [784, 242] width 1568 height 485
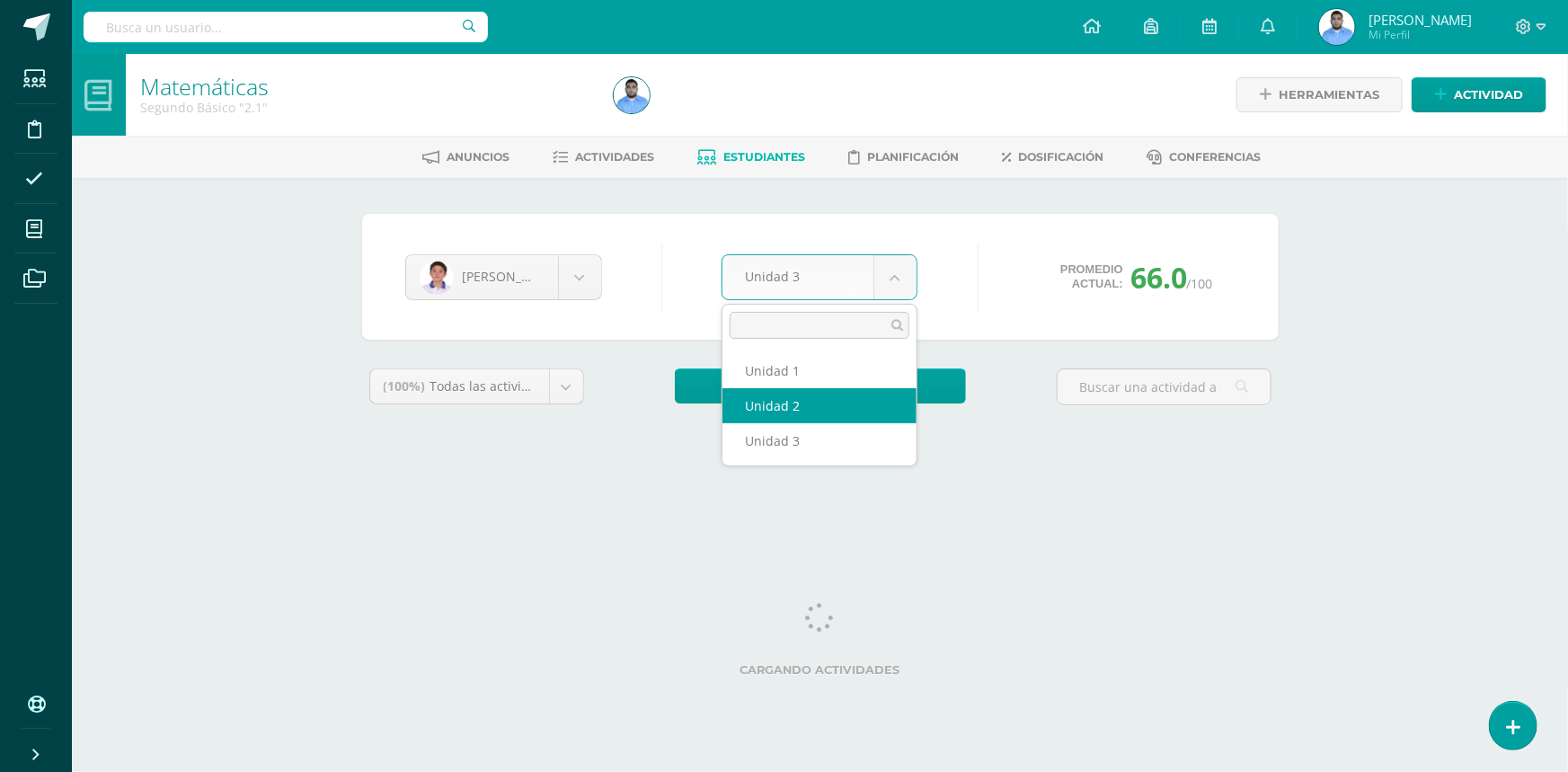
select select "Unidad 2"
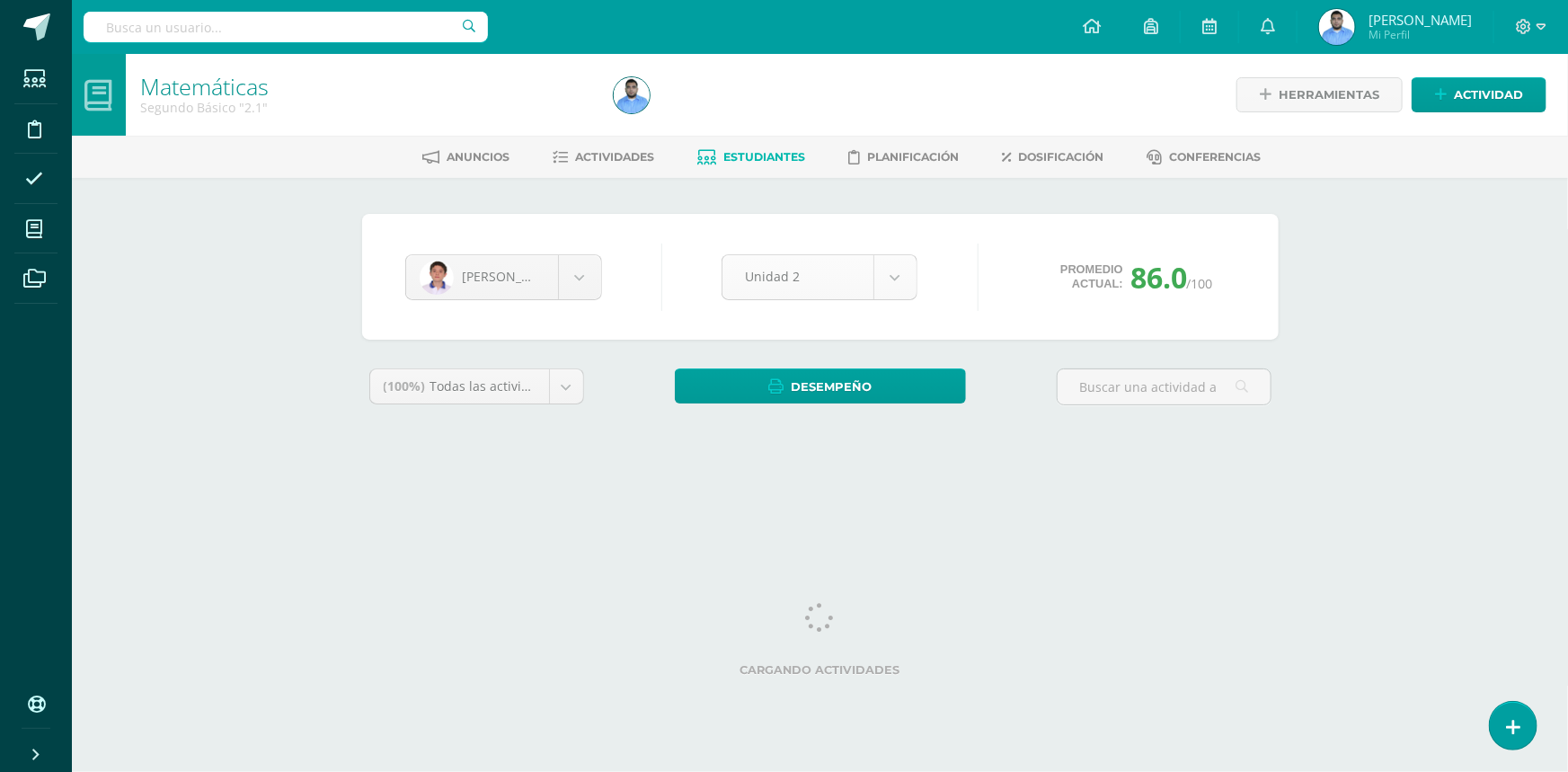
click at [838, 279] on body "Estudiantes Disciplina Asistencia Mis cursos Archivos Soporte Ayuda Reportar un…" at bounding box center [784, 242] width 1568 height 485
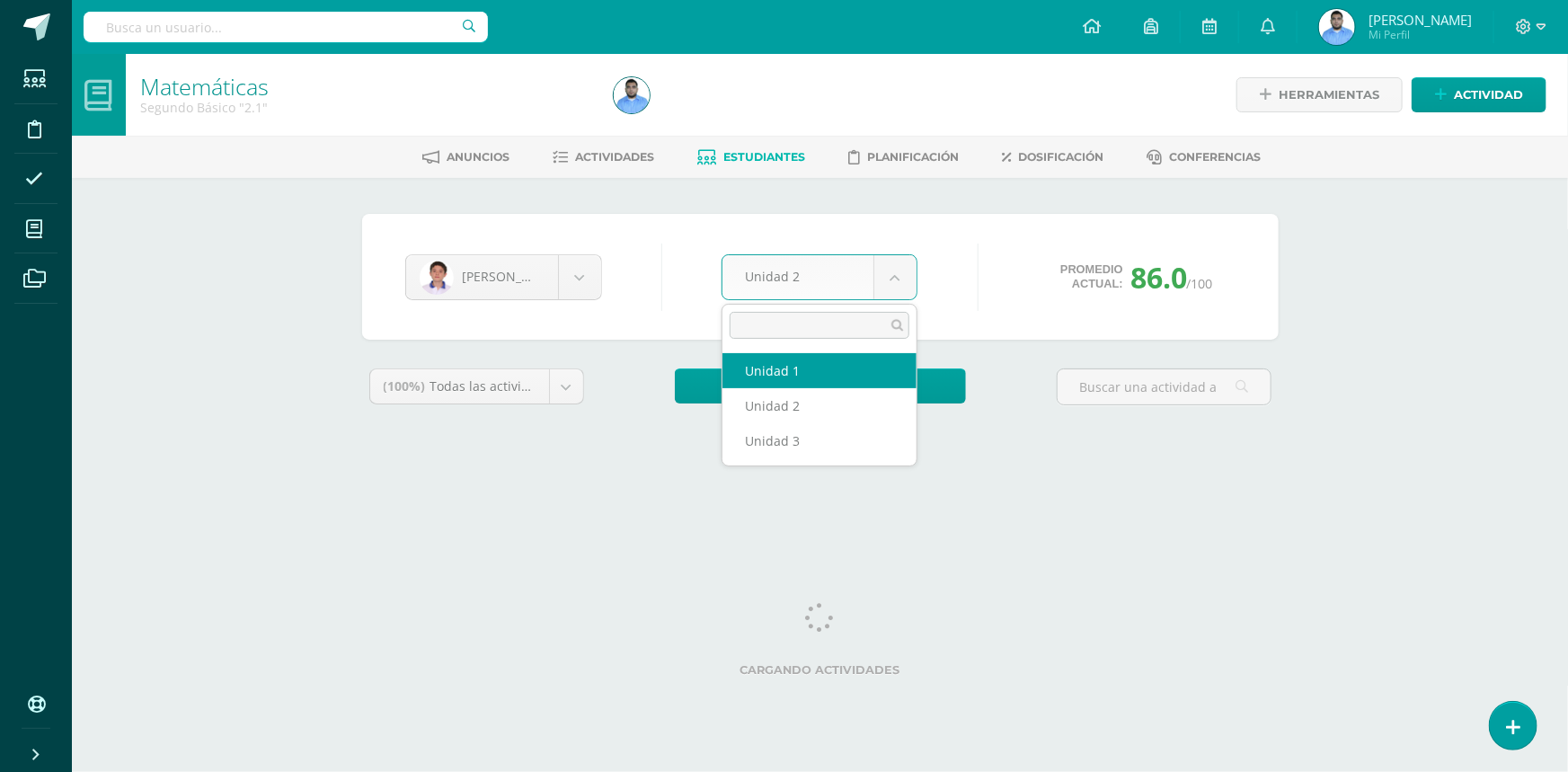
select select "Unidad 1"
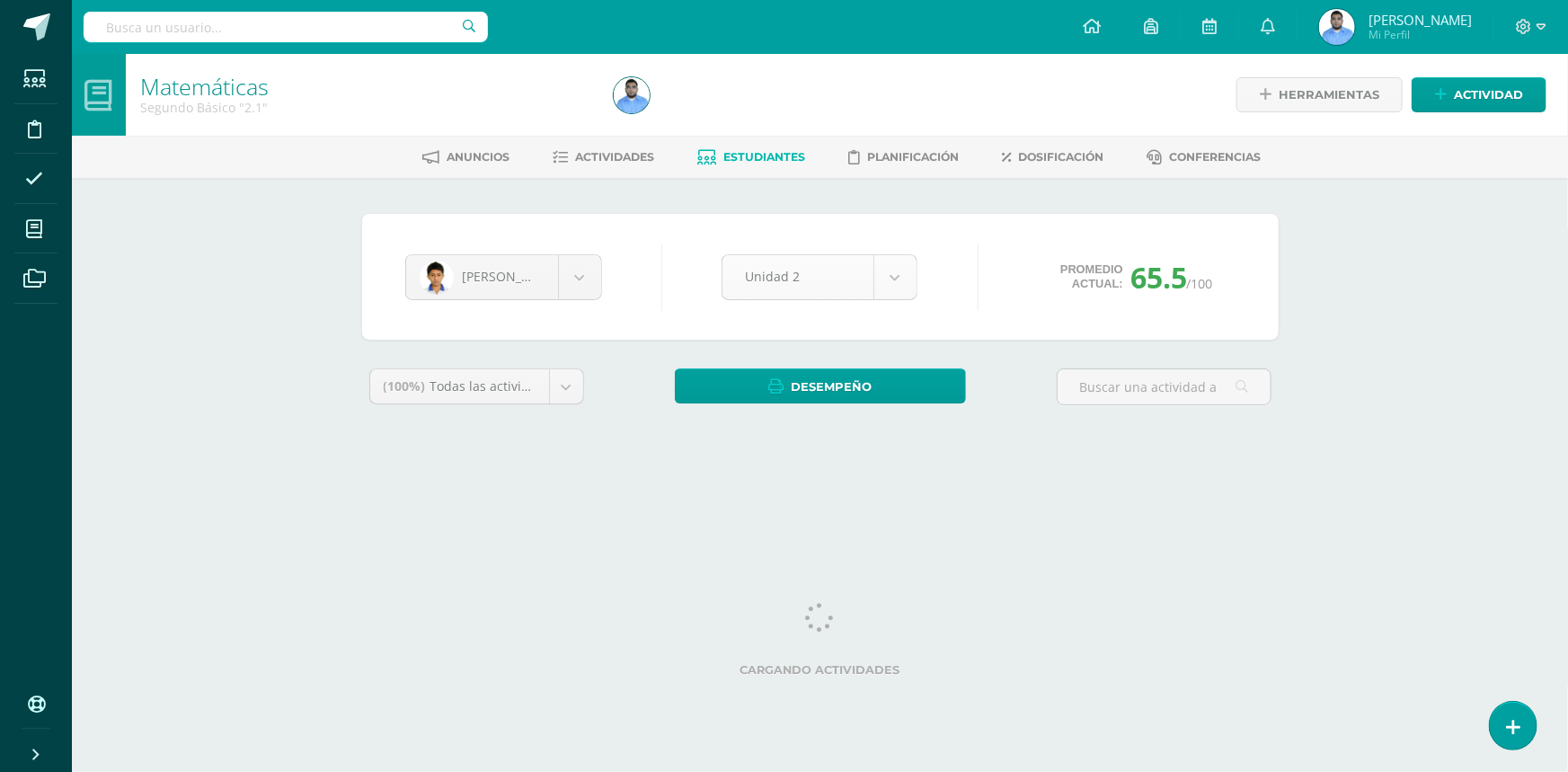
click at [901, 286] on body "Estudiantes Disciplina Asistencia Mis cursos Archivos Soporte Ayuda Reportar un…" at bounding box center [784, 242] width 1568 height 485
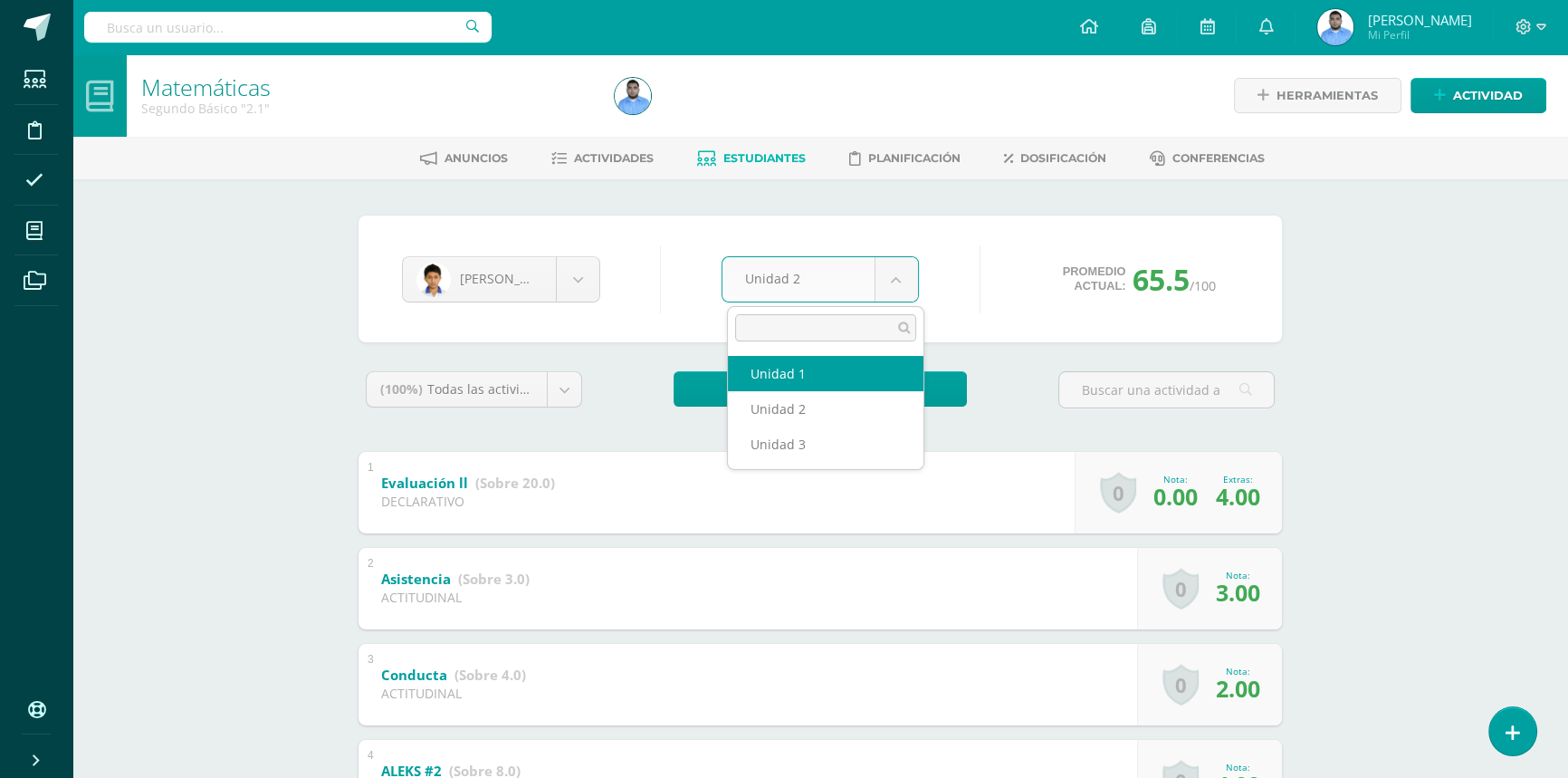
select select "Unidad 1"
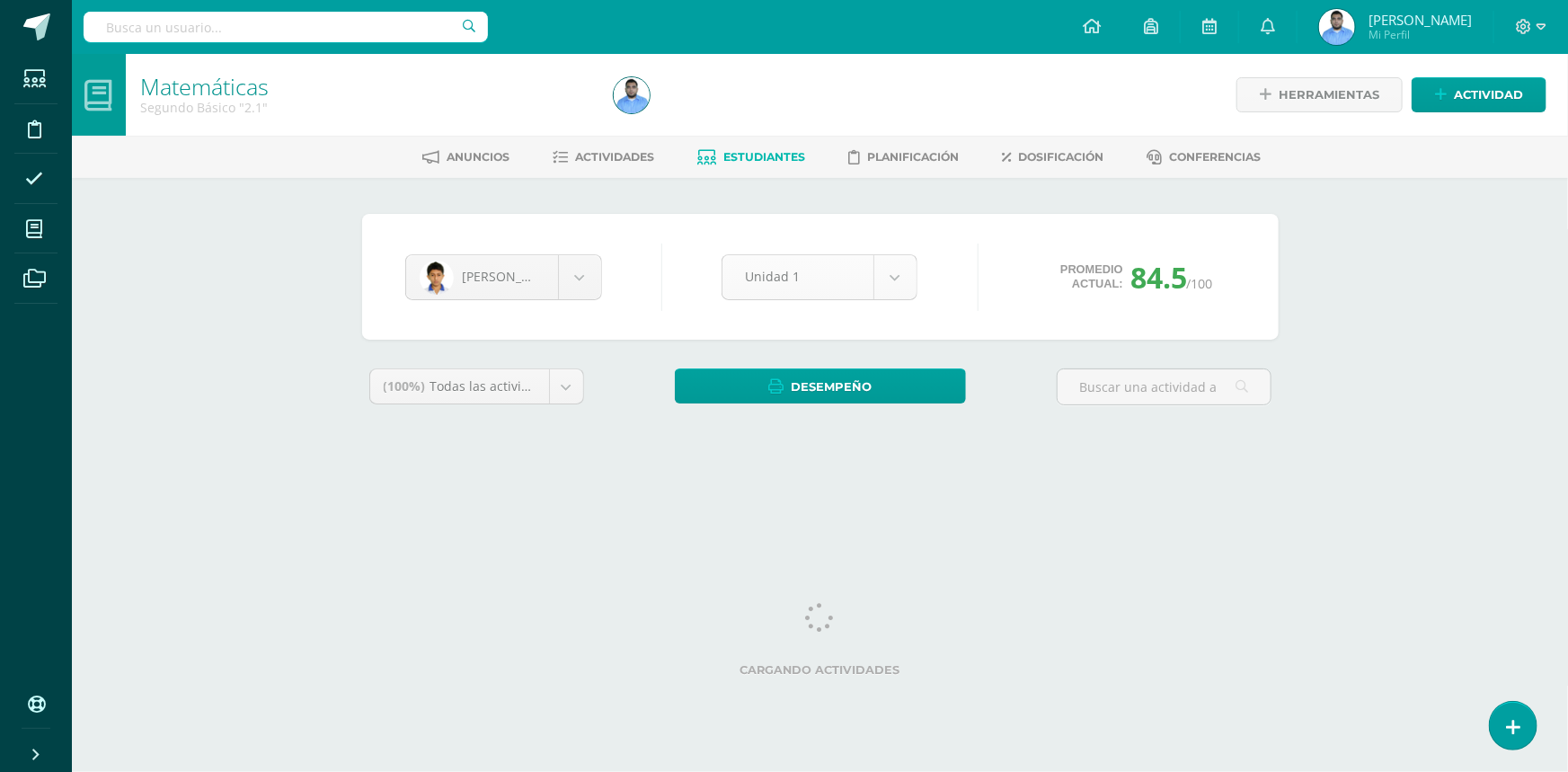
click at [854, 288] on body "Estudiantes Disciplina Asistencia Mis cursos Archivos Soporte Ayuda Reportar un…" at bounding box center [784, 242] width 1568 height 485
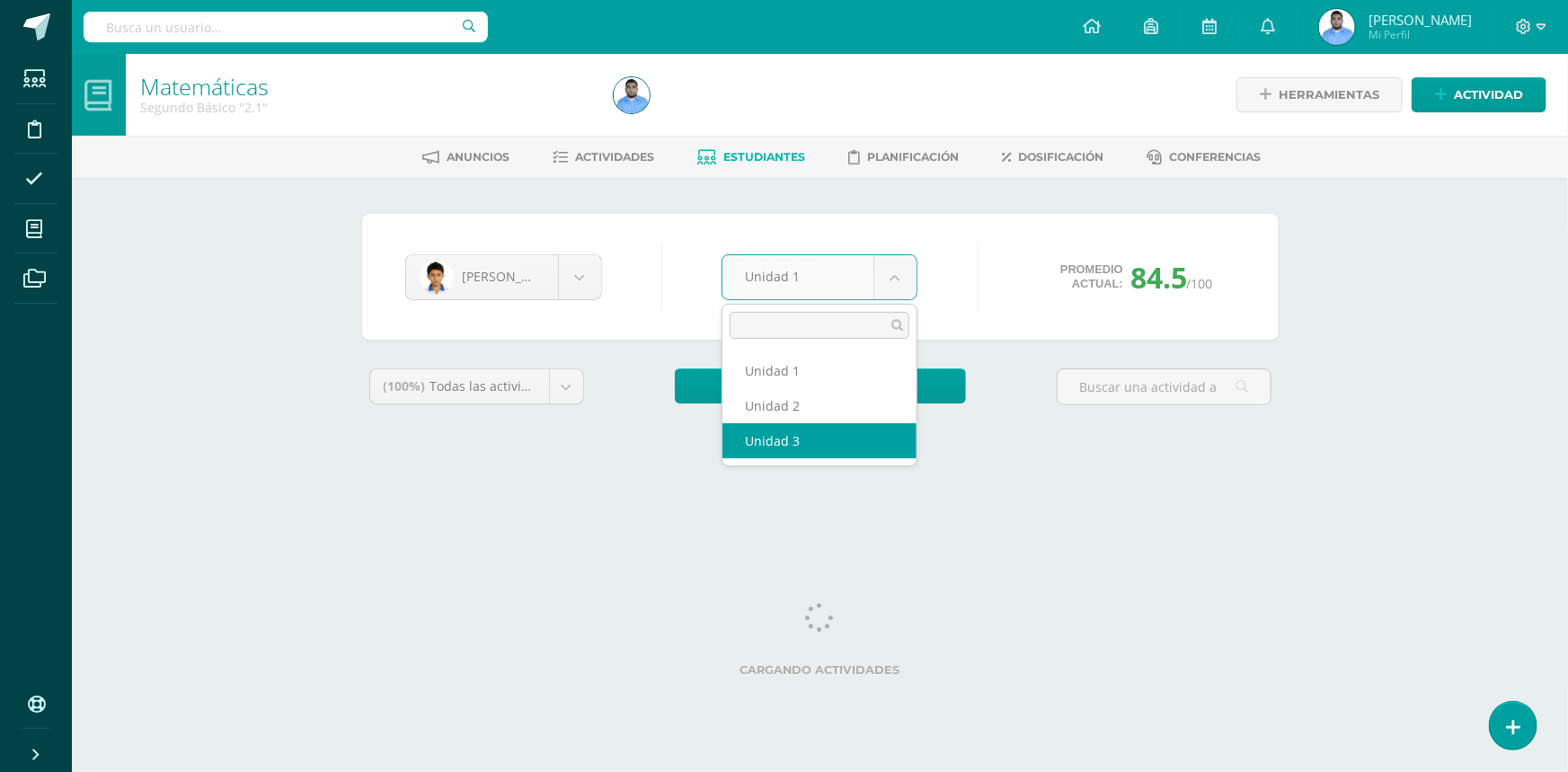
select select "Unidad 3"
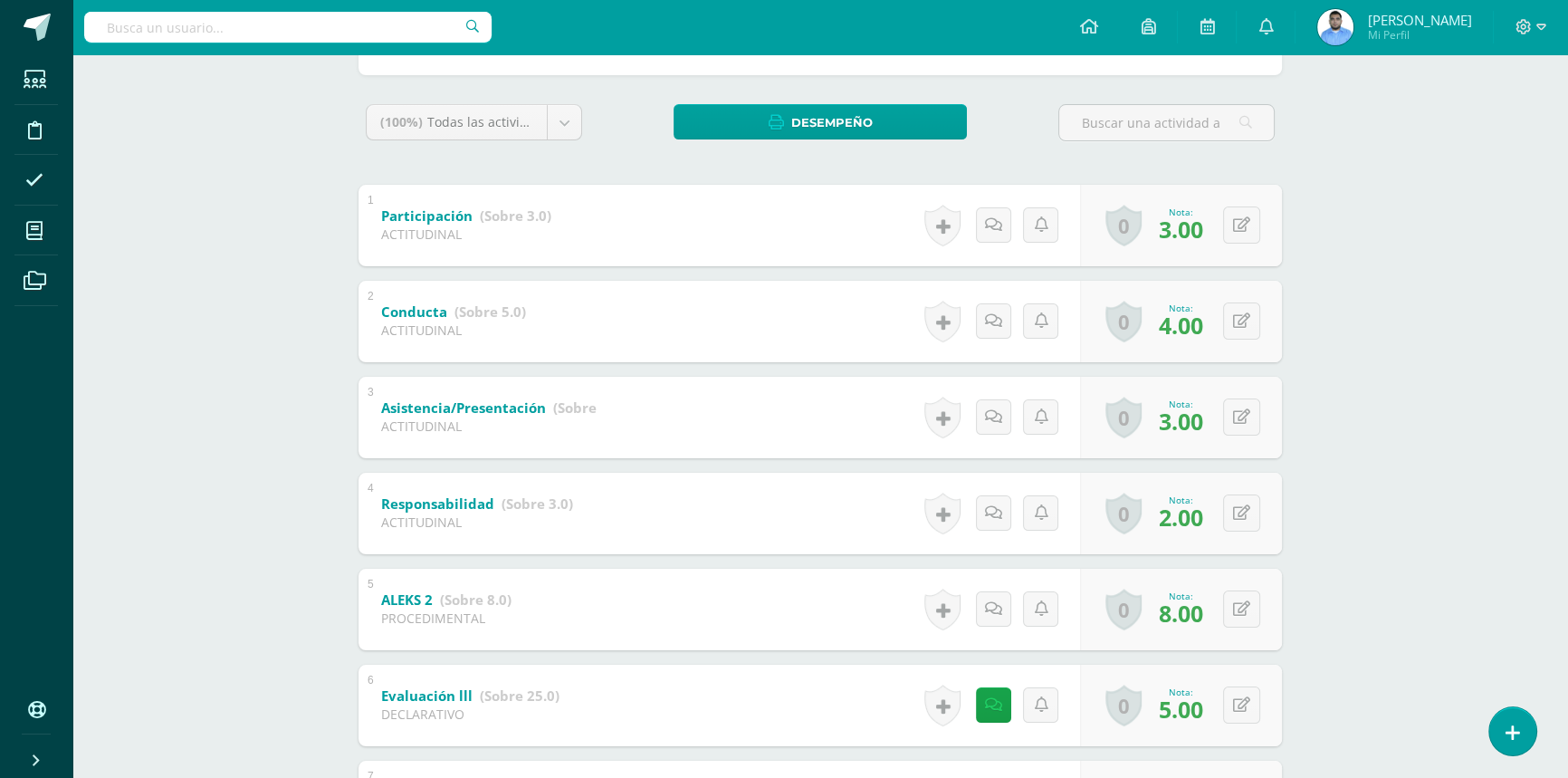
scroll to position [204, 0]
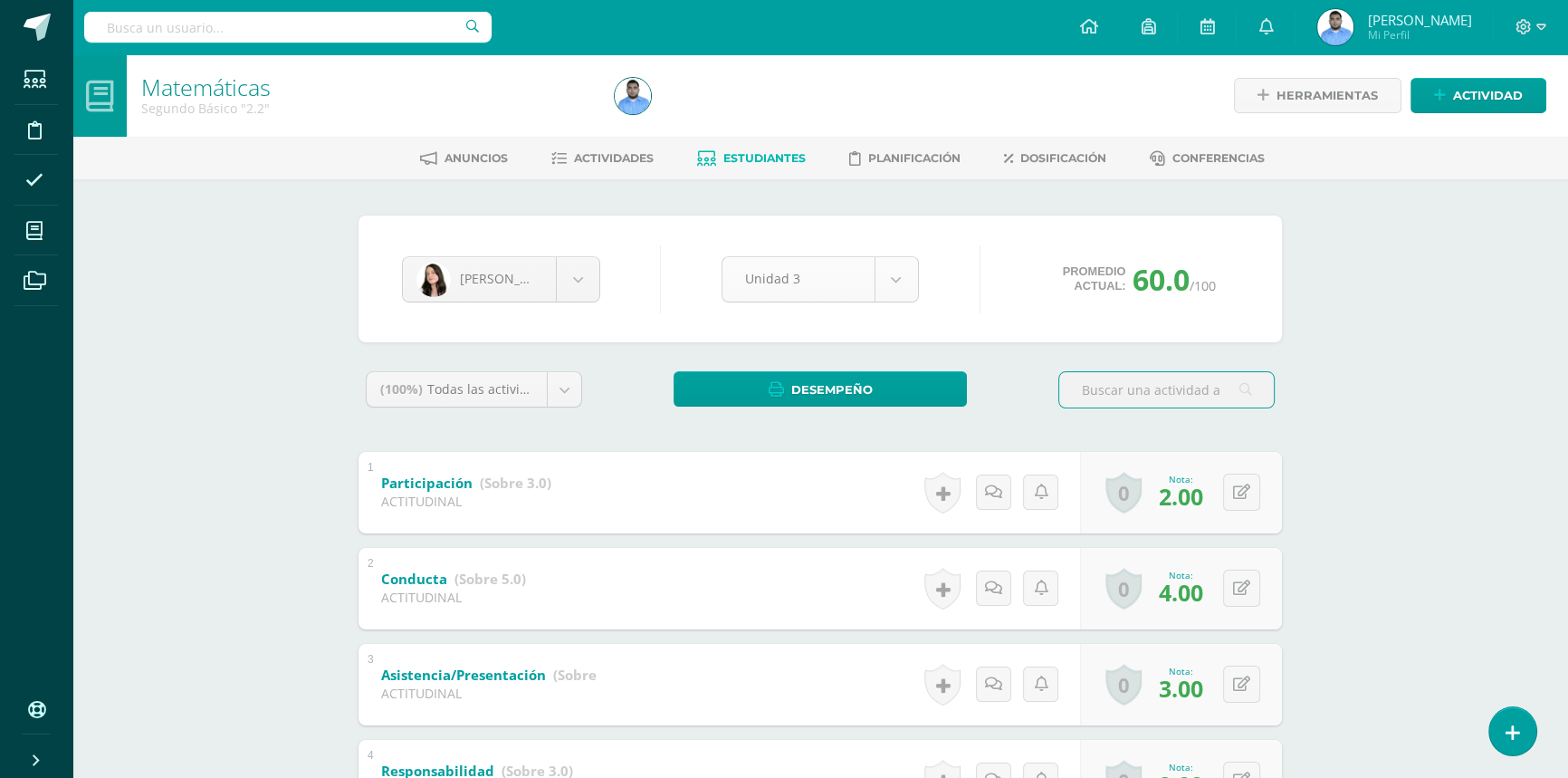
click at [858, 272] on body "Estudiantes Disciplina Asistencia Mis cursos Archivos Soporte Ayuda Reportar un…" at bounding box center [784, 756] width 1568 height 1512
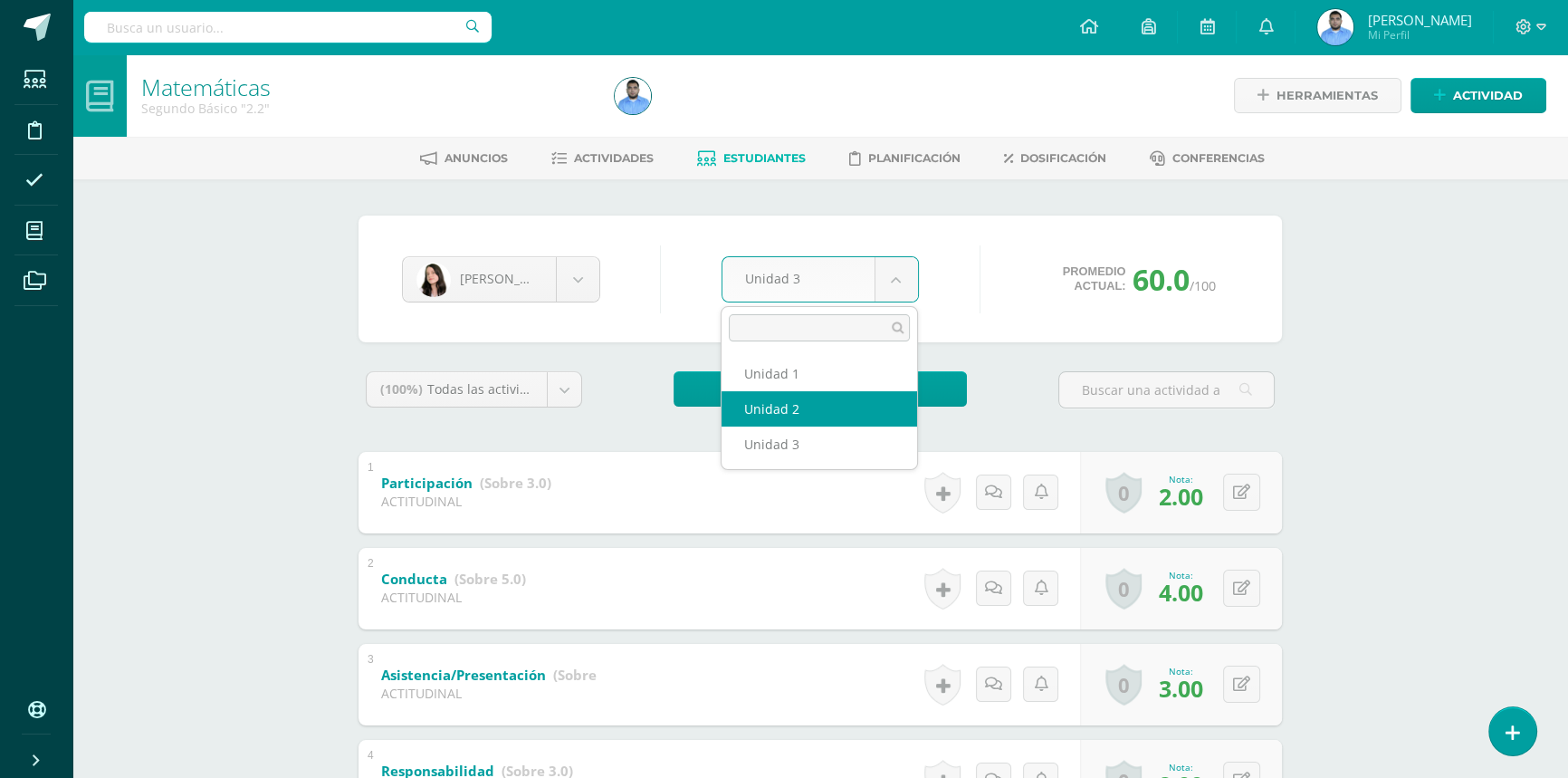
select select "Unidad 2"
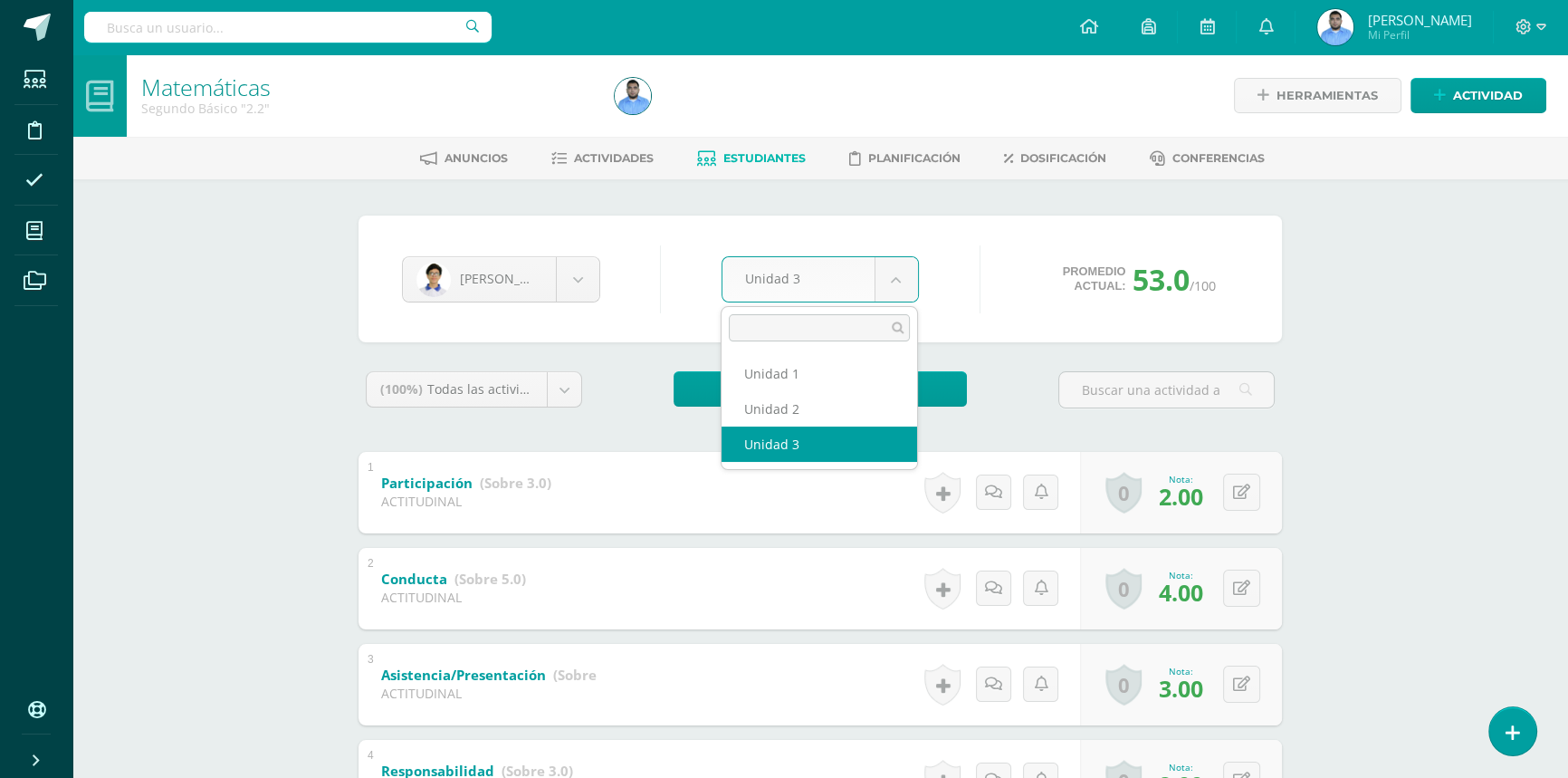
click at [869, 289] on body "Estudiantes Disciplina Asistencia Mis cursos Archivos Soporte Ayuda Reportar un…" at bounding box center [784, 756] width 1568 height 1512
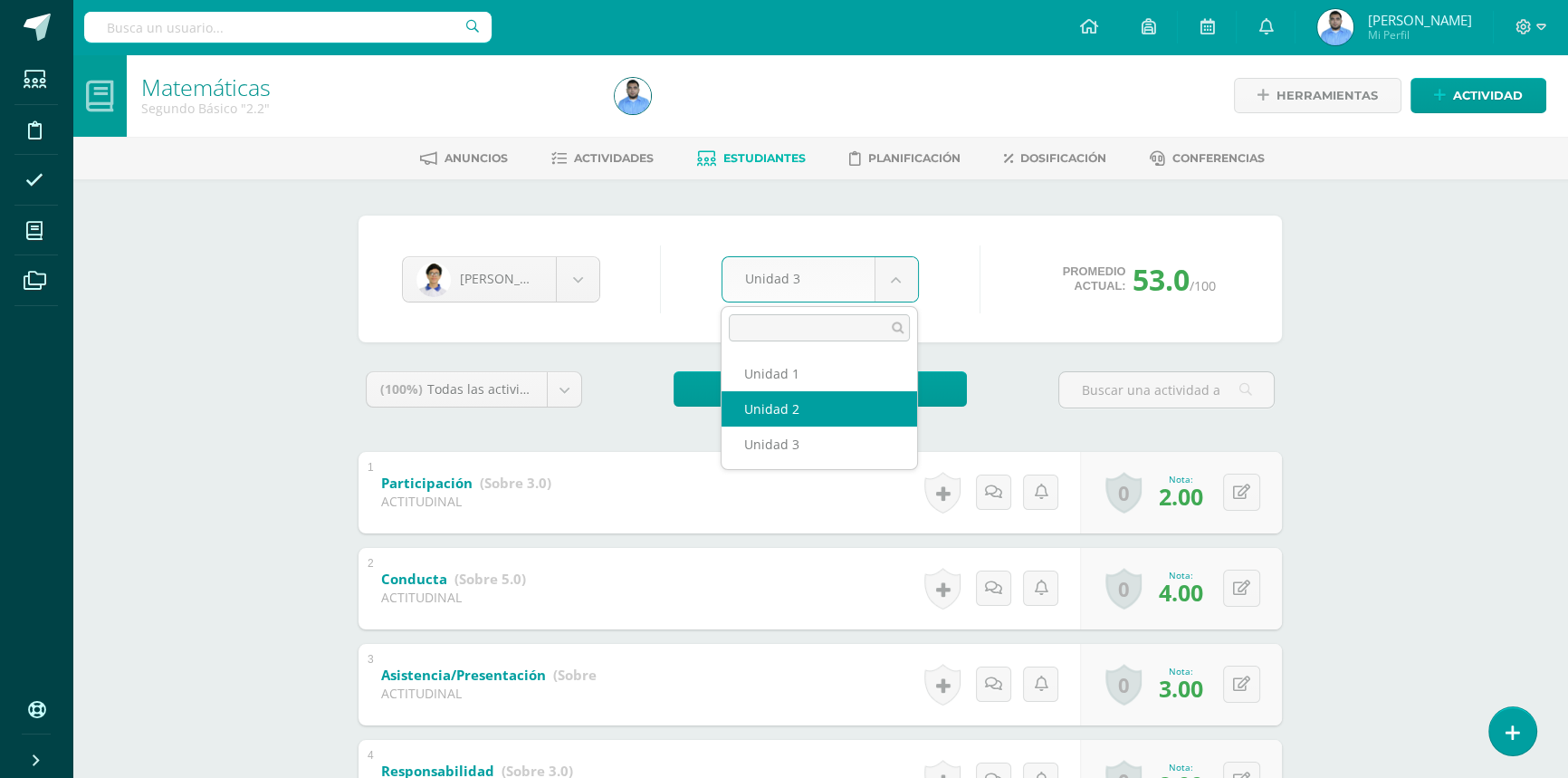
select select "Unidad 2"
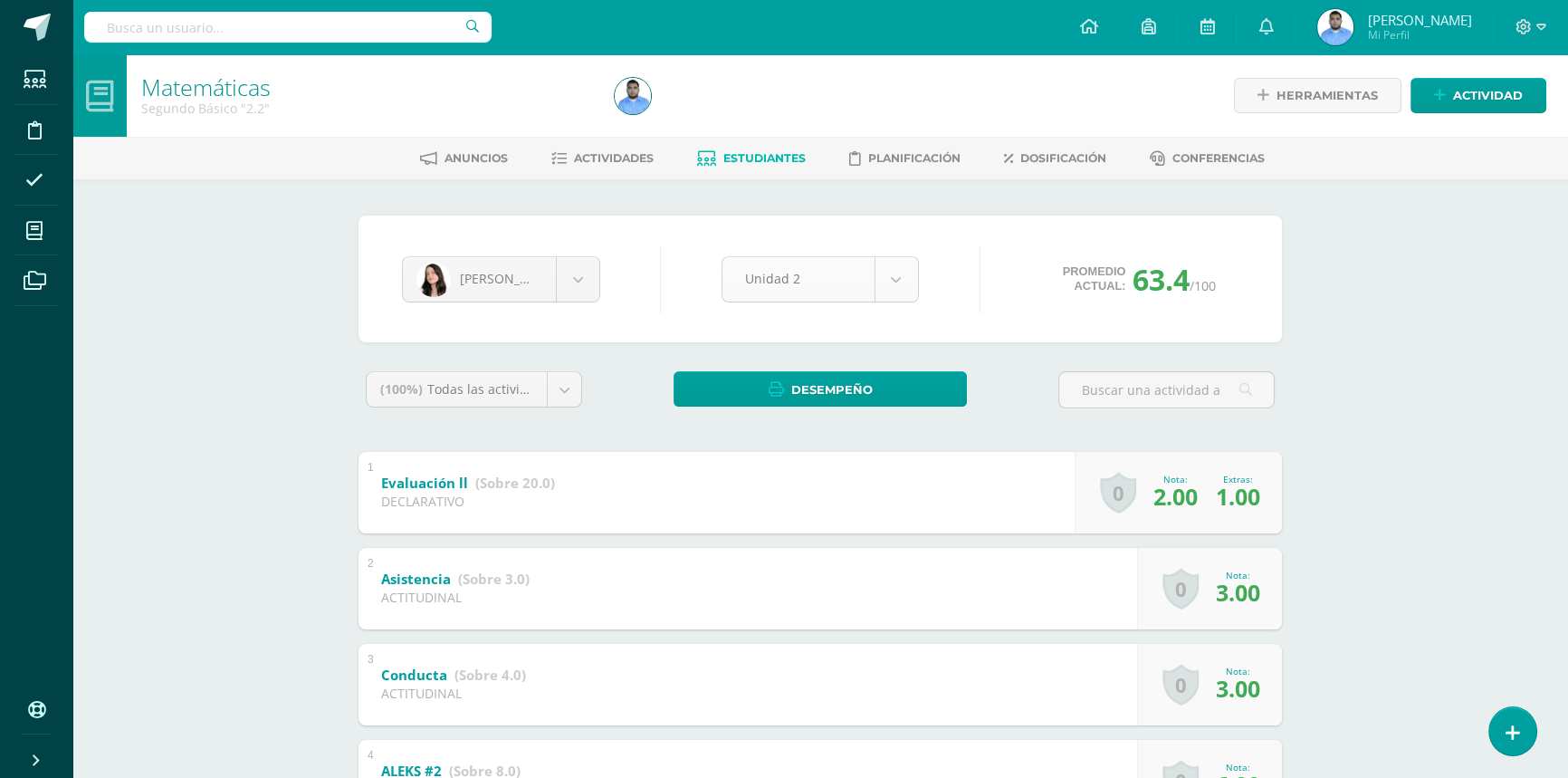
click at [823, 281] on body "Estudiantes Disciplina Asistencia Mis cursos Archivos Soporte Ayuda Reportar un…" at bounding box center [784, 756] width 1568 height 1512
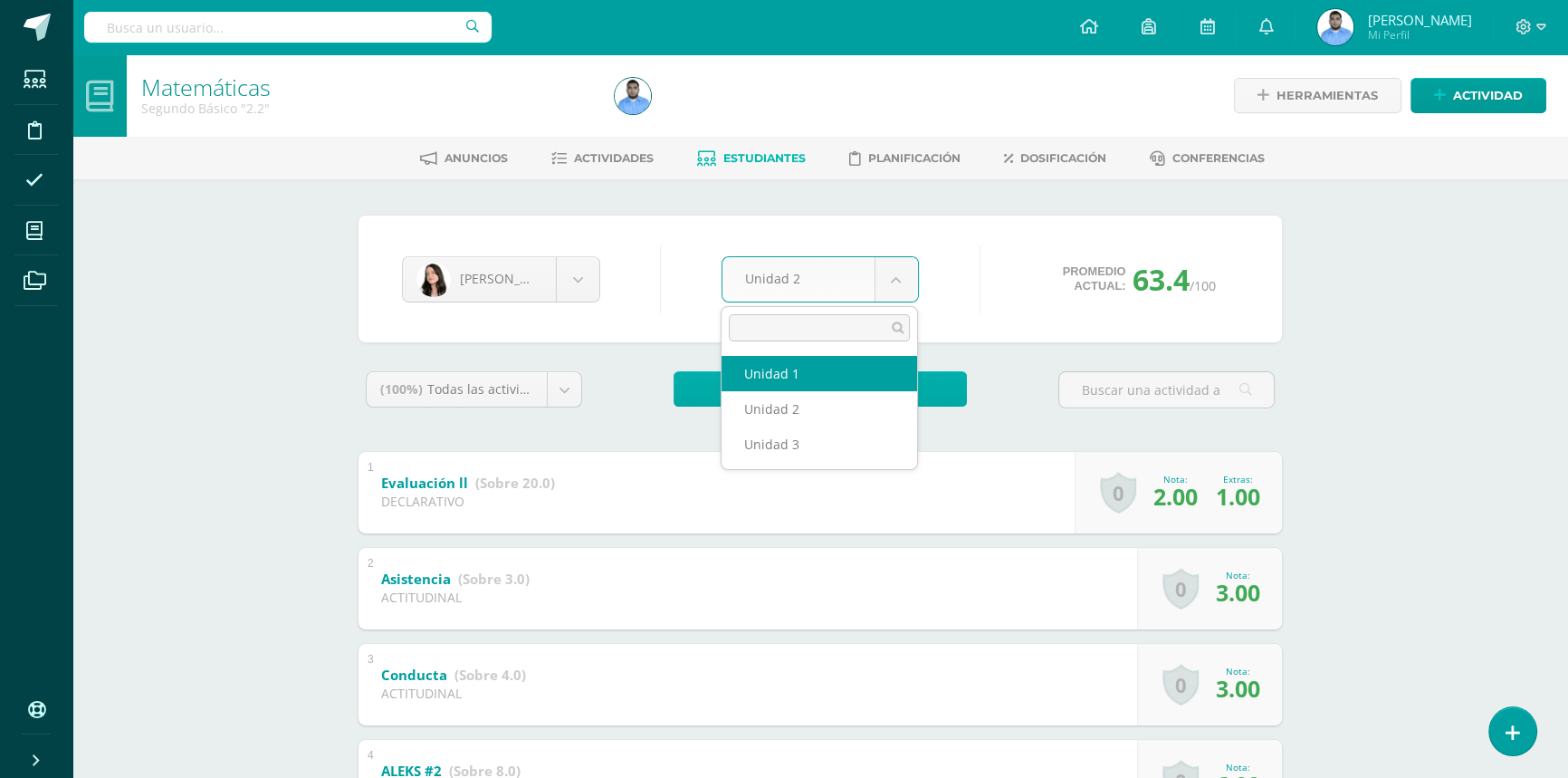
select select "Unidad 1"
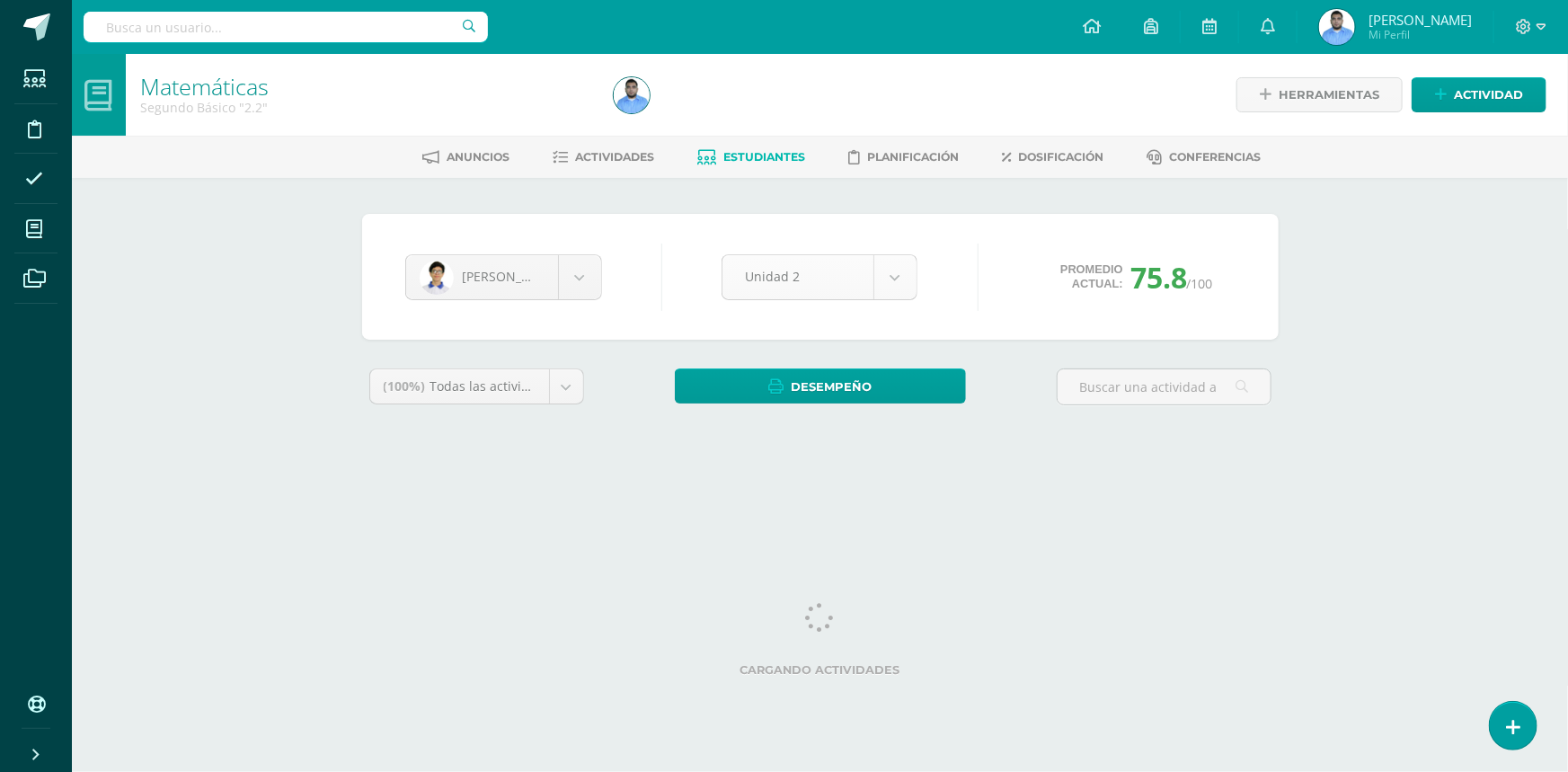
click at [799, 280] on body "Estudiantes Disciplina Asistencia Mis cursos Archivos Soporte Ayuda Reportar un…" at bounding box center [784, 242] width 1568 height 485
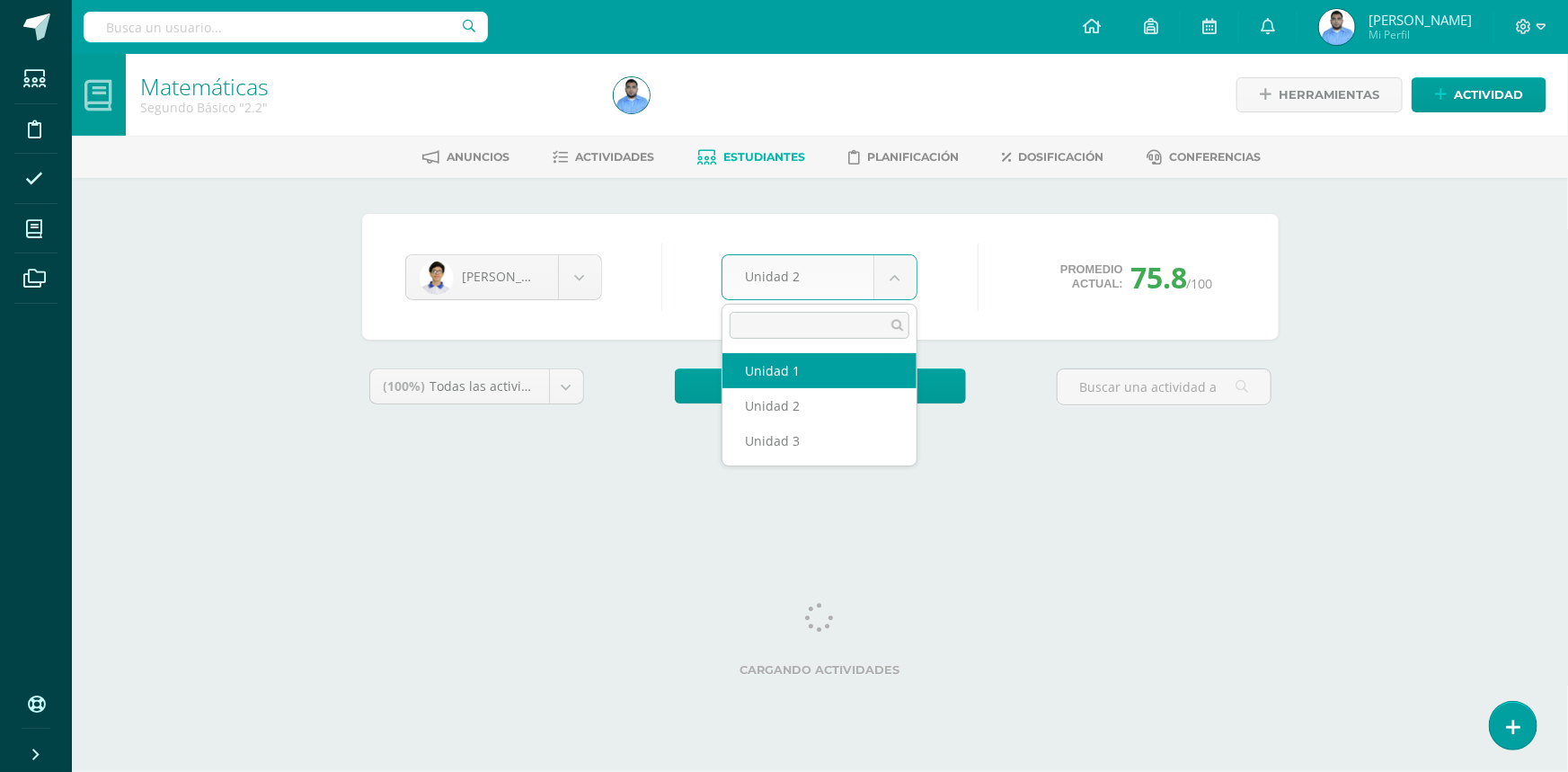
select select "Unidad 1"
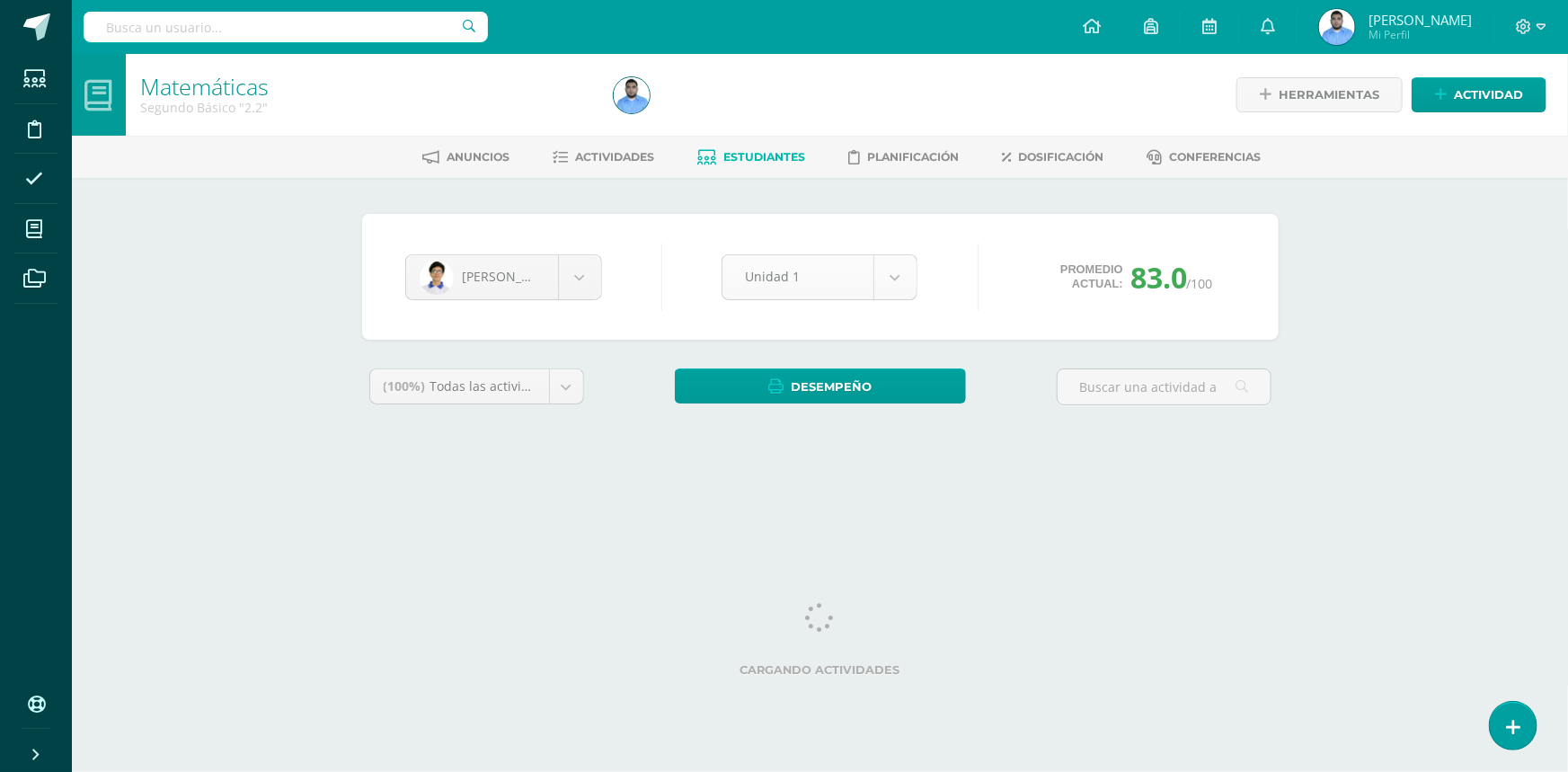
click at [811, 295] on body "Estudiantes Disciplina Asistencia Mis cursos Archivos Soporte Ayuda Reportar un…" at bounding box center [784, 242] width 1568 height 485
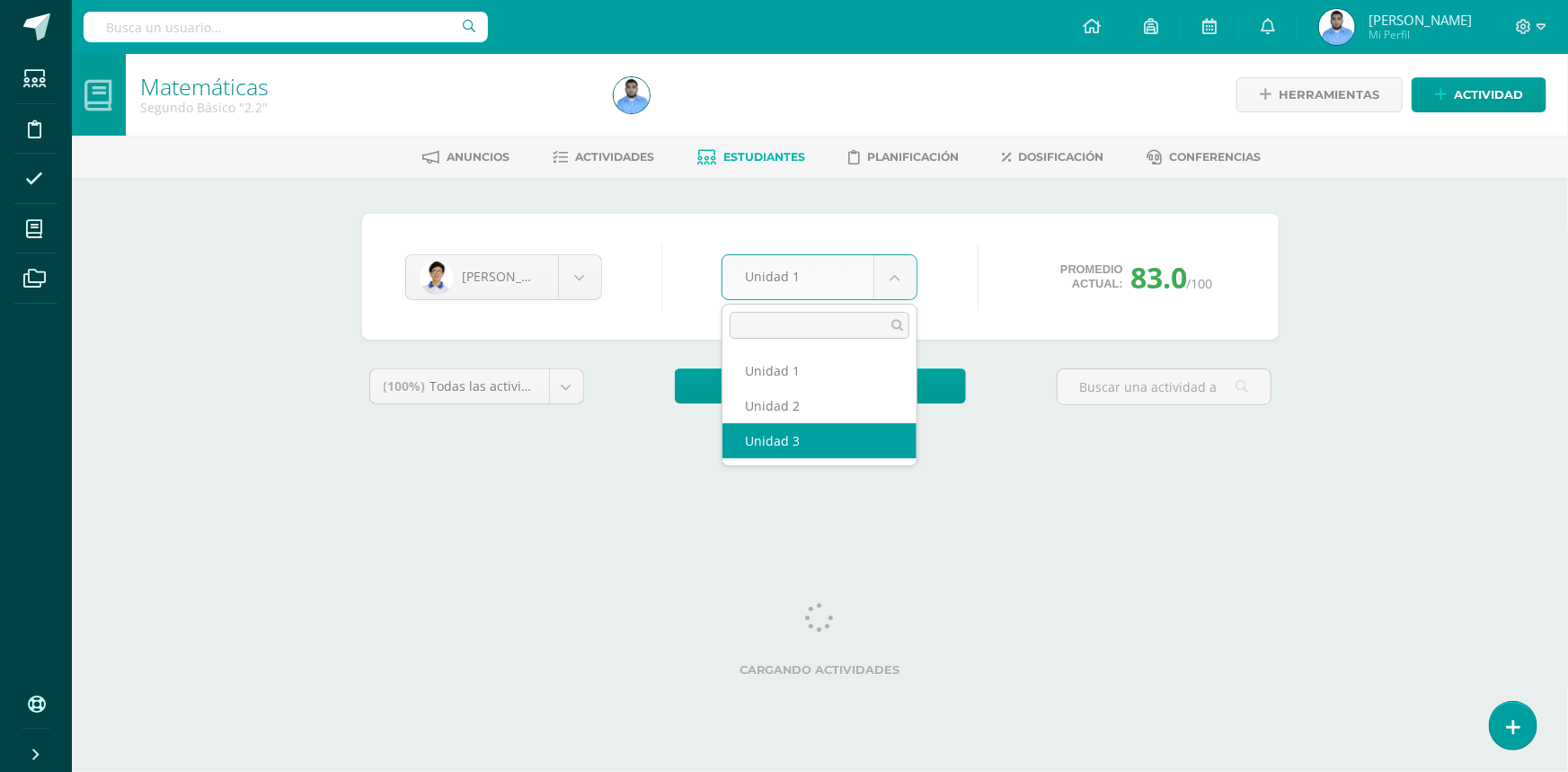
select select "Unidad 3"
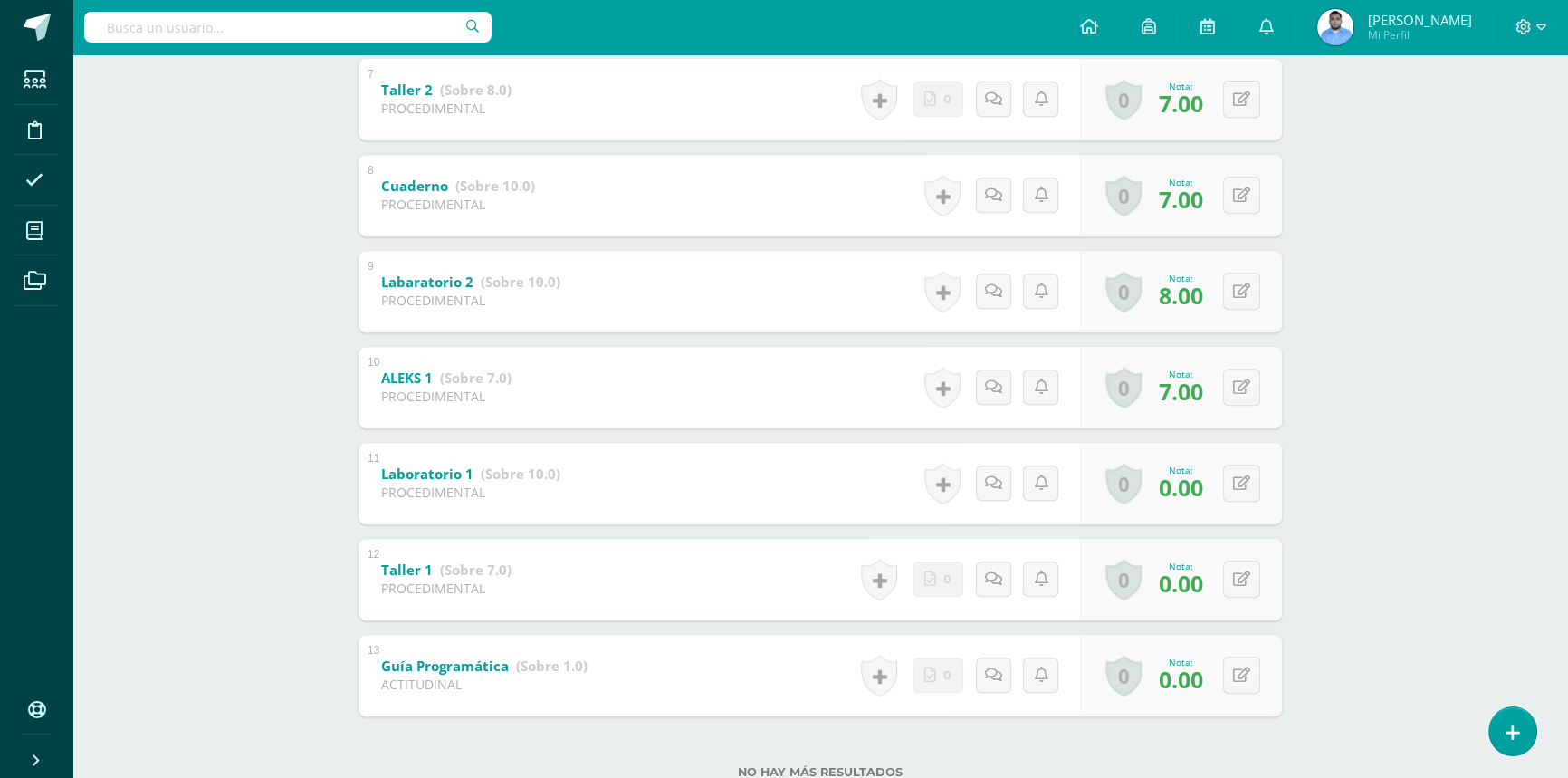
scroll to position [988, 0]
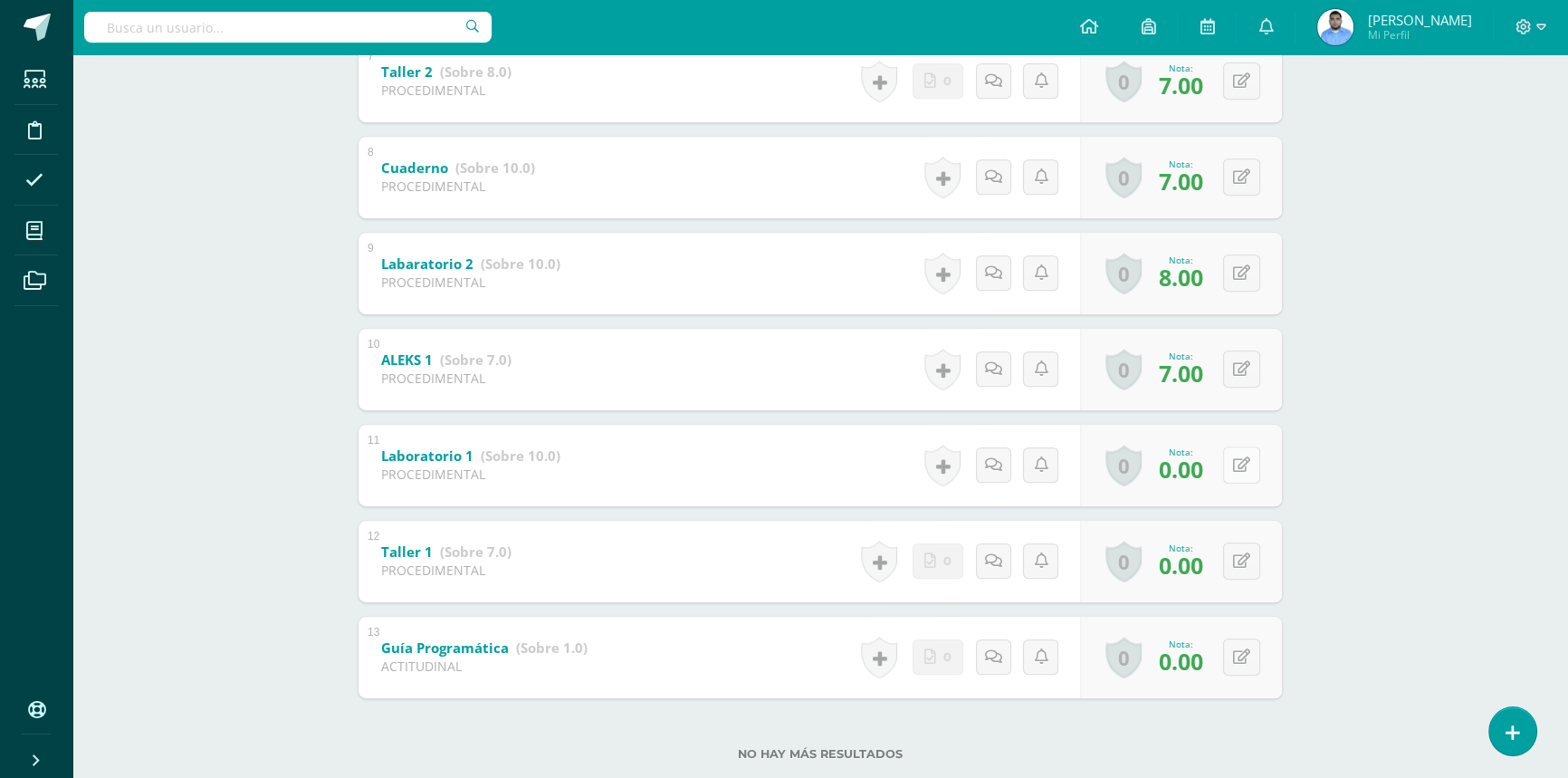
click at [1244, 466] on button at bounding box center [1242, 466] width 37 height 37
type input "6"
click at [1201, 464] on icon at bounding box center [1207, 471] width 17 height 16
click at [1236, 550] on button at bounding box center [1254, 561] width 38 height 38
type input "4"
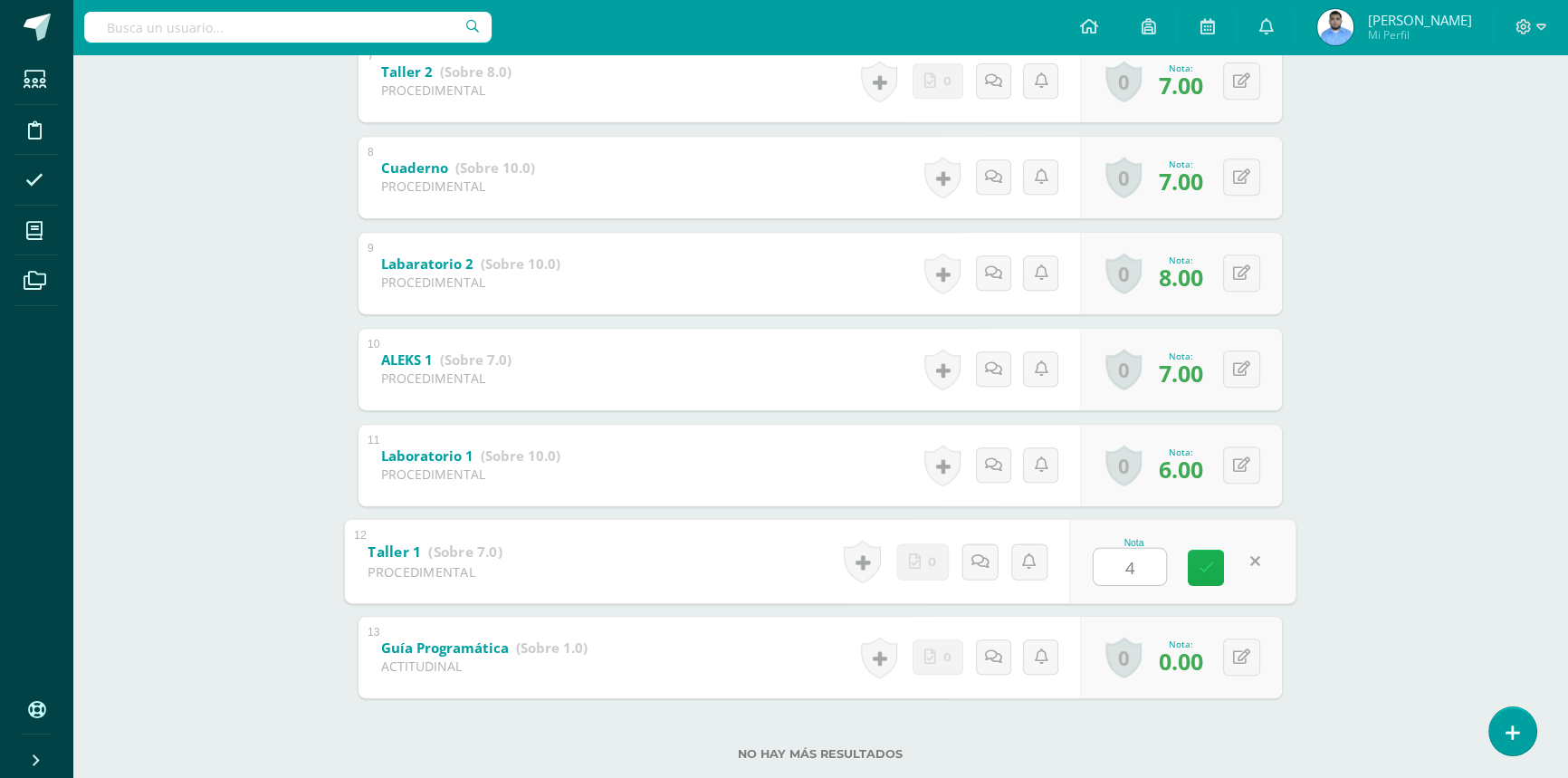
click at [1222, 553] on link at bounding box center [1206, 567] width 36 height 36
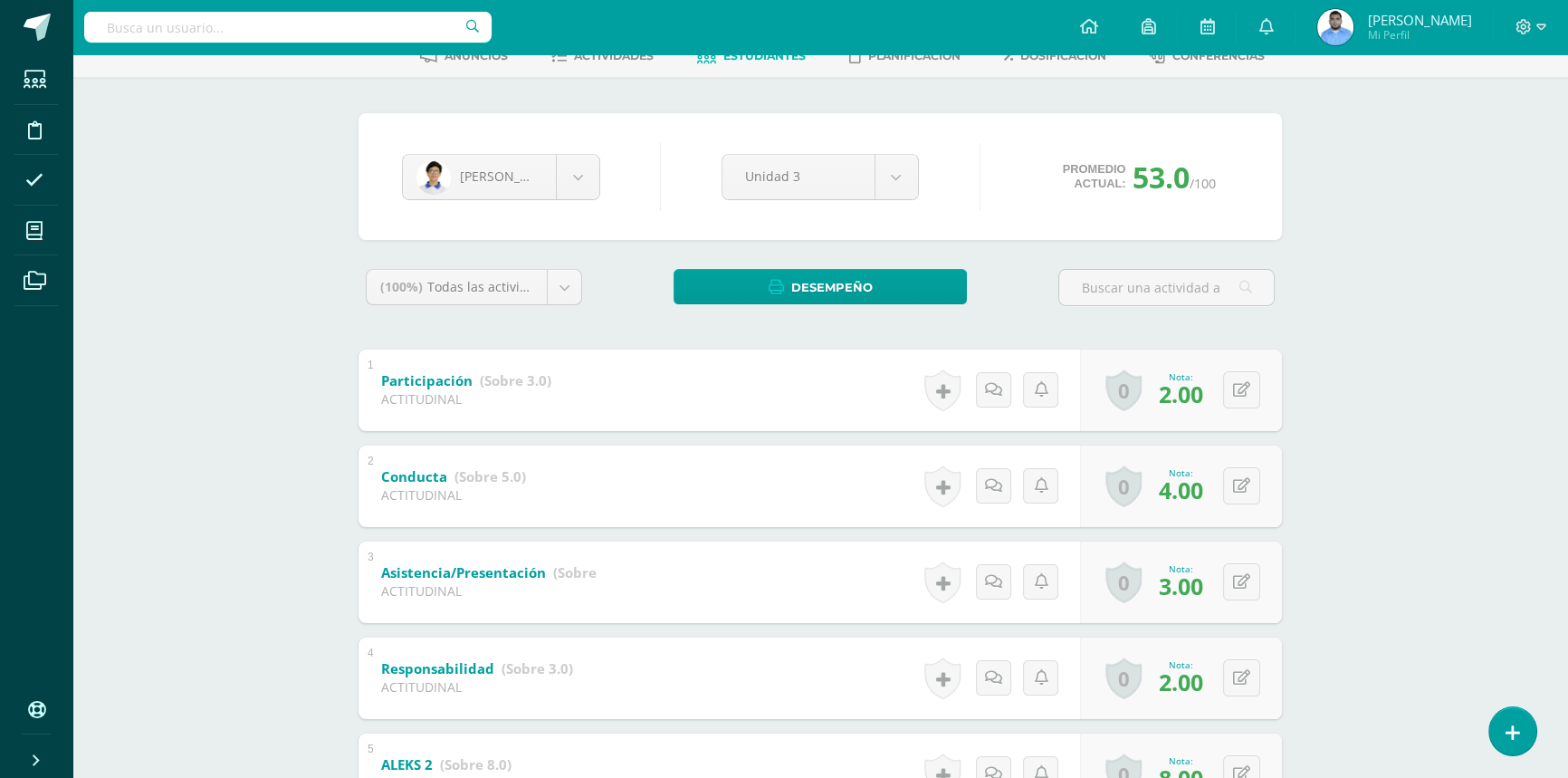
scroll to position [0, 0]
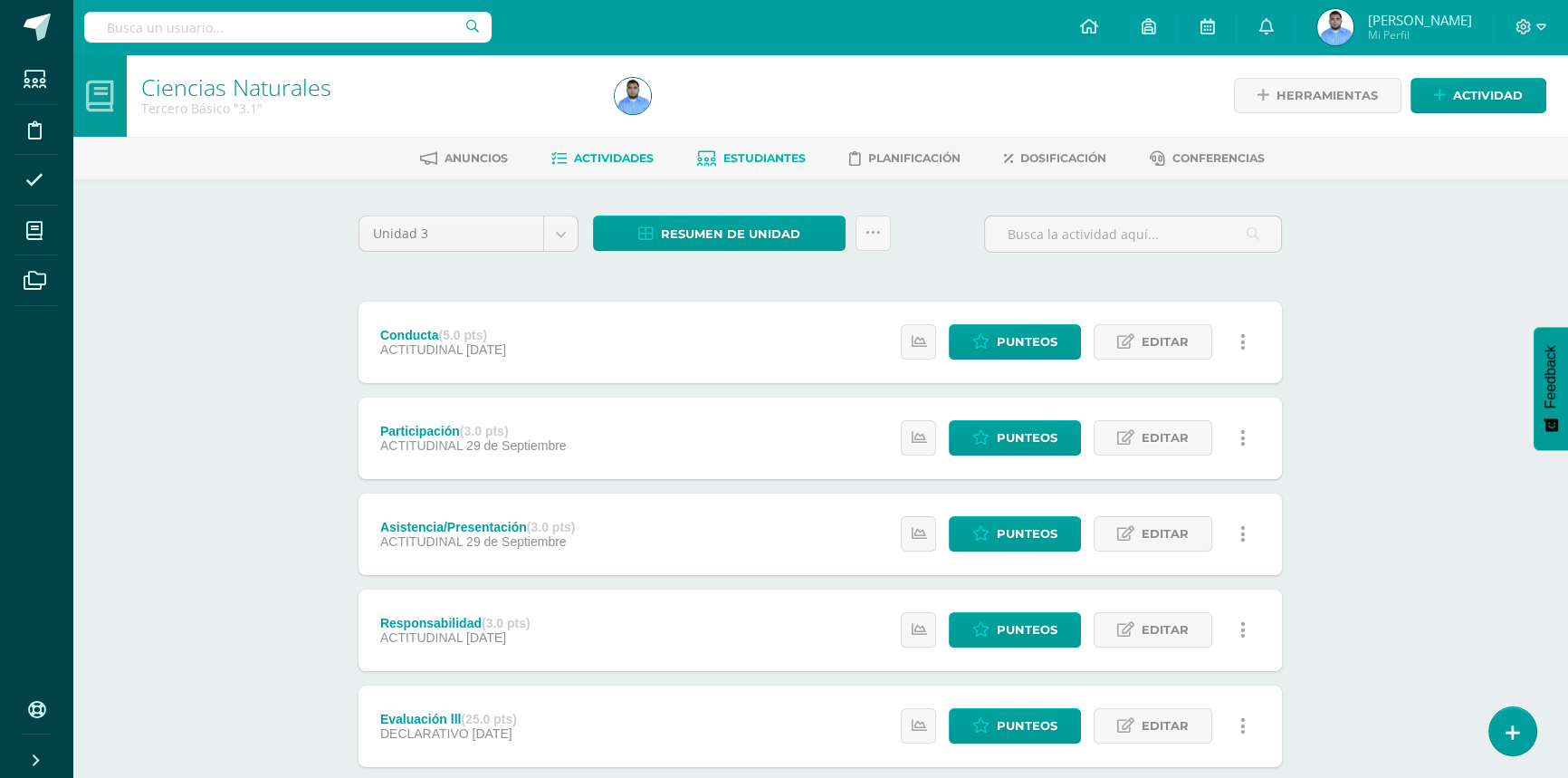
click at [743, 161] on span "Estudiantes" at bounding box center [765, 158] width 82 height 14
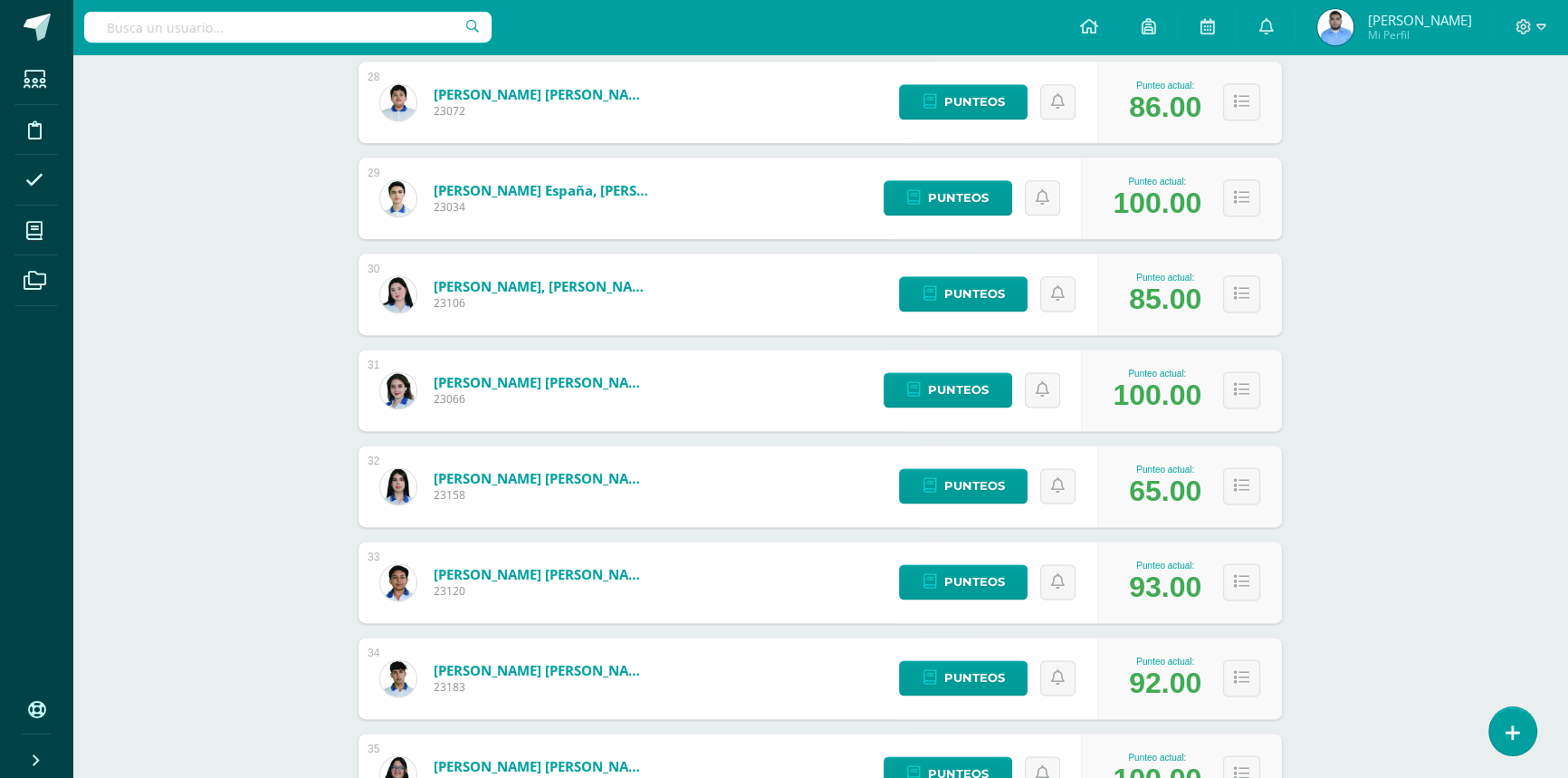
scroll to position [2954, 0]
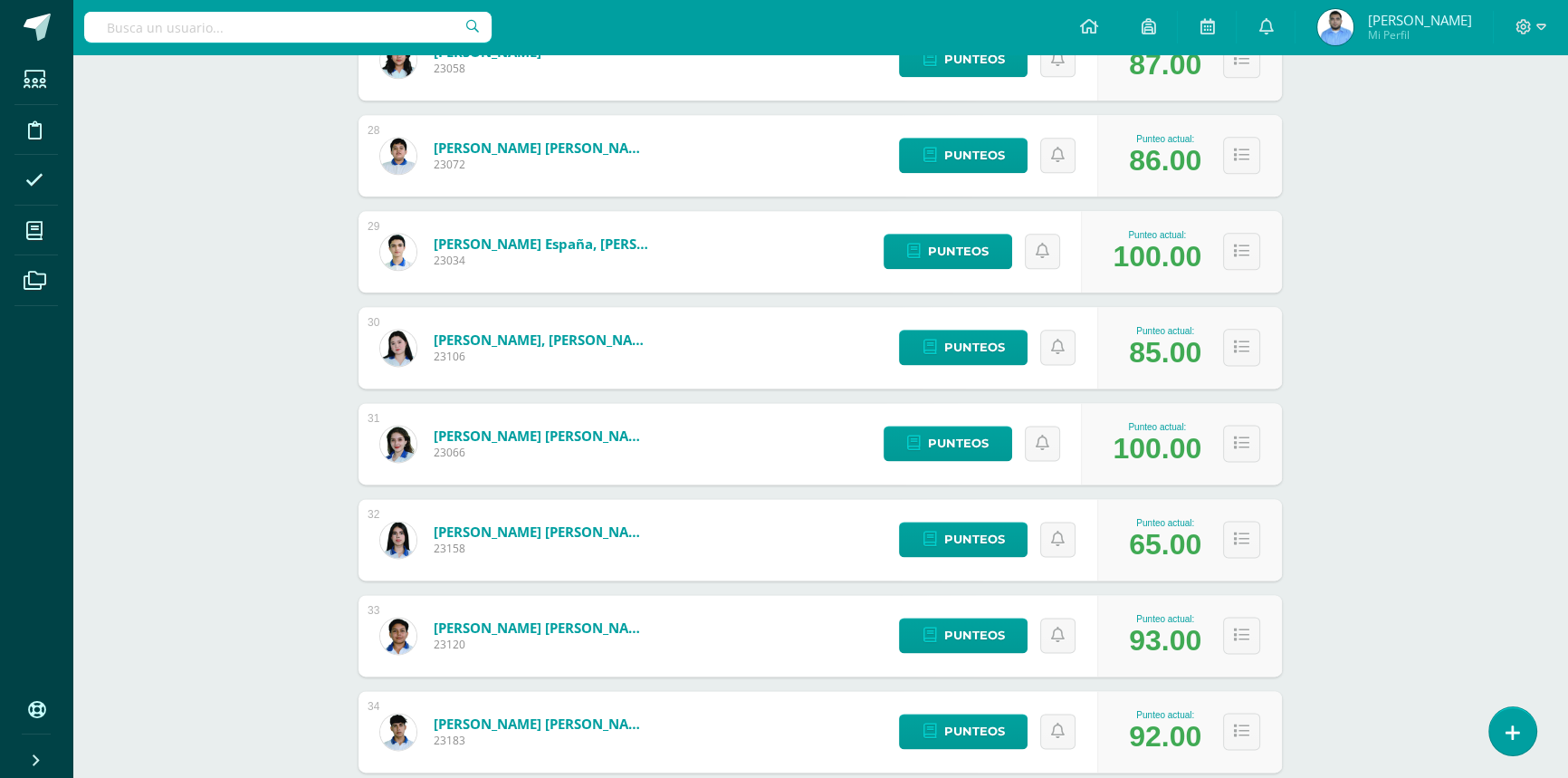
scroll to position [2882, 0]
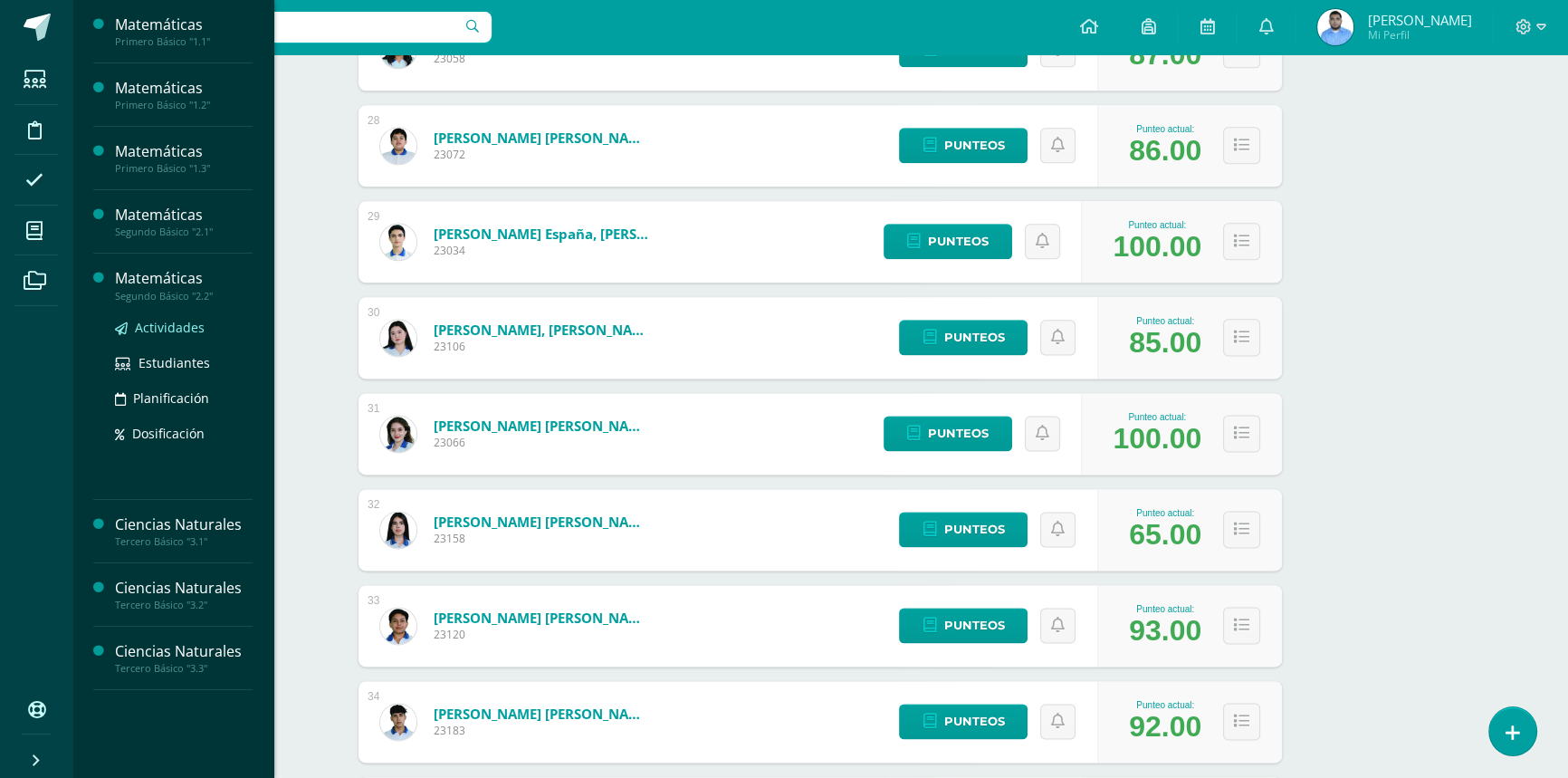
click at [154, 326] on span "Actividades" at bounding box center [170, 327] width 70 height 18
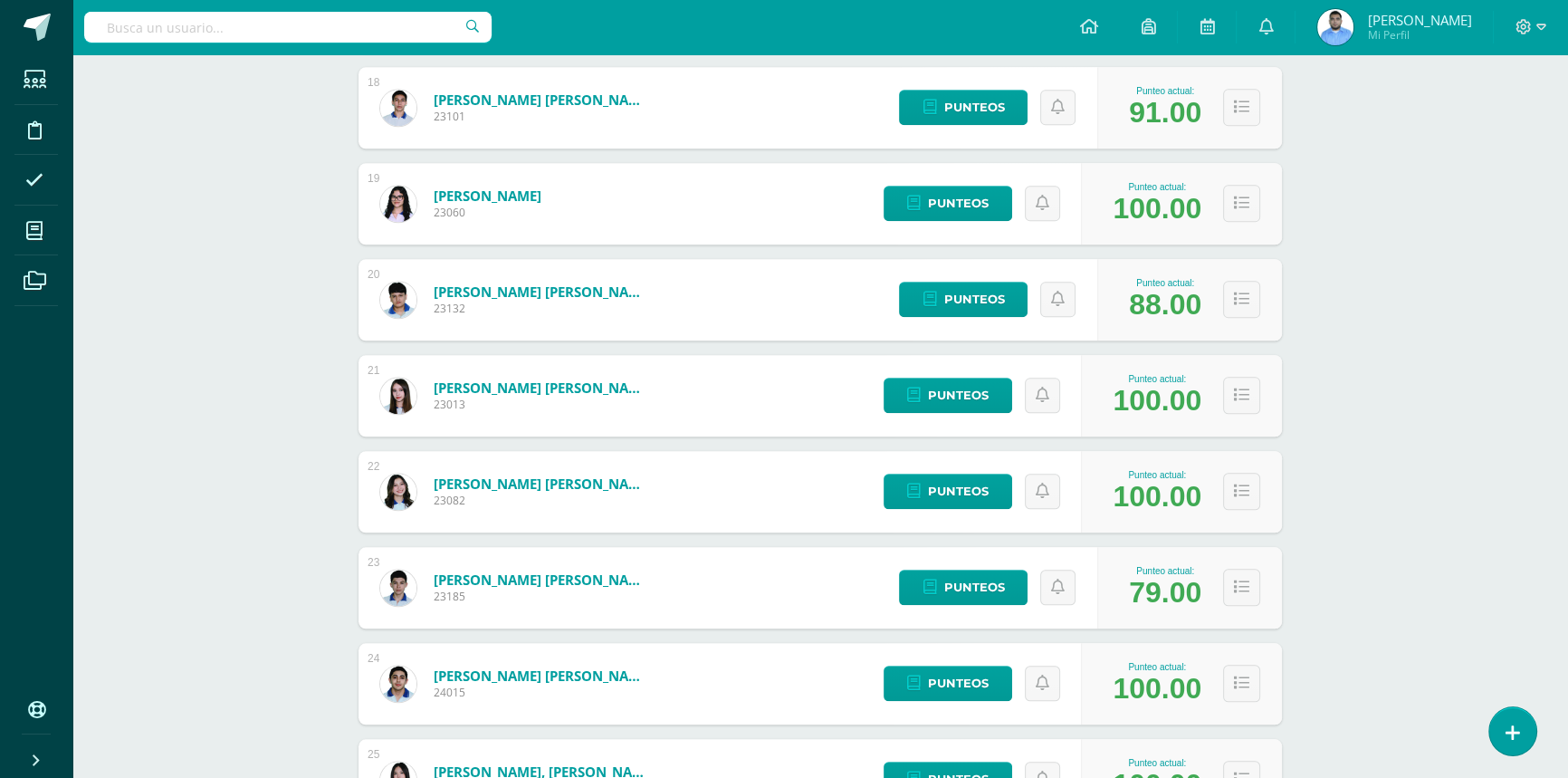
scroll to position [1793, 0]
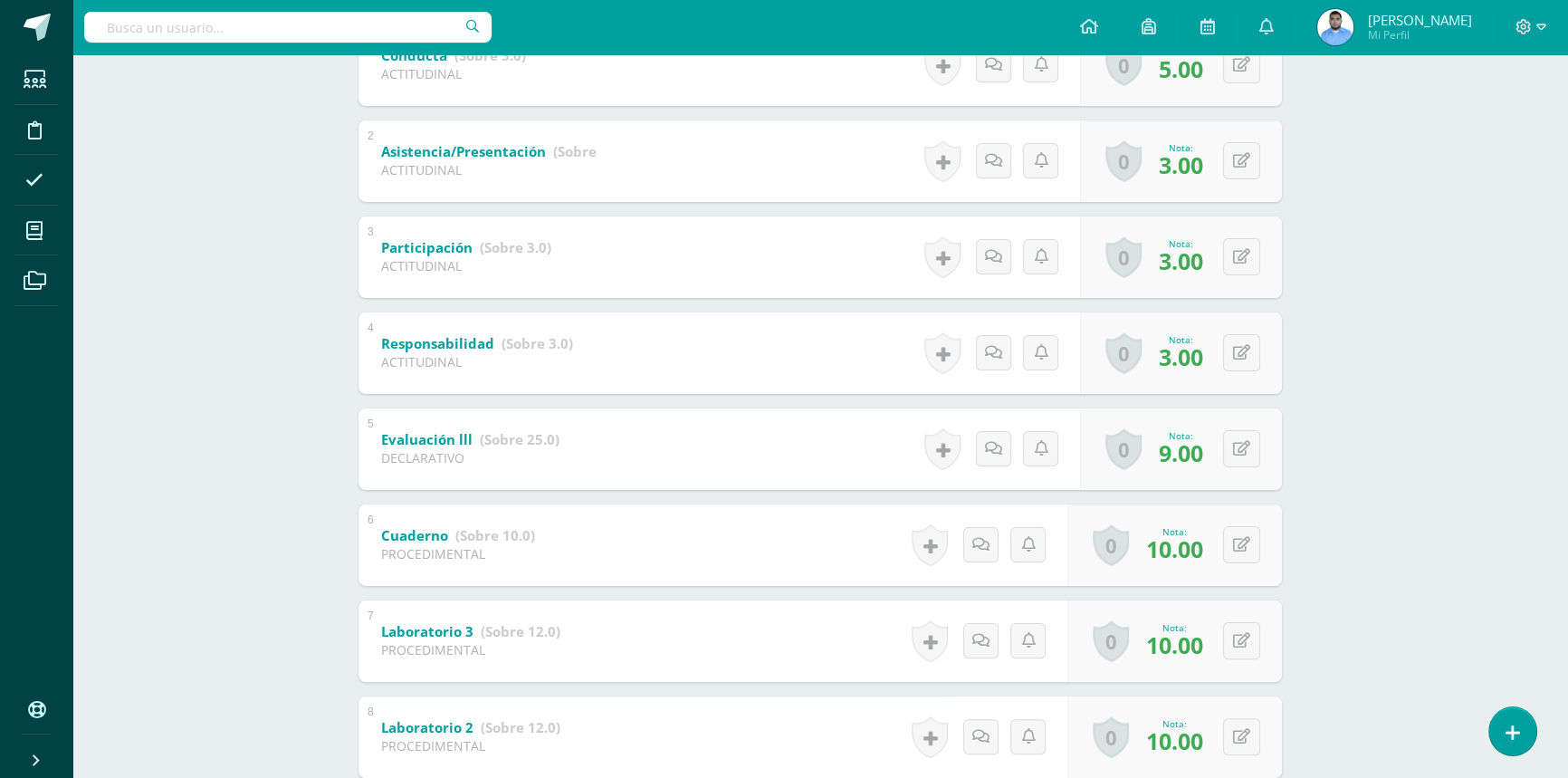
scroll to position [321, 0]
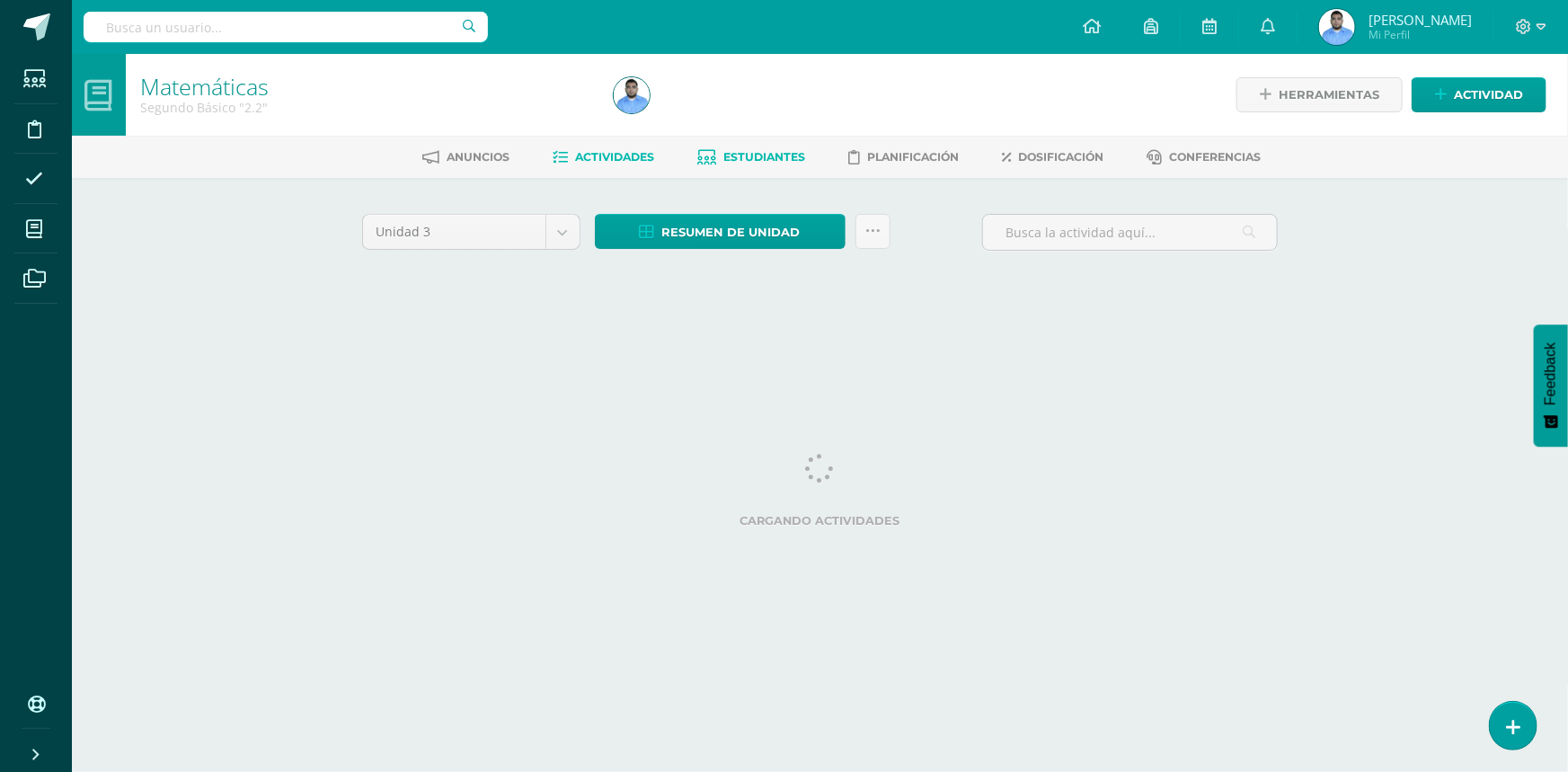
click at [755, 155] on span "Estudiantes" at bounding box center [764, 156] width 82 height 14
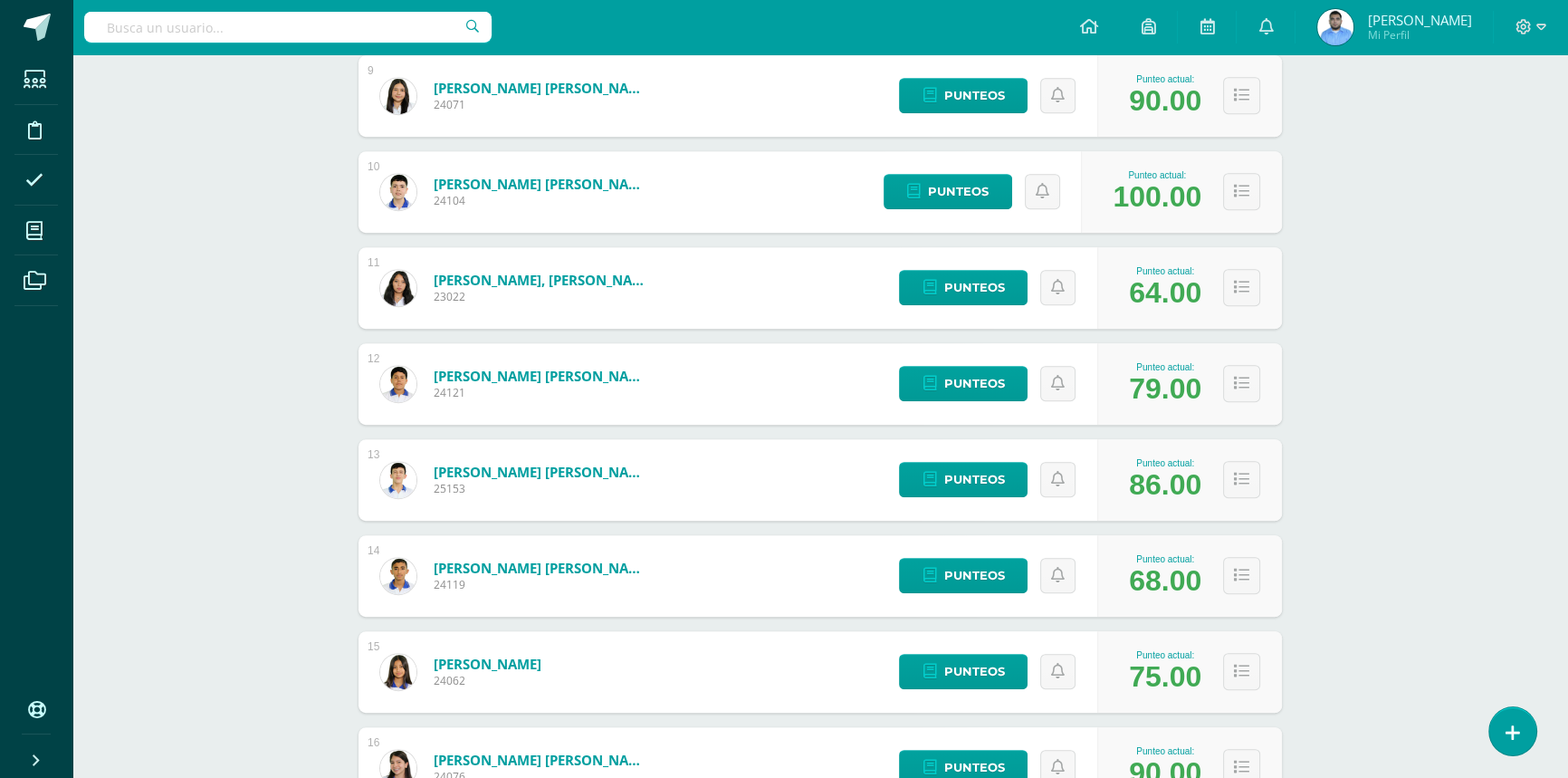
scroll to position [1078, 0]
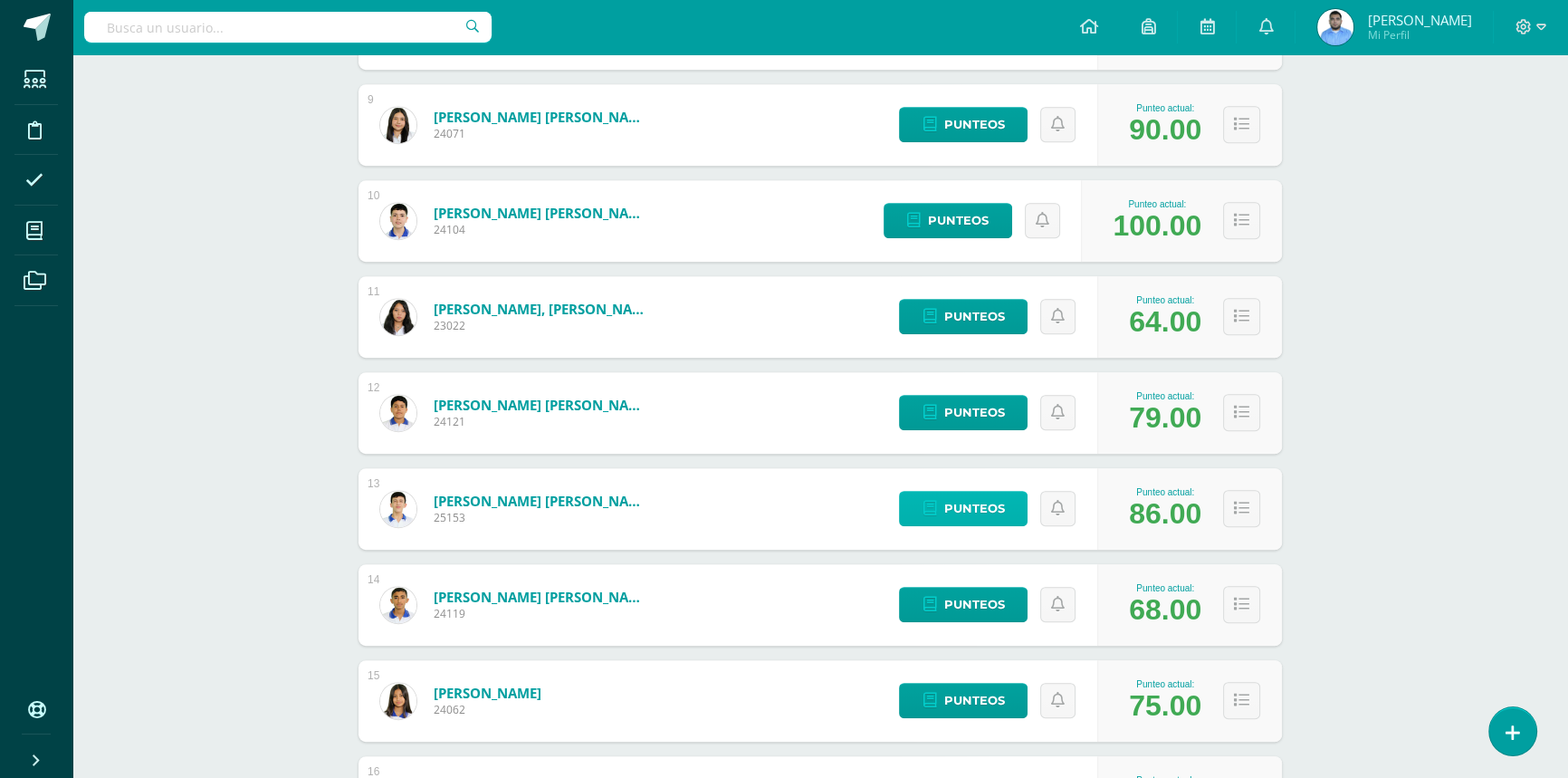
click at [1020, 492] on link "Punteos" at bounding box center [963, 509] width 129 height 35
